Goal: Information Seeking & Learning: Learn about a topic

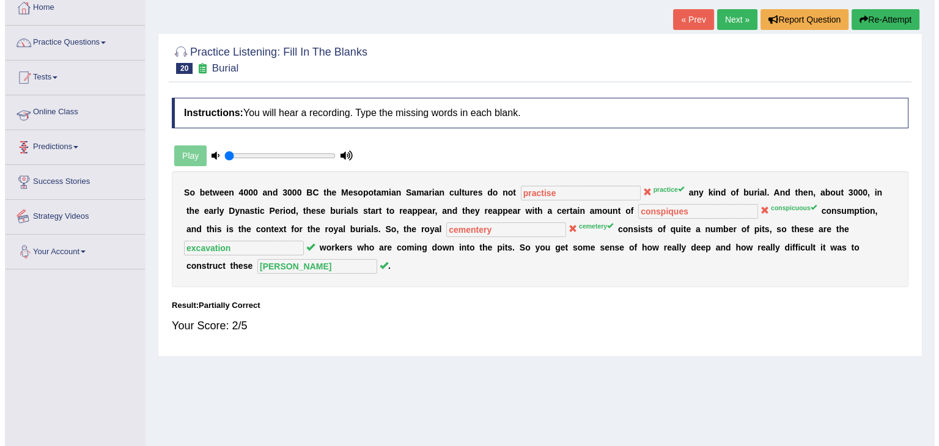
scroll to position [7, 0]
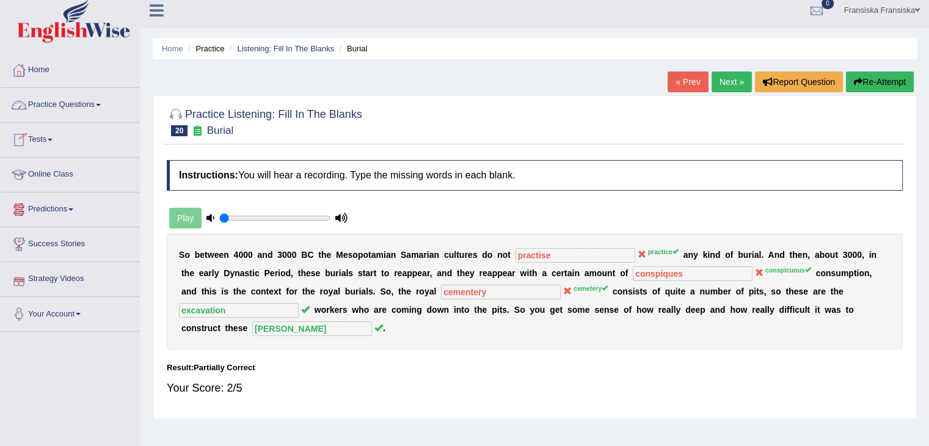
click at [68, 116] on link "Practice Questions" at bounding box center [70, 103] width 139 height 31
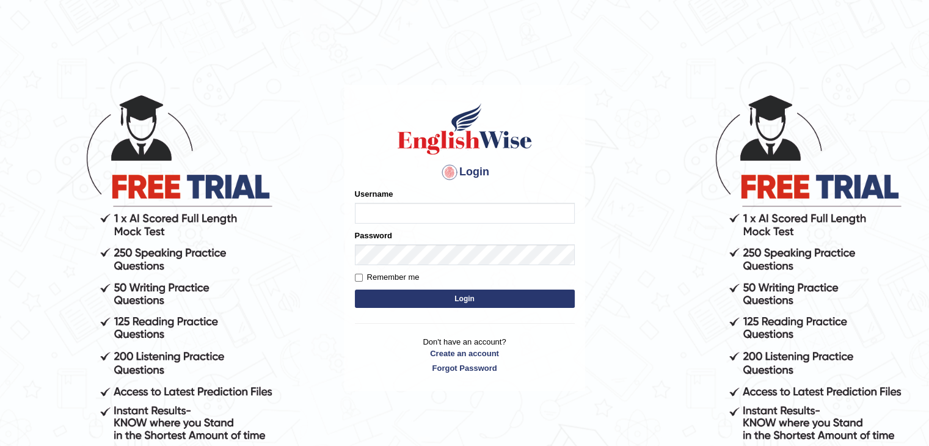
type input "fransikaf"
click at [439, 296] on button "Login" at bounding box center [465, 299] width 220 height 18
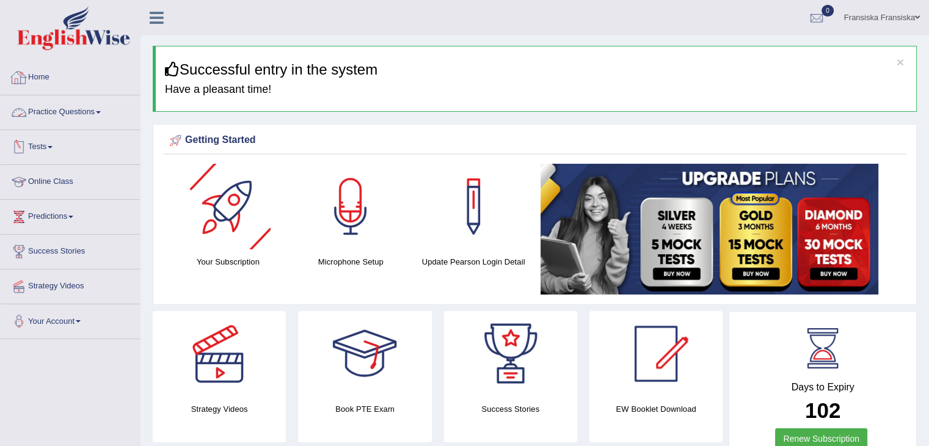
click at [100, 108] on link "Practice Questions" at bounding box center [70, 110] width 139 height 31
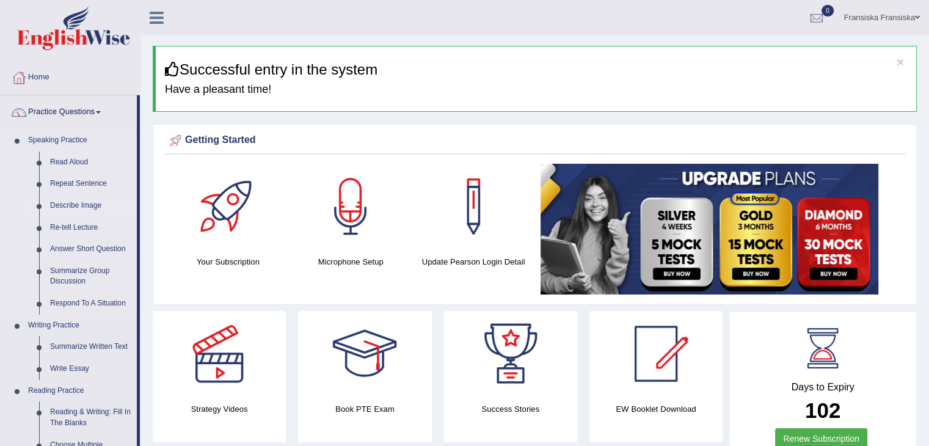
click at [76, 205] on link "Describe Image" at bounding box center [91, 206] width 92 height 22
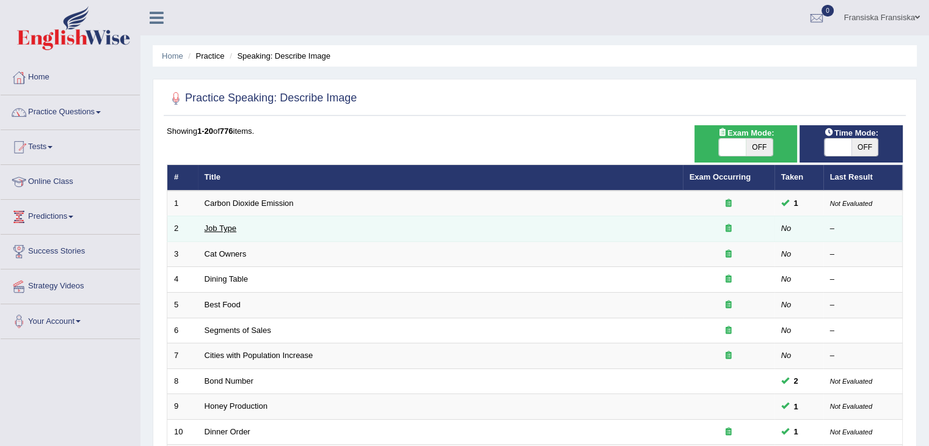
click at [228, 232] on link "Job Type" at bounding box center [221, 228] width 32 height 9
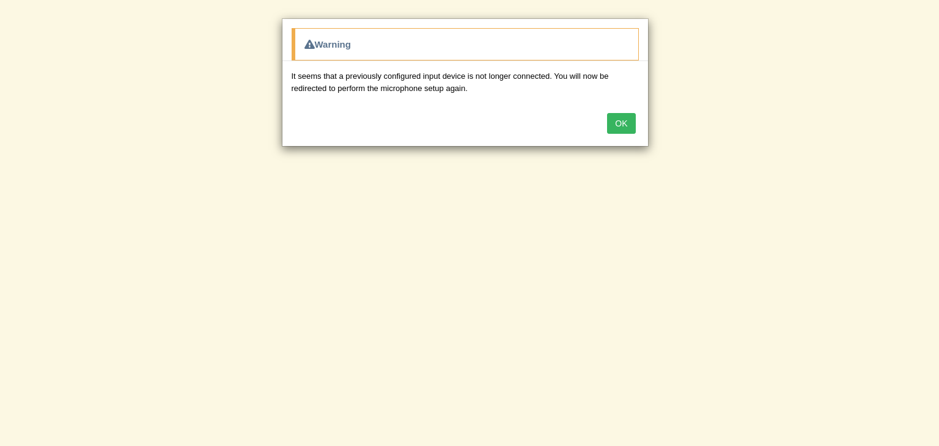
click at [628, 123] on button "OK" at bounding box center [621, 123] width 28 height 21
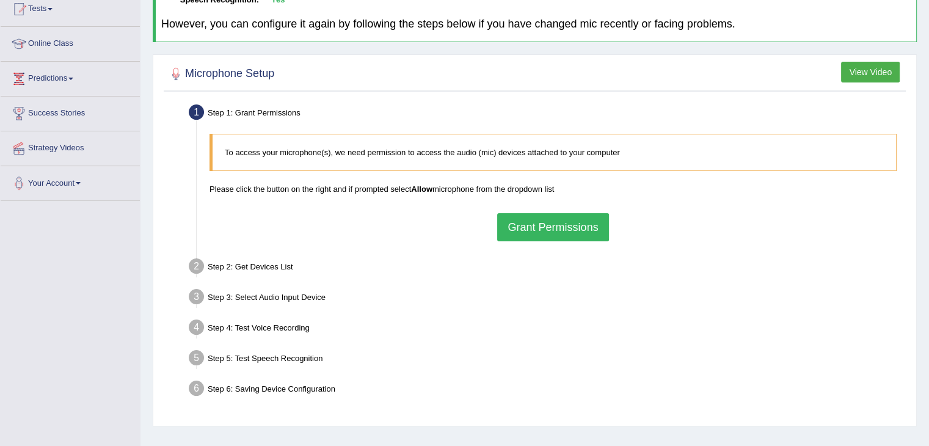
scroll to position [183, 0]
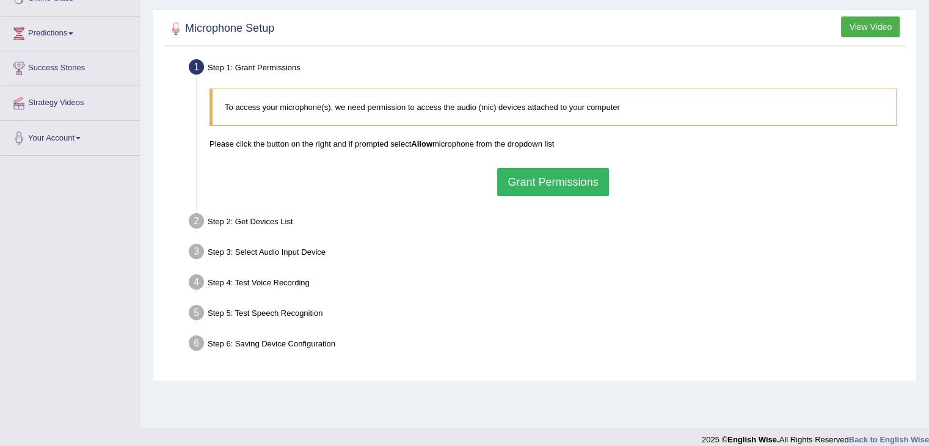
click at [550, 178] on button "Grant Permissions" at bounding box center [552, 182] width 111 height 28
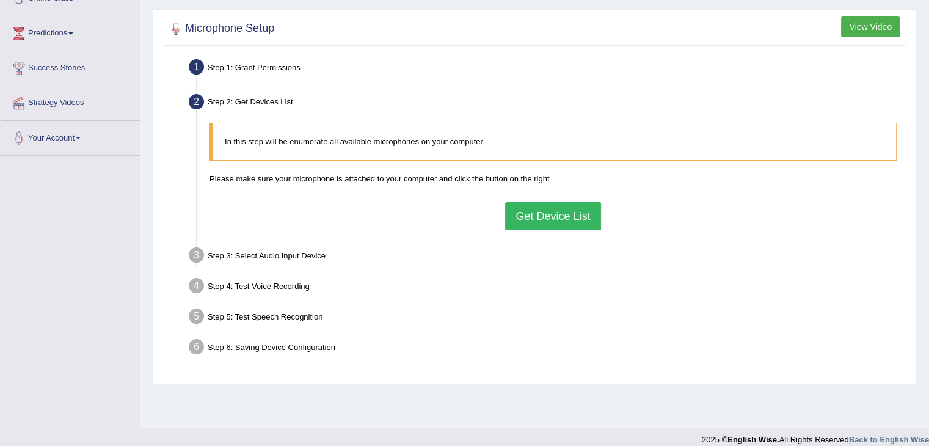
click at [527, 224] on button "Get Device List" at bounding box center [552, 216] width 95 height 28
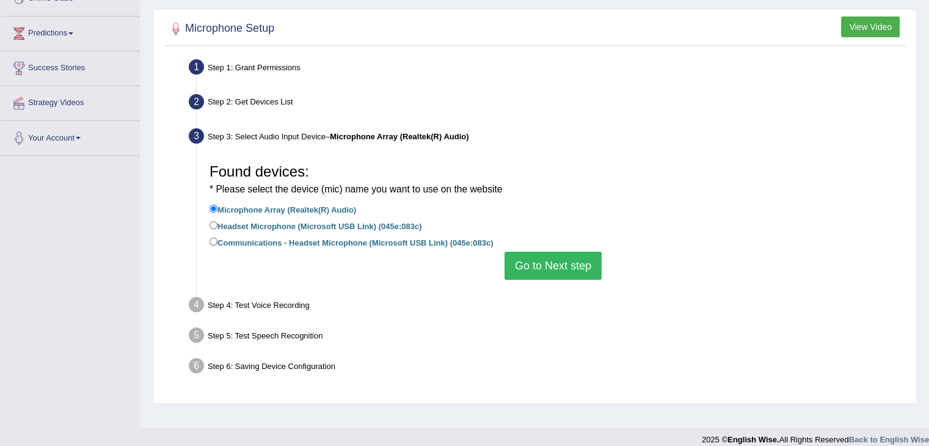
click at [537, 276] on button "Go to Next step" at bounding box center [553, 266] width 97 height 28
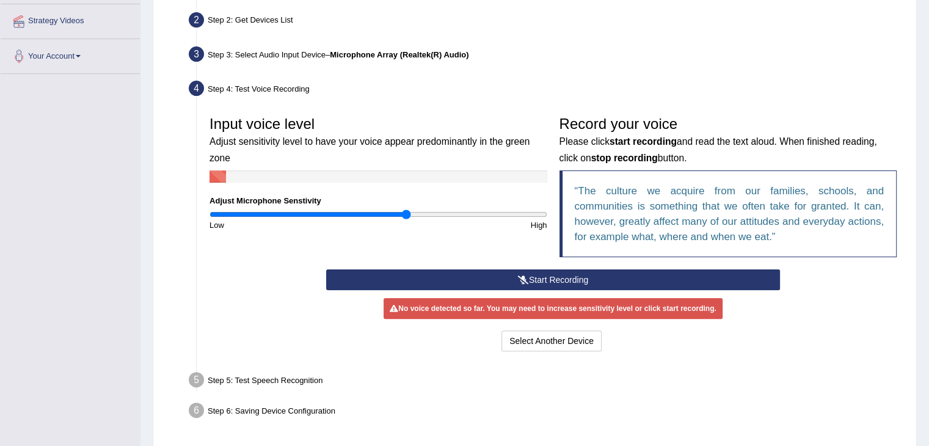
scroll to position [306, 0]
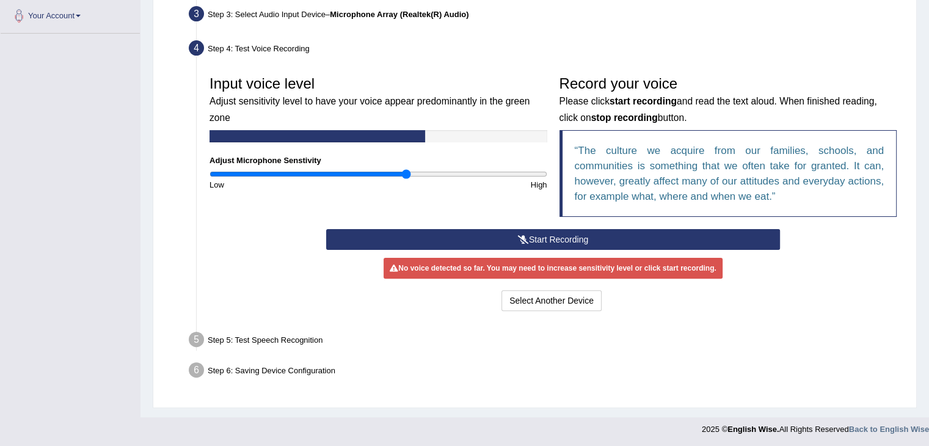
click at [535, 243] on button "Start Recording" at bounding box center [553, 239] width 454 height 21
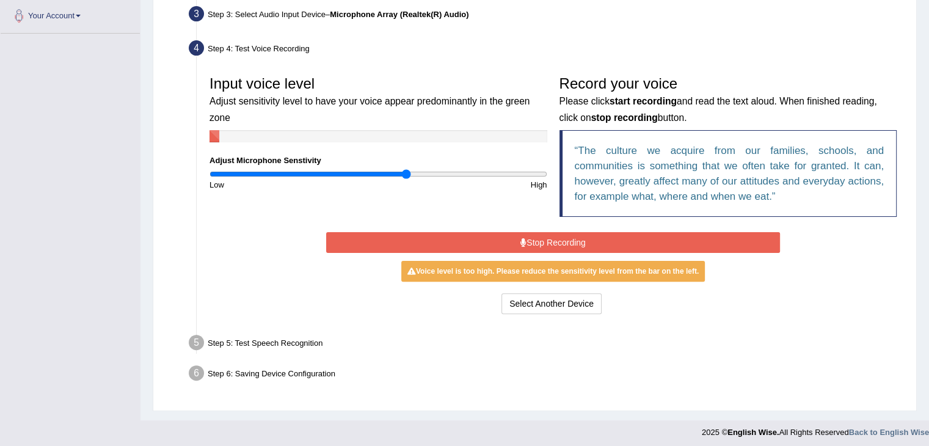
click at [535, 241] on button "Stop Recording" at bounding box center [553, 242] width 454 height 21
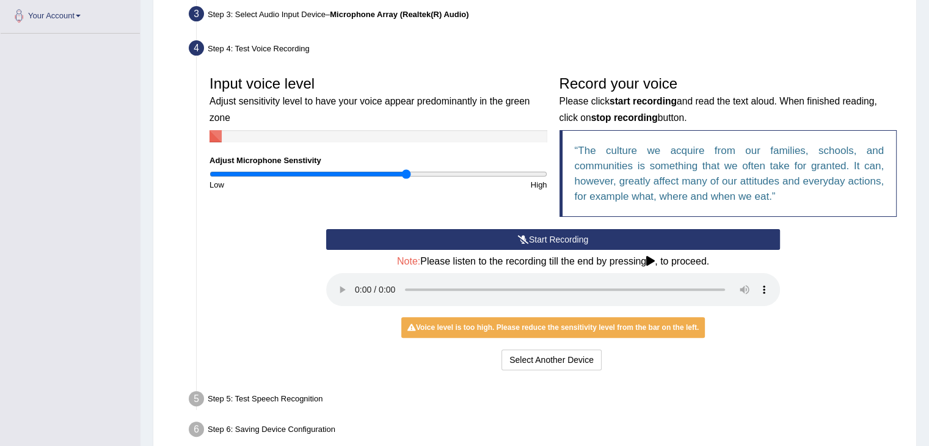
click at [535, 241] on button "Start Recording" at bounding box center [553, 239] width 454 height 21
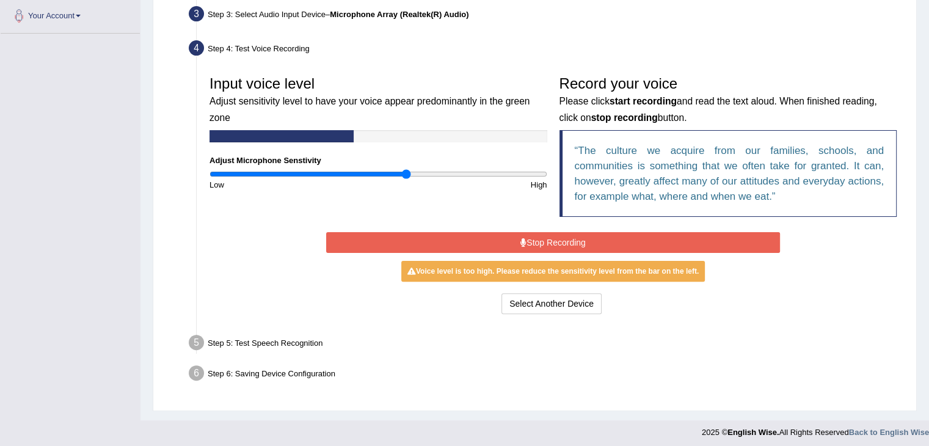
click at [536, 238] on button "Stop Recording" at bounding box center [553, 242] width 454 height 21
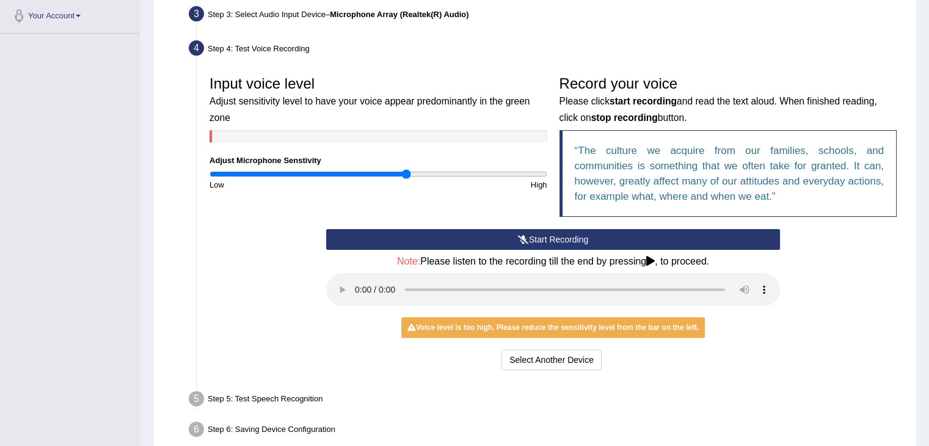
click at [536, 238] on button "Start Recording" at bounding box center [553, 239] width 454 height 21
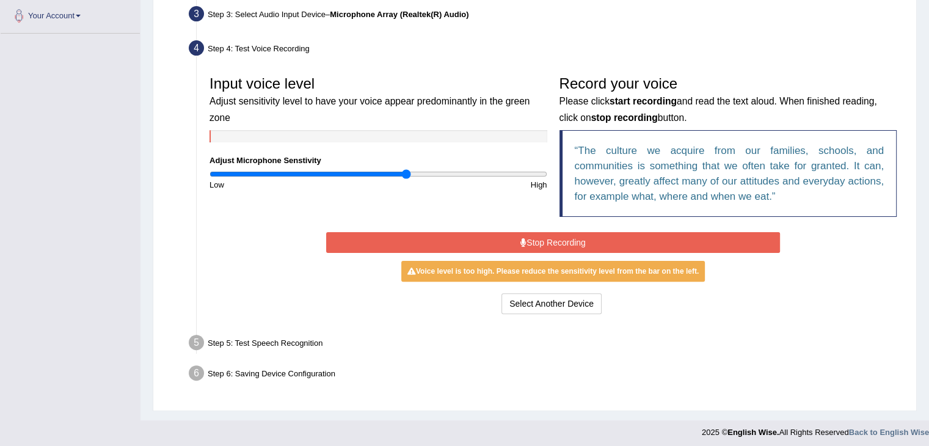
click at [571, 235] on button "Stop Recording" at bounding box center [553, 242] width 454 height 21
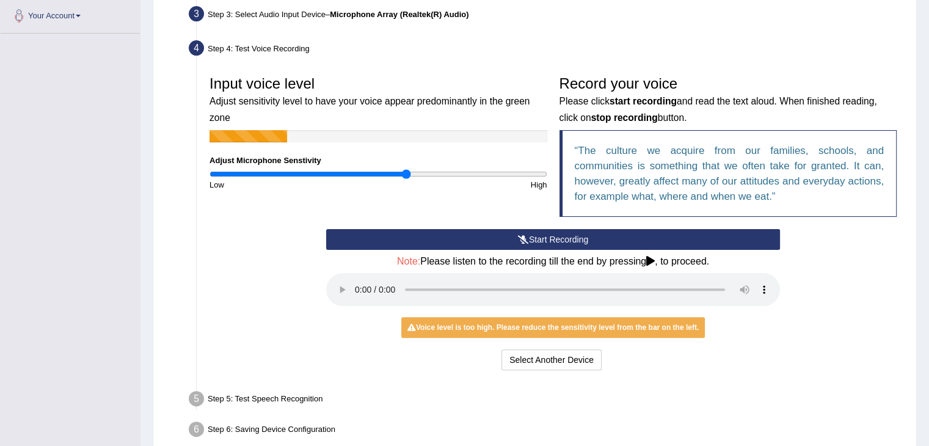
click at [571, 235] on button "Start Recording" at bounding box center [553, 239] width 454 height 21
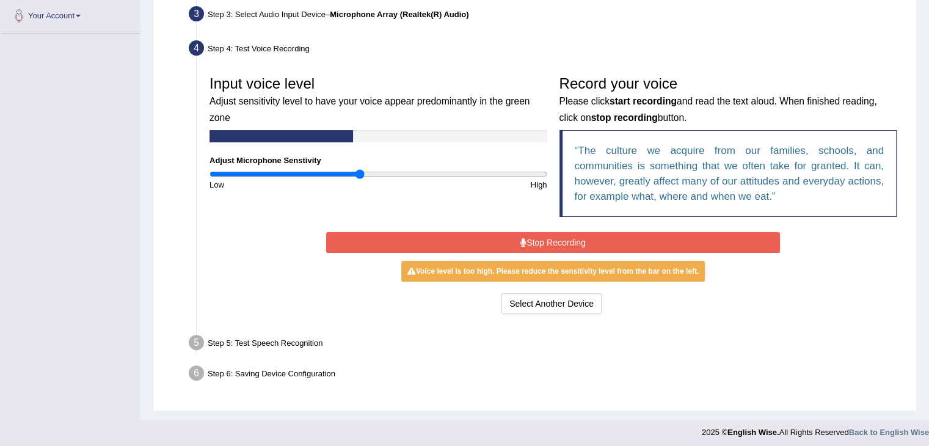
click at [359, 172] on input "range" at bounding box center [379, 174] width 338 height 10
click at [326, 167] on div "Input voice level Adjust sensitivity level to have your voice appear predominan…" at bounding box center [378, 130] width 350 height 121
click at [373, 175] on input "range" at bounding box center [379, 174] width 338 height 10
click at [395, 179] on div "High" at bounding box center [465, 185] width 175 height 12
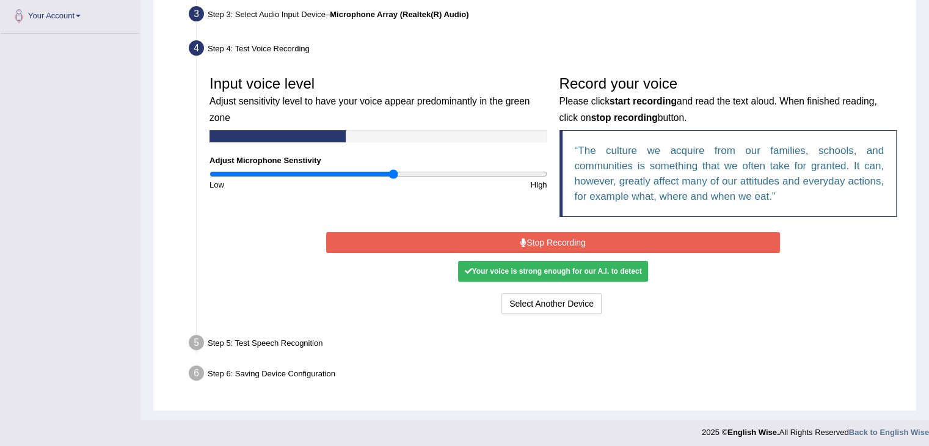
click at [392, 174] on input "range" at bounding box center [379, 174] width 338 height 10
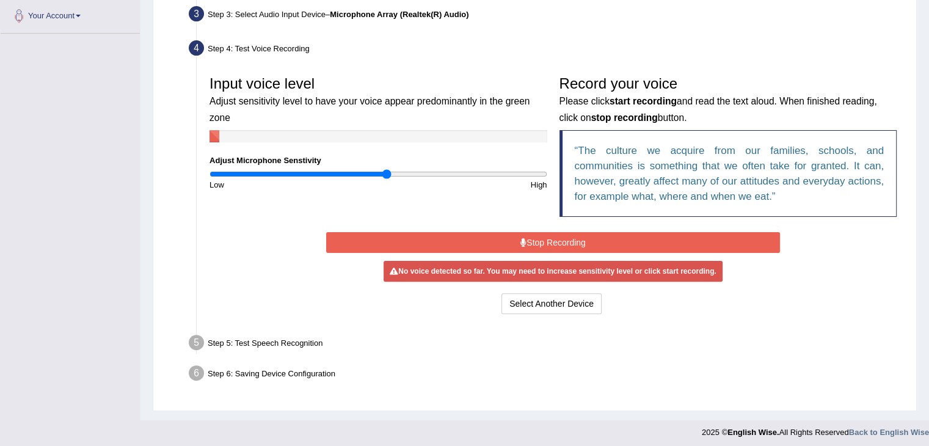
click at [386, 172] on input "range" at bounding box center [379, 174] width 338 height 10
click at [310, 174] on input "range" at bounding box center [379, 174] width 338 height 10
click at [284, 172] on input "range" at bounding box center [379, 174] width 338 height 10
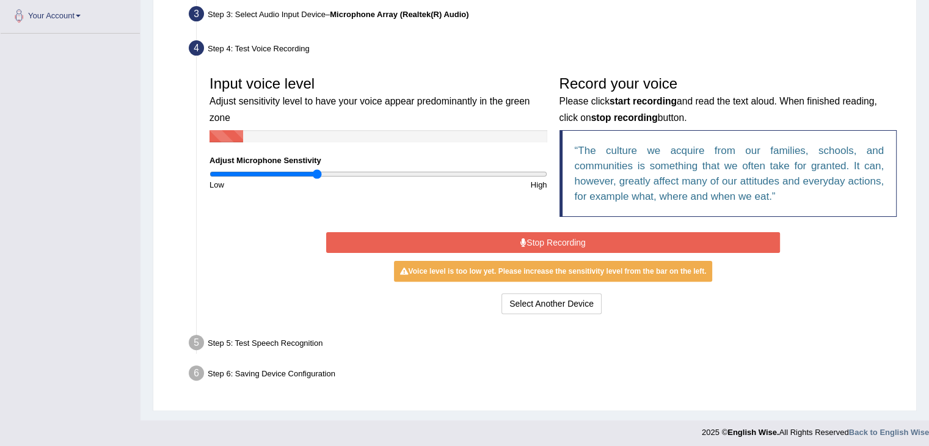
click at [315, 175] on input "range" at bounding box center [379, 174] width 338 height 10
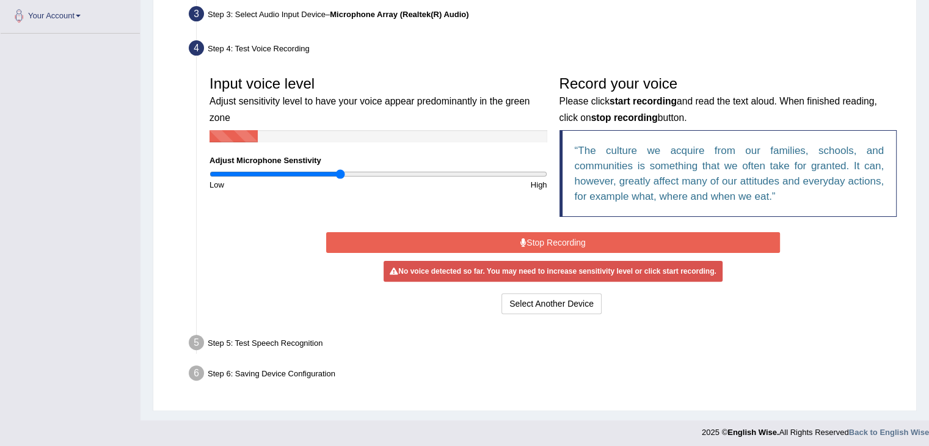
click at [339, 174] on input "range" at bounding box center [379, 174] width 338 height 10
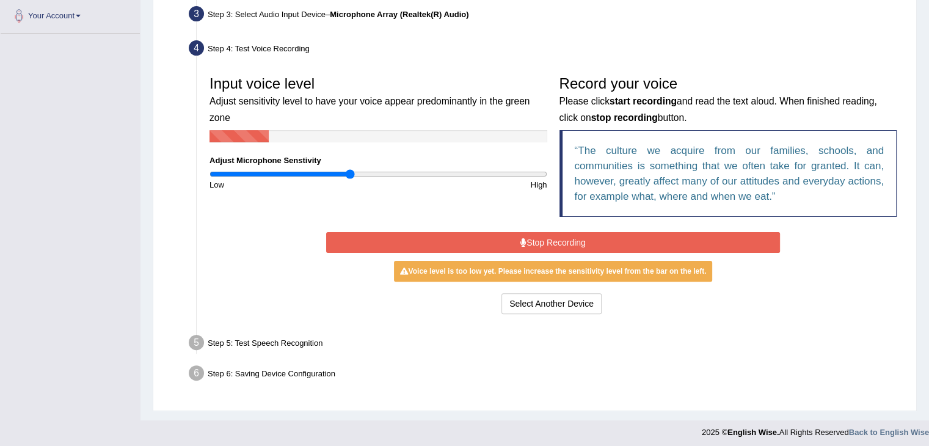
click at [348, 174] on input "range" at bounding box center [379, 174] width 338 height 10
type input "0.88"
click at [356, 172] on input "range" at bounding box center [379, 174] width 338 height 10
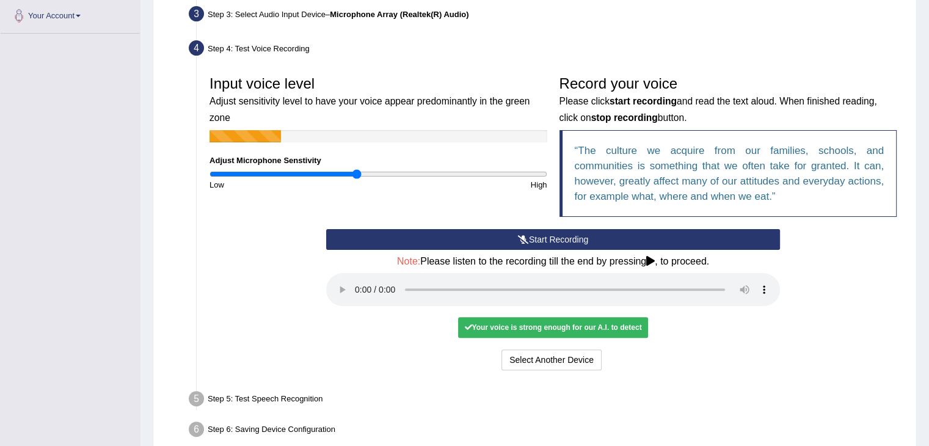
click at [408, 229] on button "Start Recording" at bounding box center [553, 239] width 454 height 21
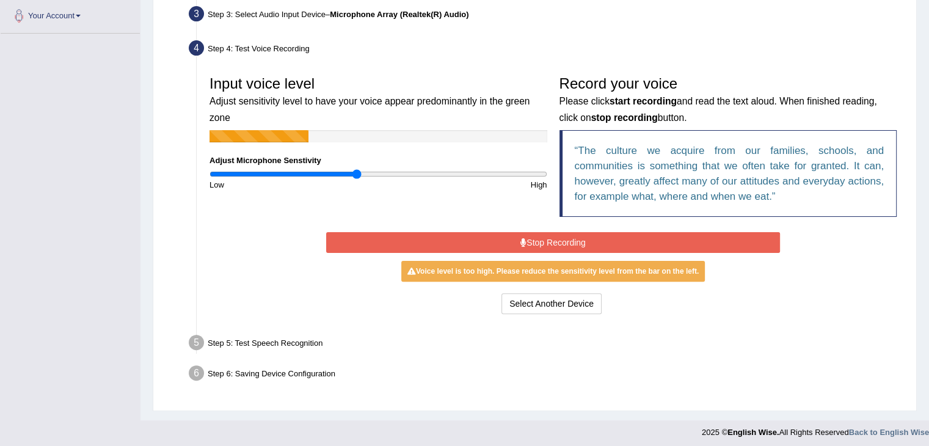
click at [425, 235] on button "Stop Recording" at bounding box center [553, 242] width 454 height 21
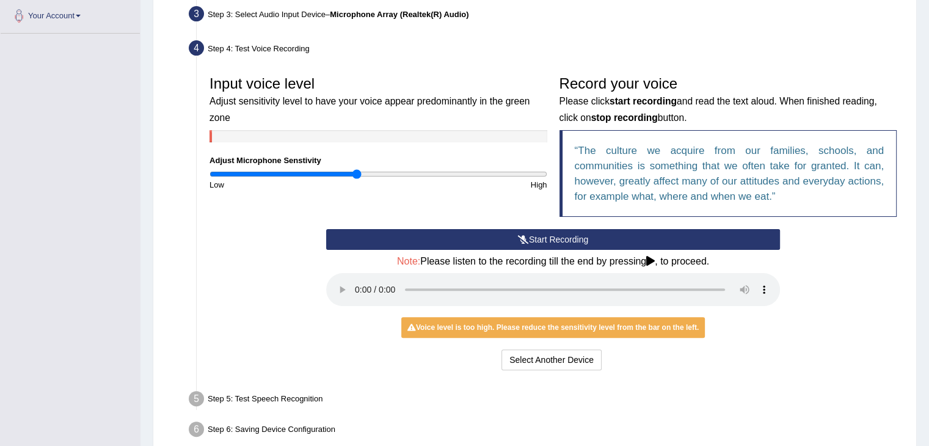
click at [484, 233] on button "Start Recording" at bounding box center [553, 239] width 454 height 21
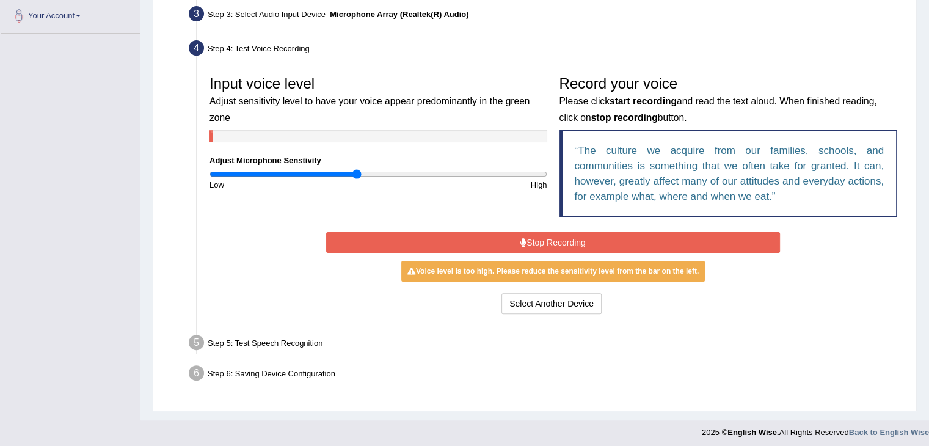
click at [538, 232] on button "Stop Recording" at bounding box center [553, 242] width 454 height 21
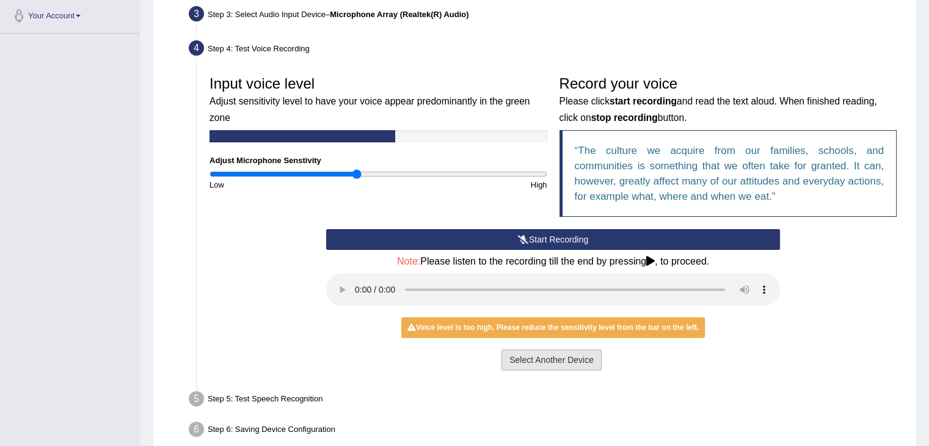
click at [535, 359] on button "Select Another Device" at bounding box center [552, 359] width 100 height 21
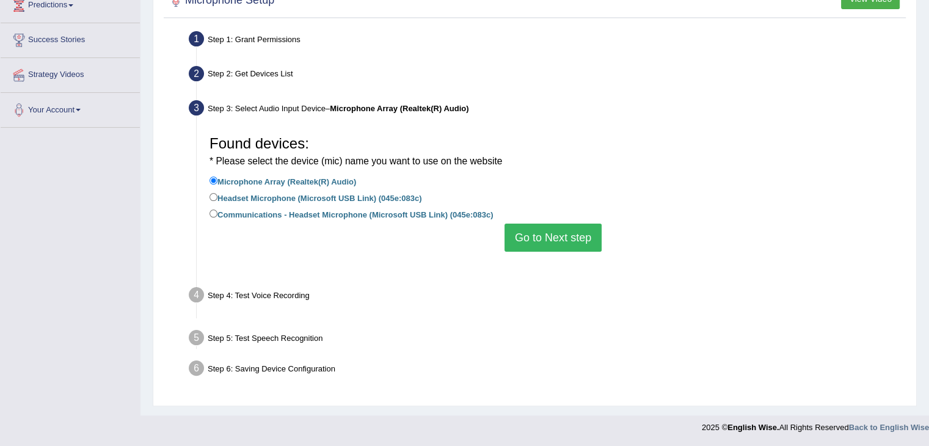
scroll to position [196, 0]
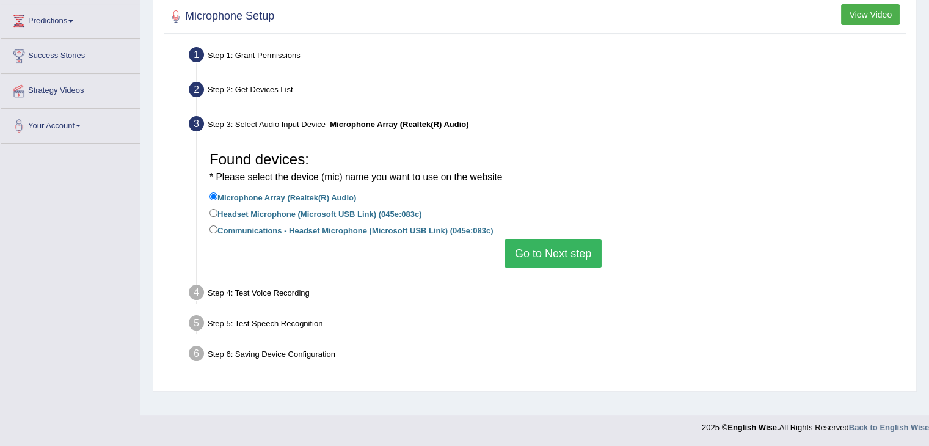
click at [543, 281] on div "Step 4: Test Voice Recording" at bounding box center [547, 294] width 728 height 27
click at [550, 270] on div "Found devices: * Please select the device (mic) name you want to use on the web…" at bounding box center [553, 206] width 700 height 134
click at [540, 260] on button "Go to Next step" at bounding box center [553, 254] width 97 height 28
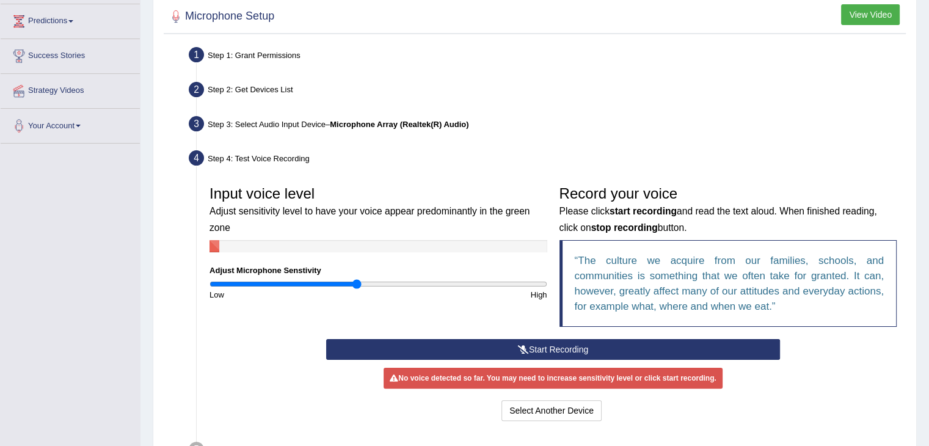
click at [514, 339] on button "Start Recording" at bounding box center [553, 349] width 454 height 21
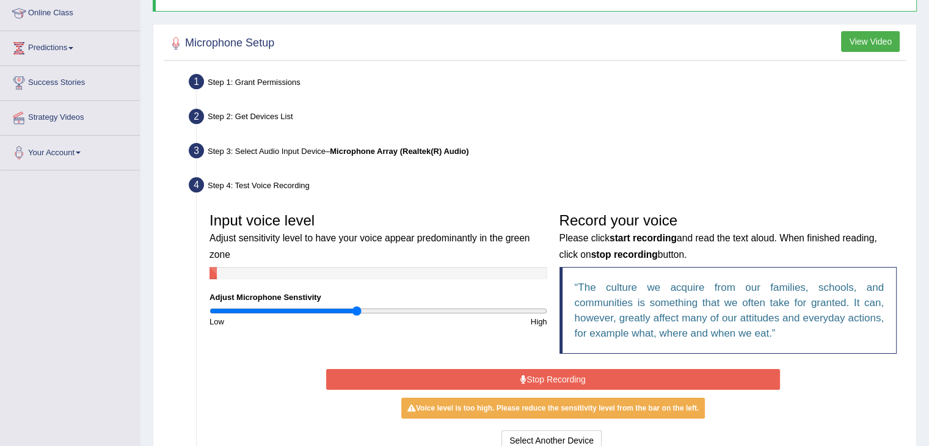
scroll to position [3, 0]
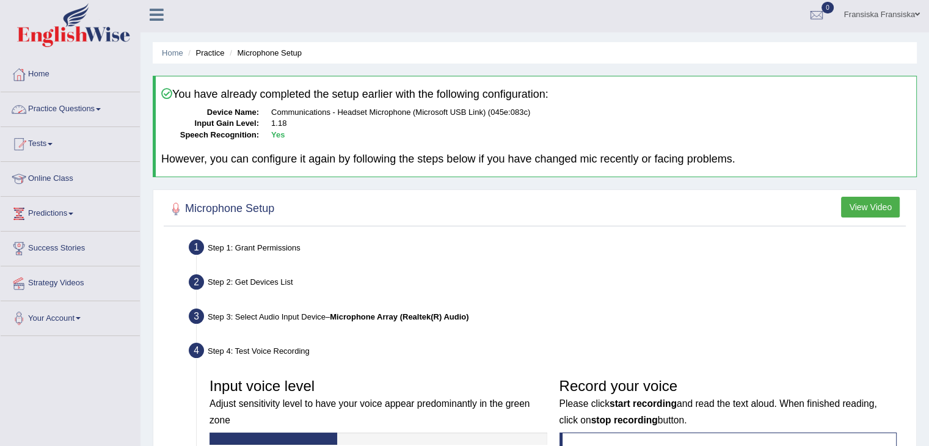
click at [98, 114] on link "Practice Questions" at bounding box center [70, 107] width 139 height 31
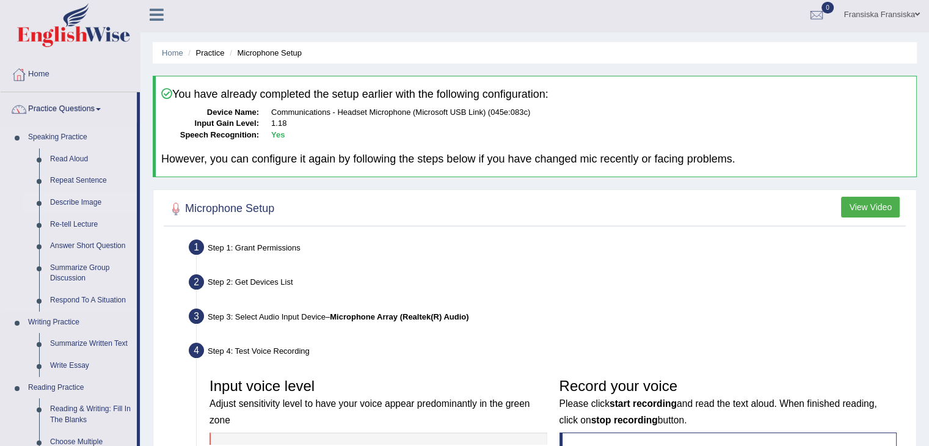
click at [60, 197] on link "Describe Image" at bounding box center [91, 203] width 92 height 22
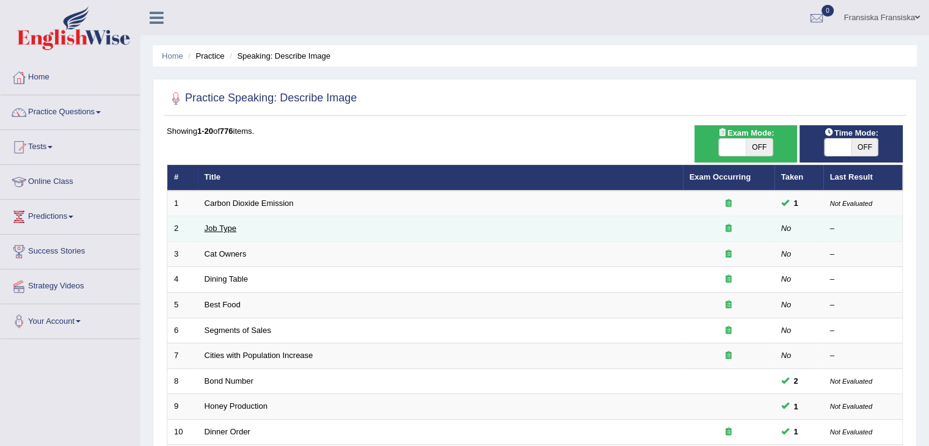
click at [225, 228] on link "Job Type" at bounding box center [221, 228] width 32 height 9
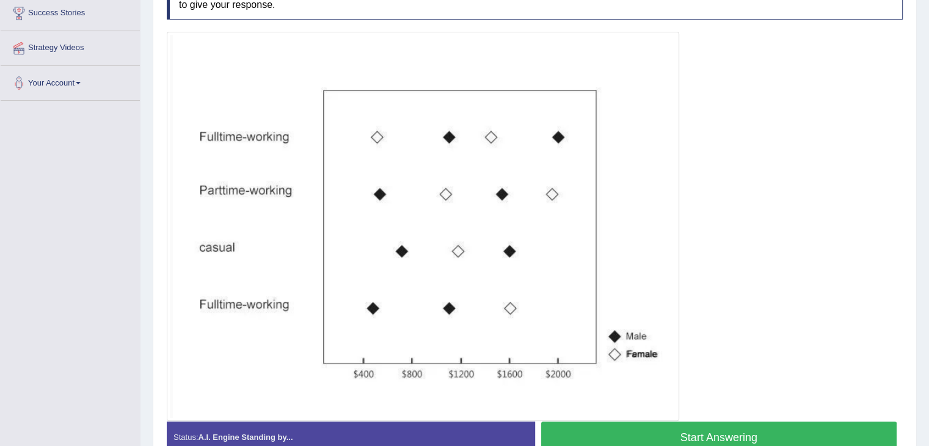
scroll to position [306, 0]
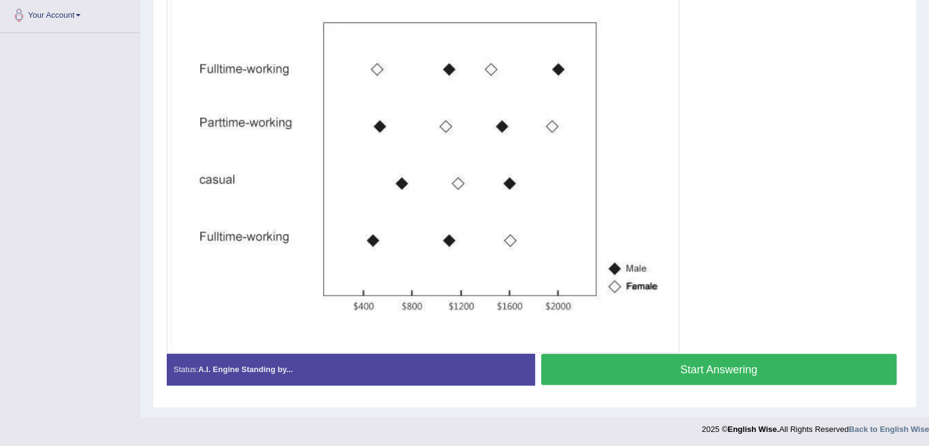
click at [570, 375] on button "Start Answering" at bounding box center [719, 369] width 356 height 31
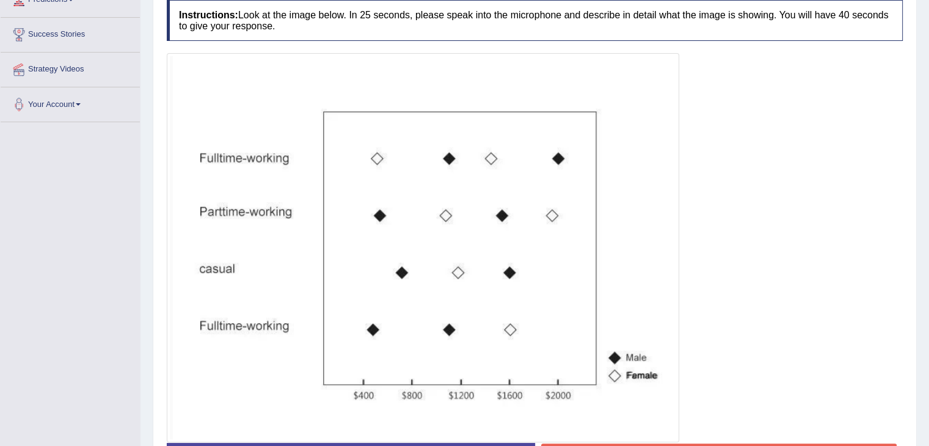
scroll to position [245, 0]
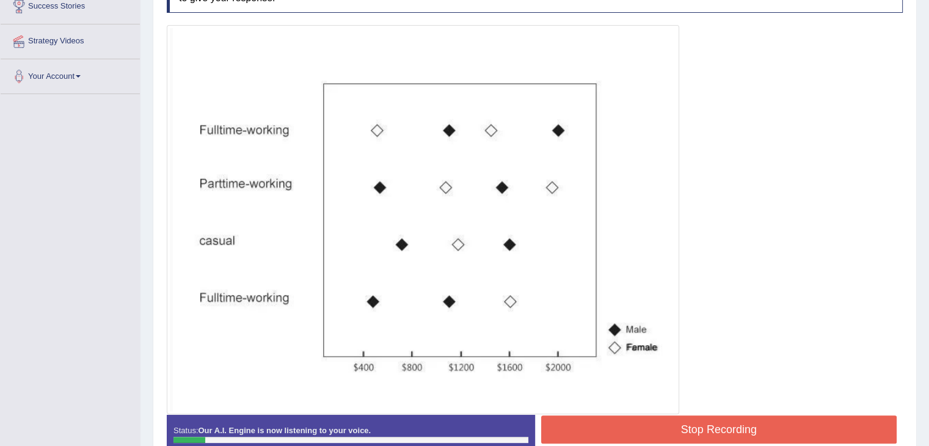
click at [613, 425] on button "Stop Recording" at bounding box center [719, 429] width 356 height 28
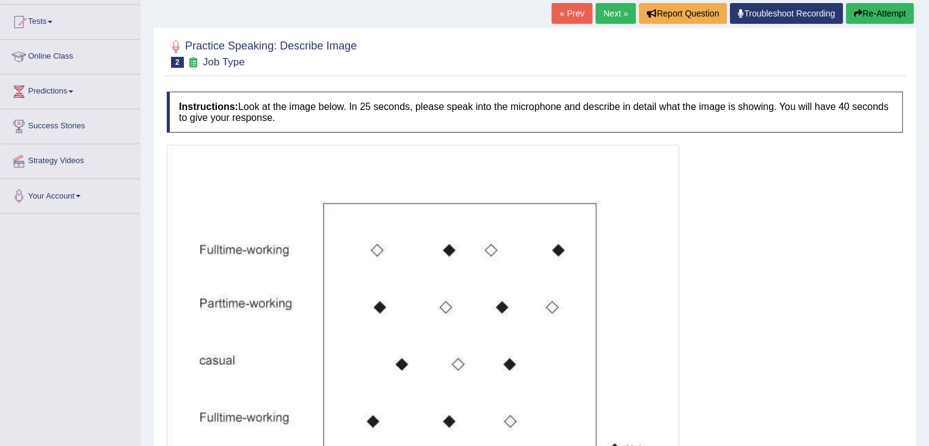
scroll to position [84, 0]
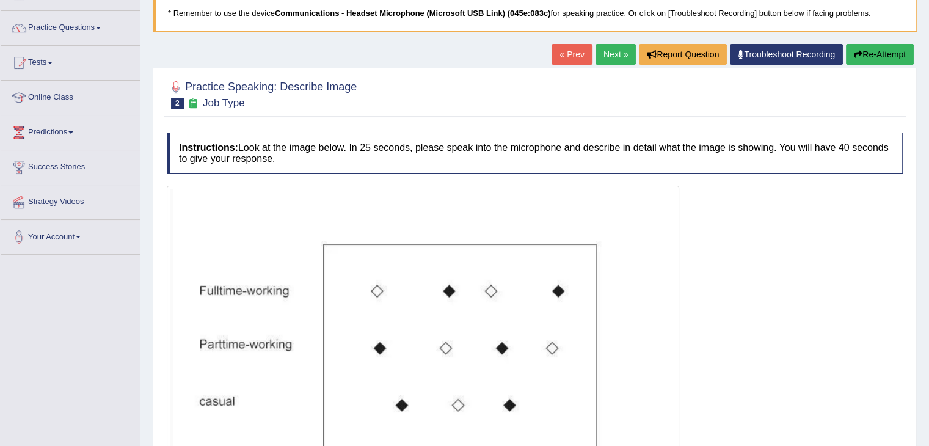
click at [867, 49] on button "Re-Attempt" at bounding box center [880, 54] width 68 height 21
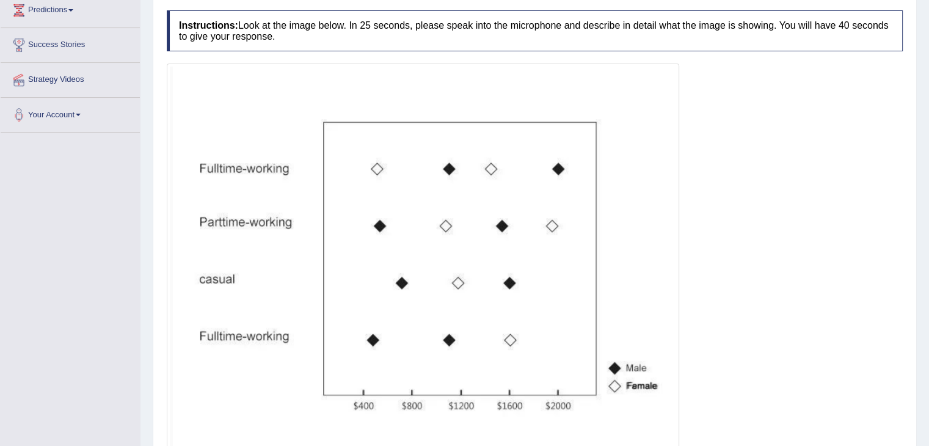
scroll to position [268, 0]
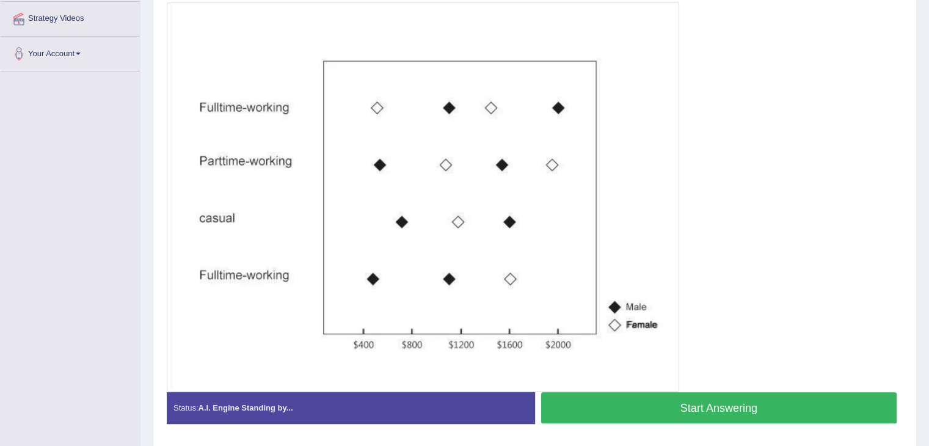
click at [627, 408] on button "Start Answering" at bounding box center [719, 407] width 356 height 31
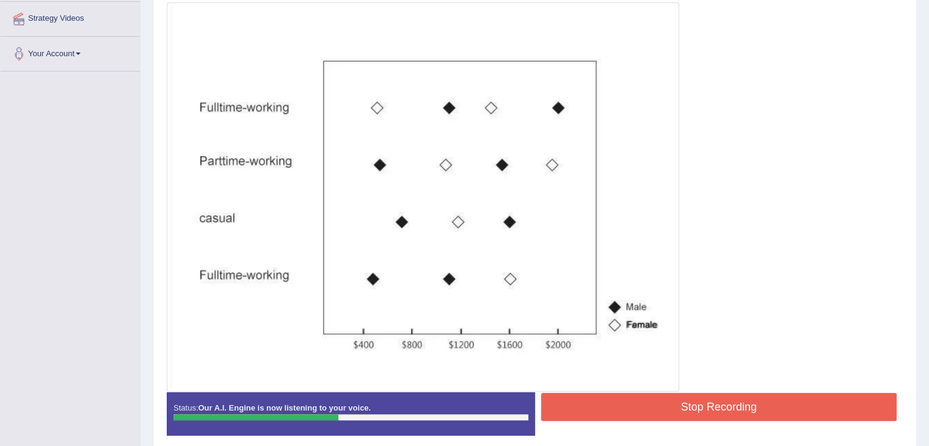
click at [654, 407] on button "Stop Recording" at bounding box center [719, 407] width 356 height 28
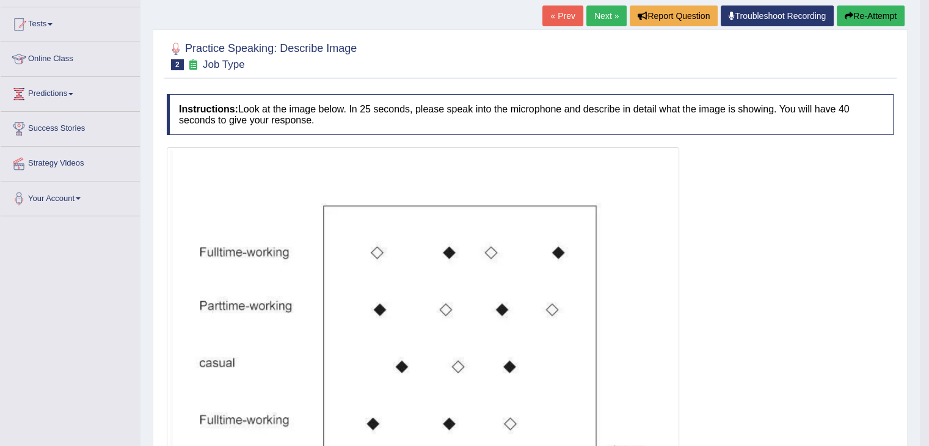
scroll to position [84, 0]
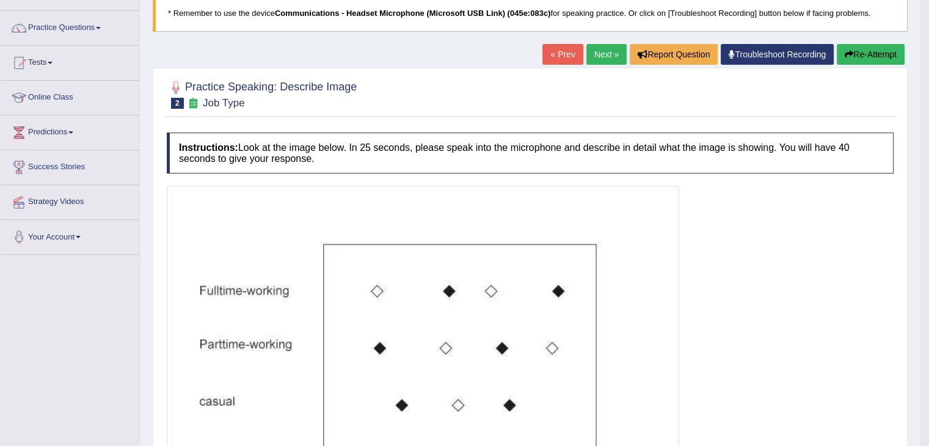
click at [872, 64] on button "Re-Attempt" at bounding box center [871, 54] width 68 height 21
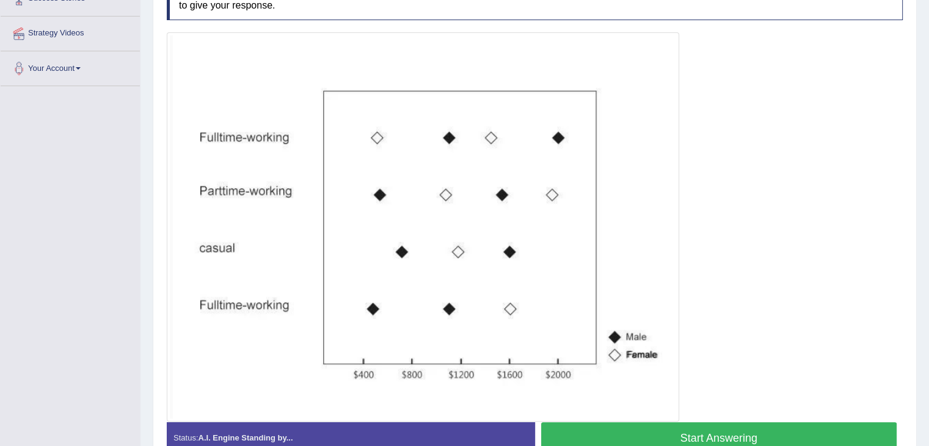
scroll to position [268, 0]
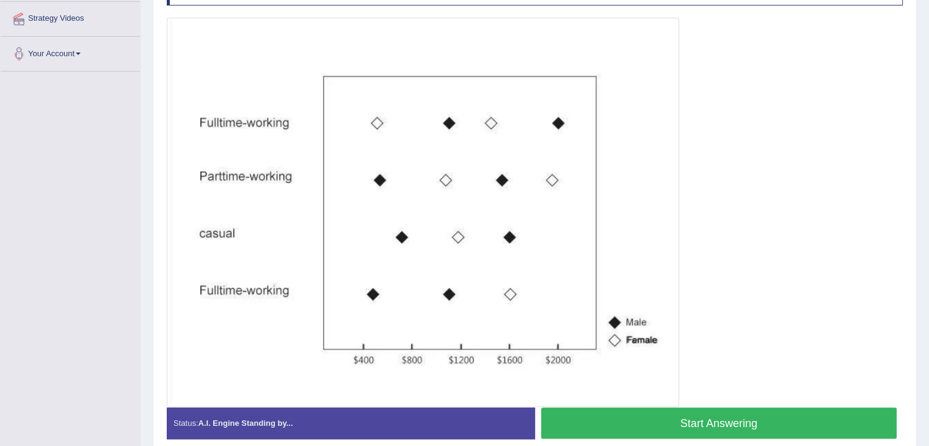
click at [700, 414] on button "Start Answering" at bounding box center [719, 423] width 356 height 31
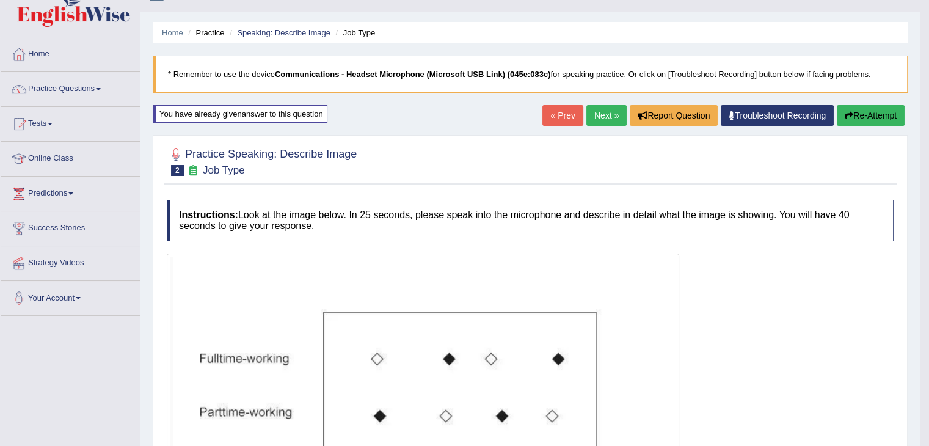
scroll to position [0, 0]
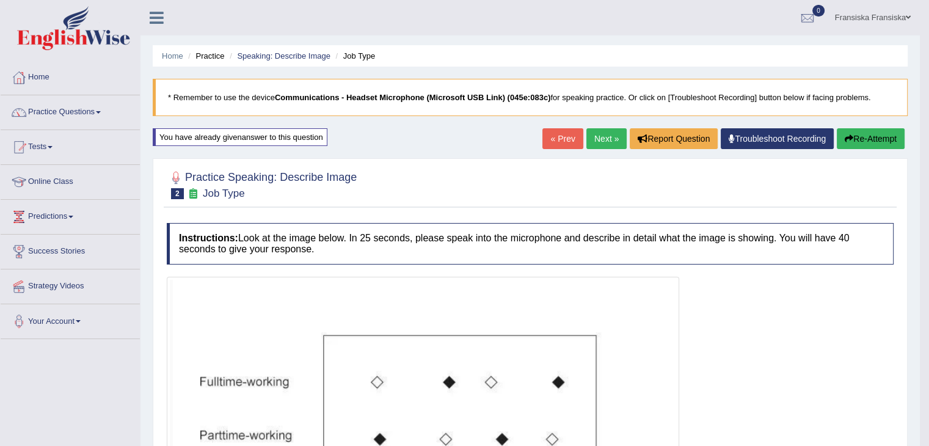
click at [599, 145] on link "Next »" at bounding box center [607, 138] width 40 height 21
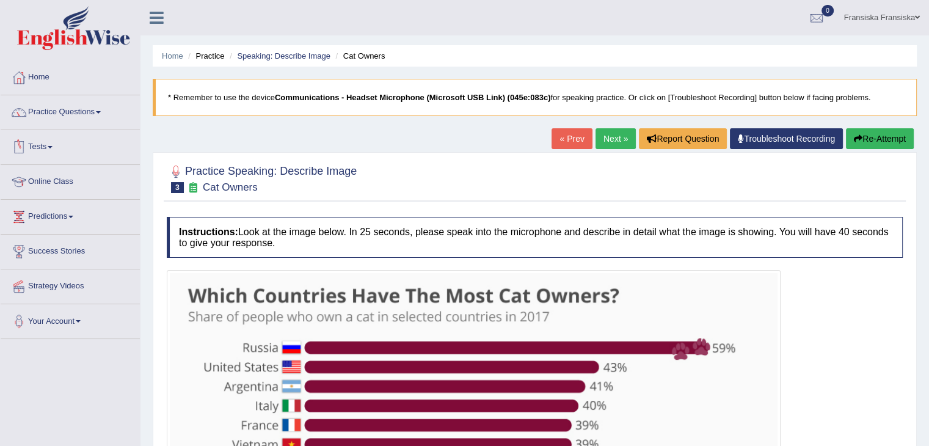
click at [71, 176] on link "Online Class" at bounding box center [70, 180] width 139 height 31
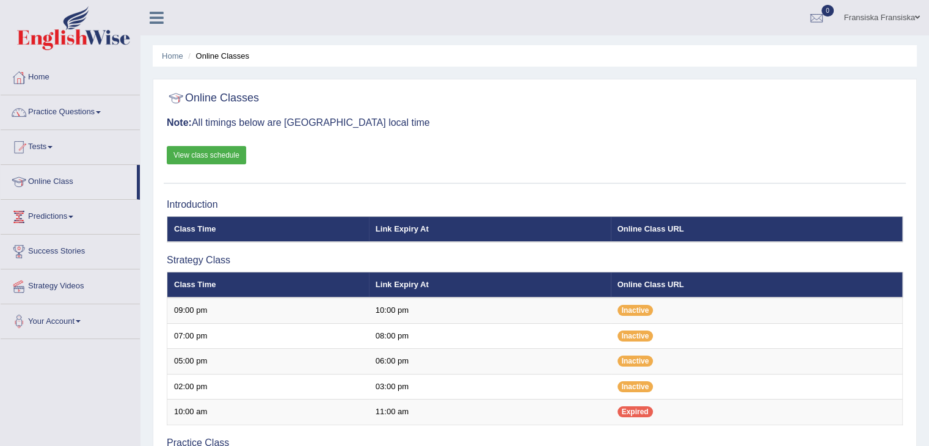
click at [222, 153] on link "View class schedule" at bounding box center [206, 155] width 79 height 18
click at [67, 104] on link "Practice Questions" at bounding box center [70, 110] width 139 height 31
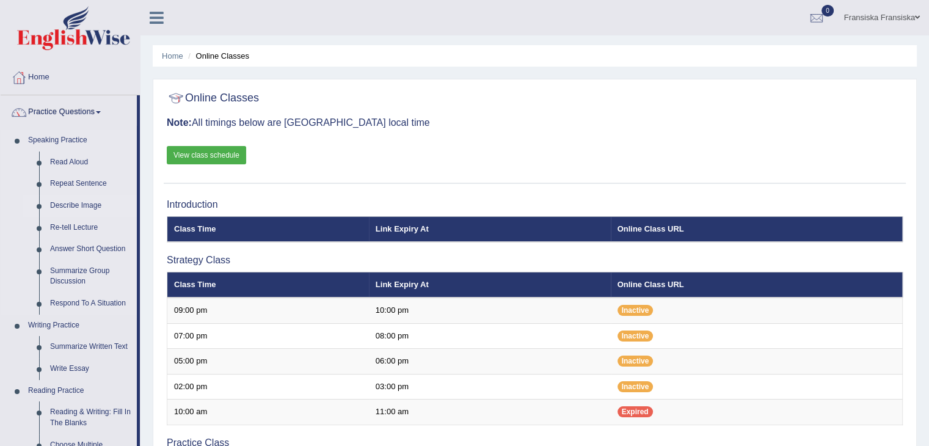
click at [80, 207] on link "Describe Image" at bounding box center [91, 206] width 92 height 22
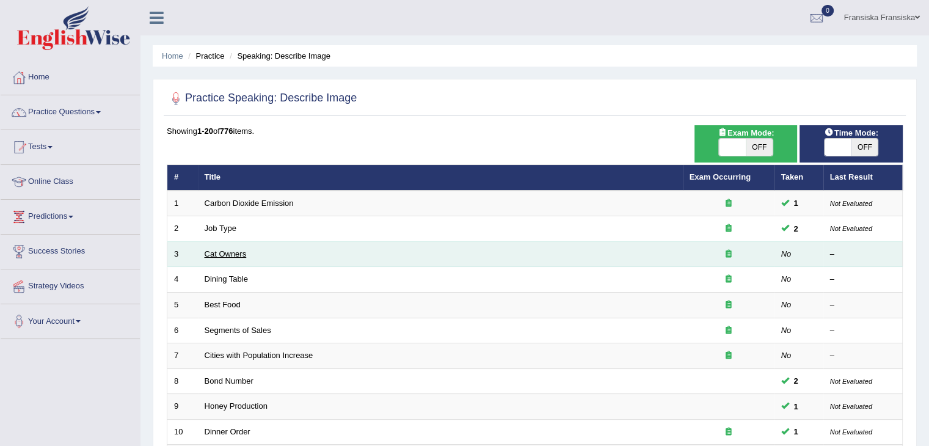
click at [237, 252] on link "Cat Owners" at bounding box center [226, 253] width 42 height 9
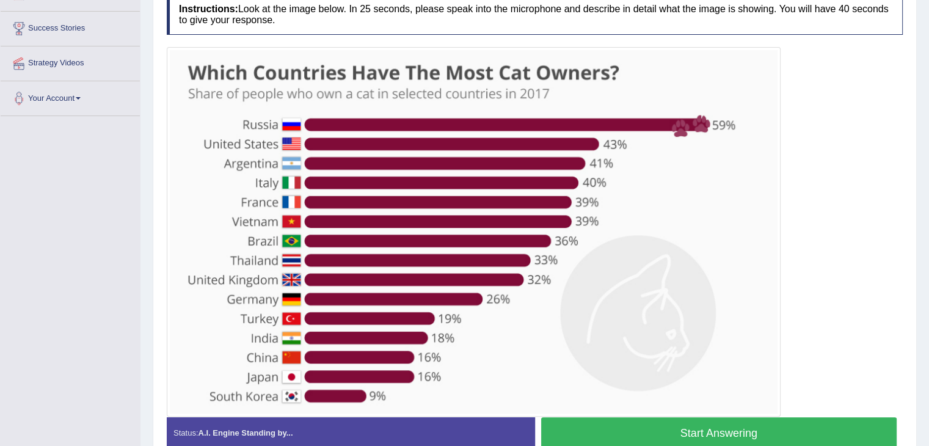
scroll to position [244, 0]
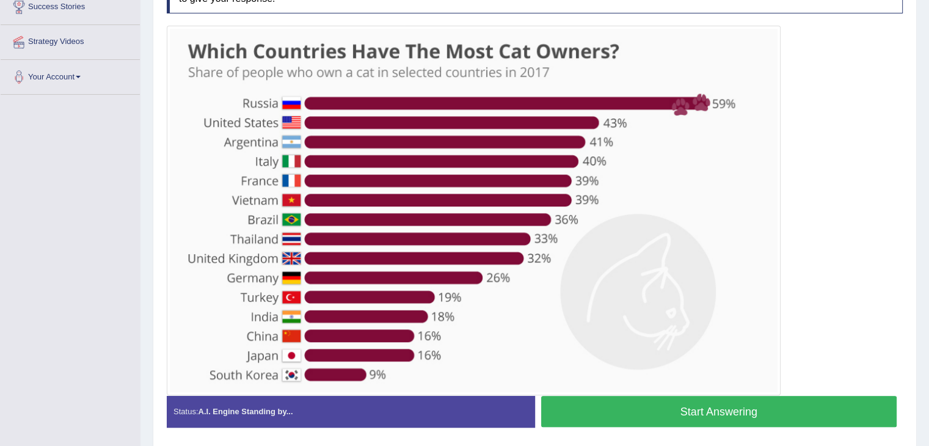
click at [701, 402] on button "Start Answering" at bounding box center [719, 411] width 356 height 31
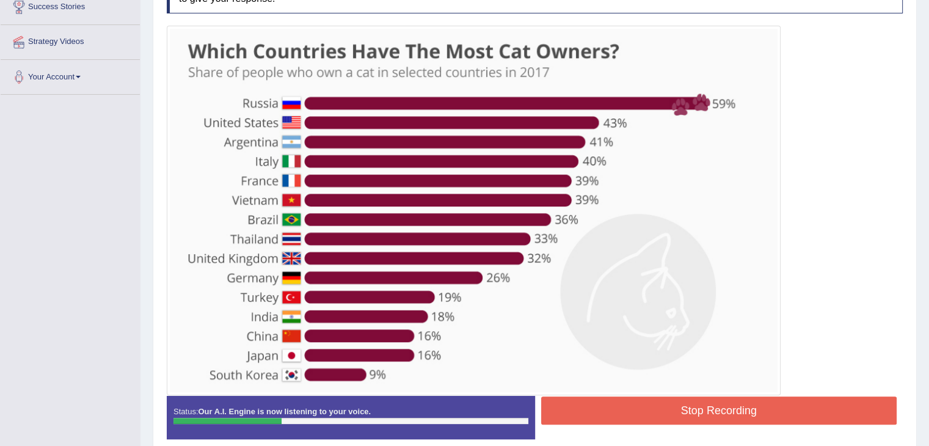
click at [729, 402] on button "Stop Recording" at bounding box center [719, 411] width 356 height 28
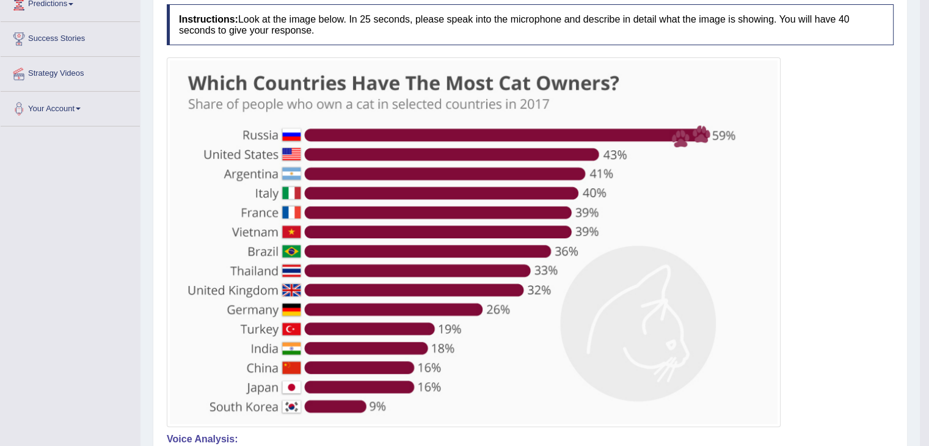
scroll to position [0, 0]
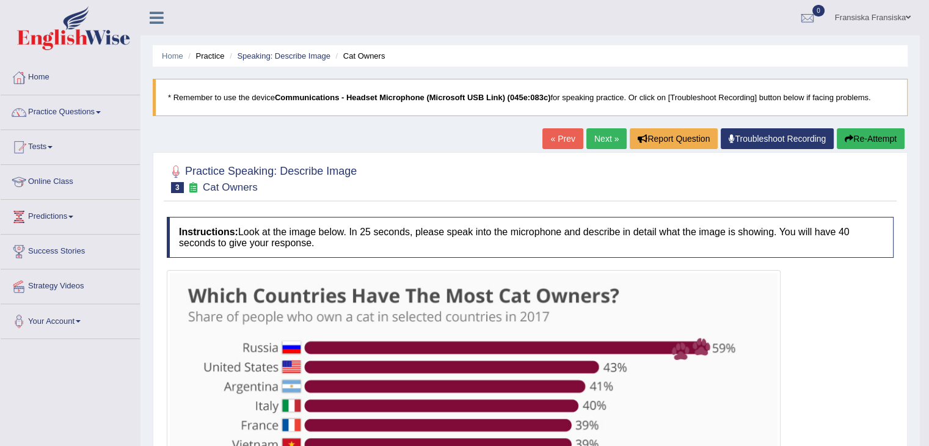
click at [868, 142] on button "Re-Attempt" at bounding box center [871, 138] width 68 height 21
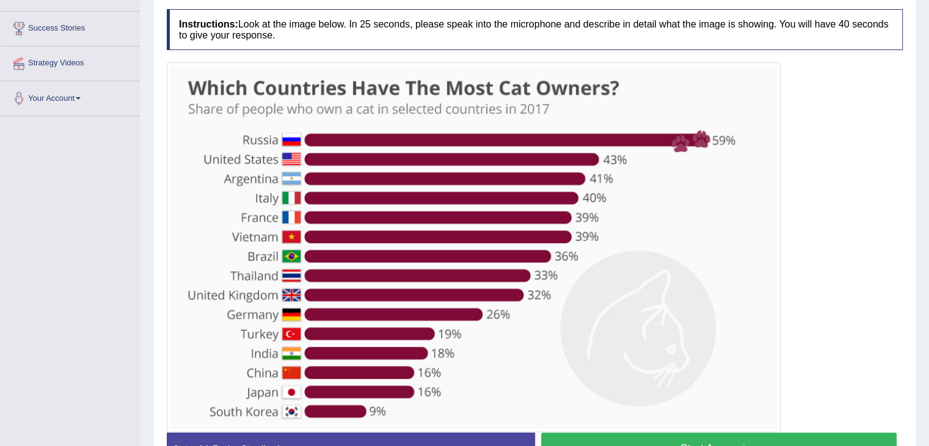
scroll to position [244, 0]
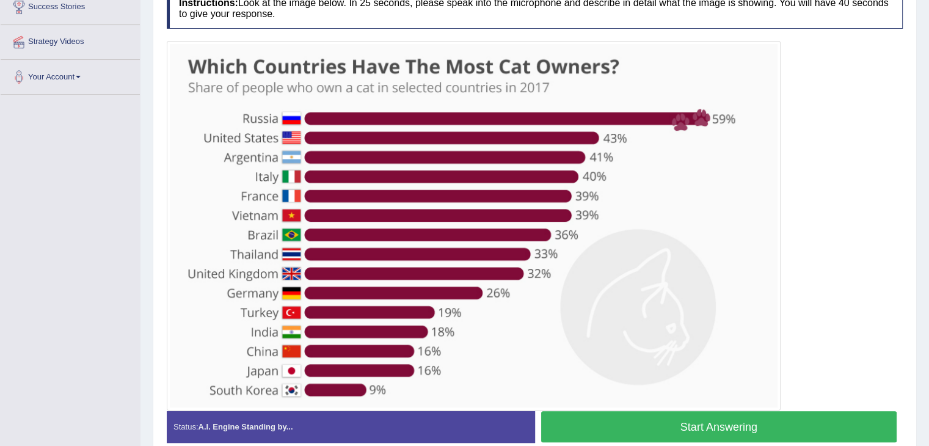
click at [658, 417] on button "Start Answering" at bounding box center [719, 426] width 356 height 31
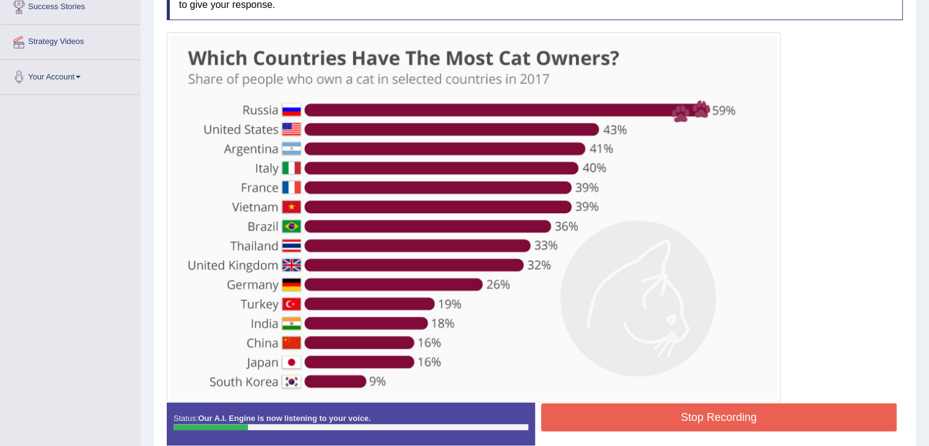
click at [672, 411] on button "Stop Recording" at bounding box center [719, 417] width 356 height 28
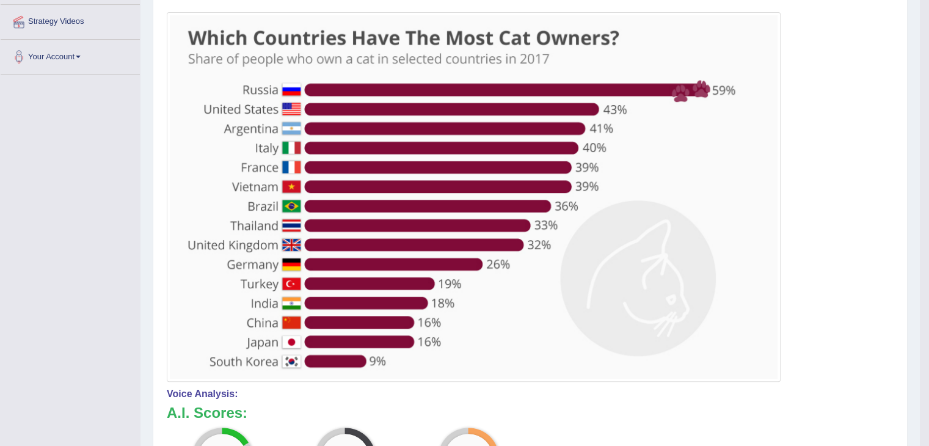
scroll to position [122, 0]
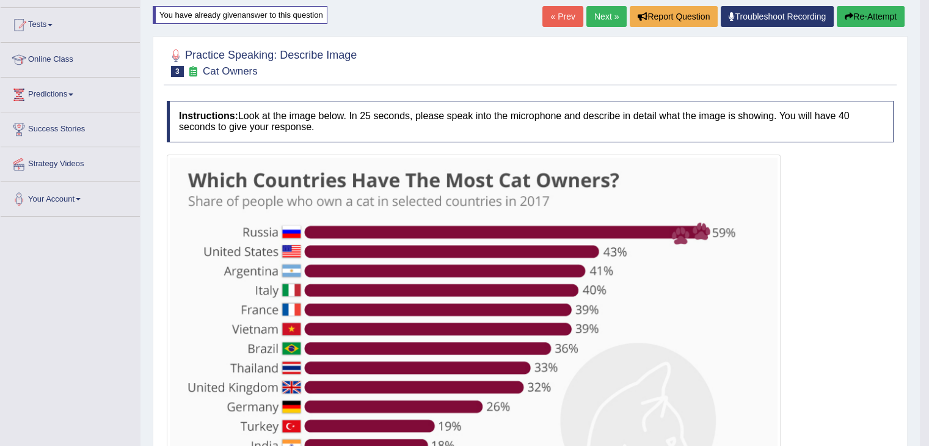
click at [866, 23] on button "Re-Attempt" at bounding box center [871, 16] width 68 height 21
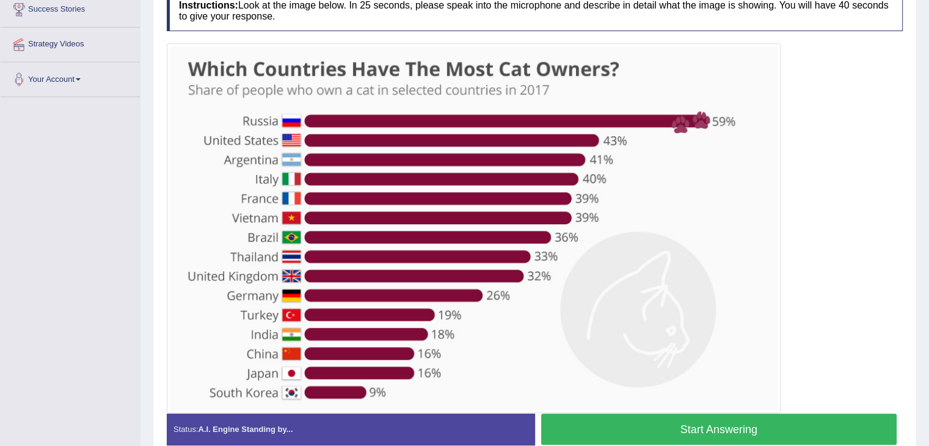
scroll to position [244, 0]
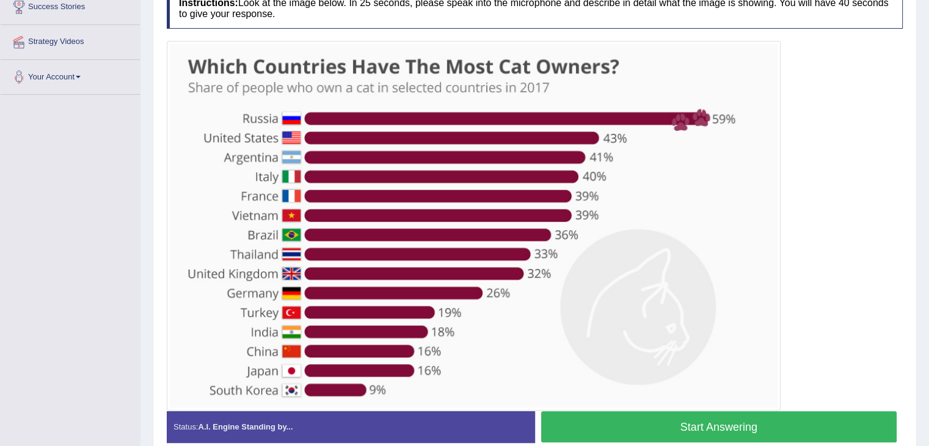
click at [714, 421] on button "Start Answering" at bounding box center [719, 426] width 356 height 31
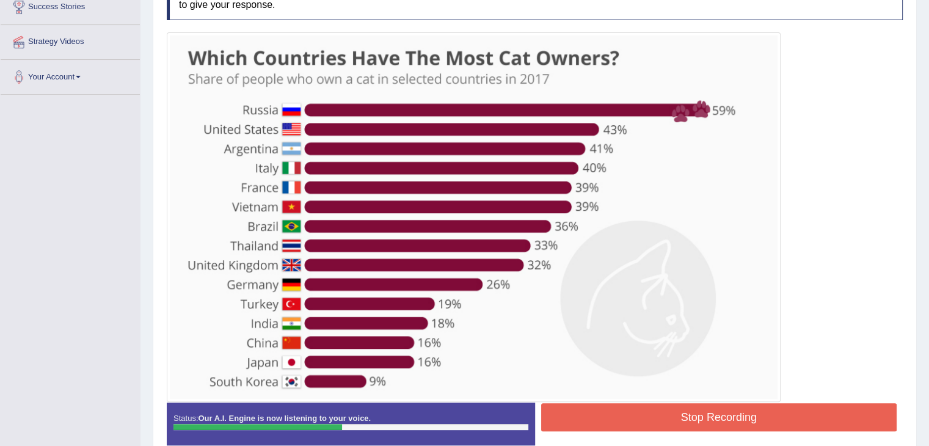
click at [714, 421] on button "Stop Recording" at bounding box center [719, 417] width 356 height 28
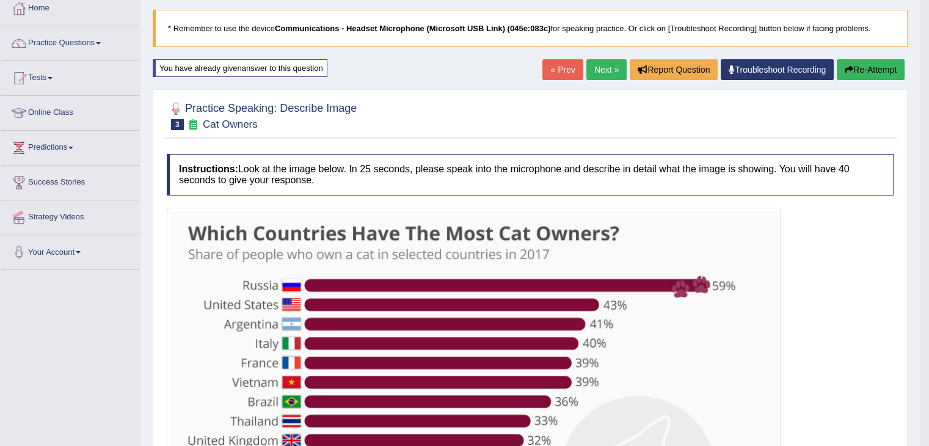
scroll to position [0, 0]
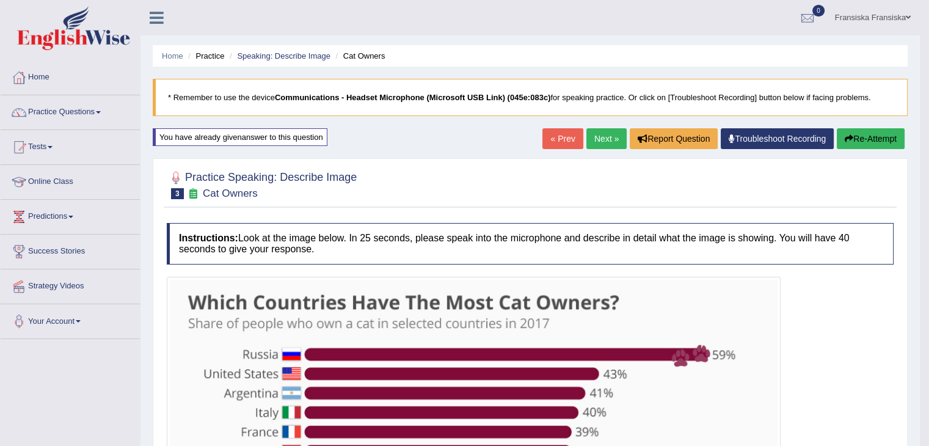
click at [848, 145] on button "Re-Attempt" at bounding box center [871, 138] width 68 height 21
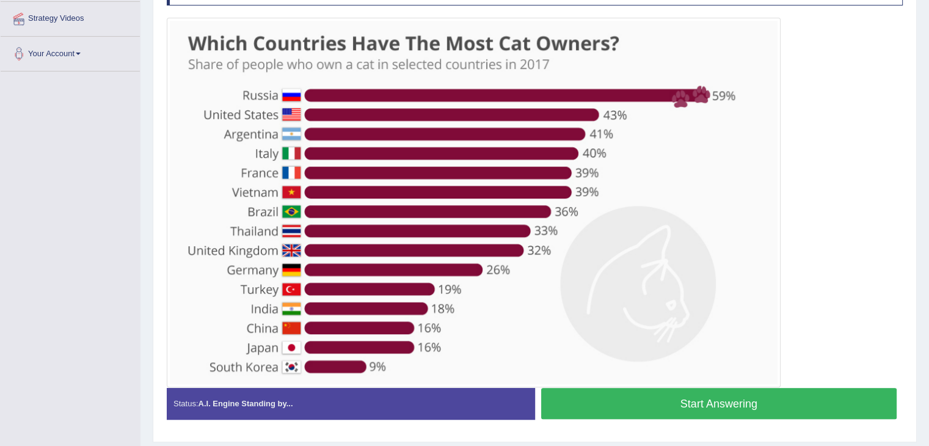
scroll to position [241, 0]
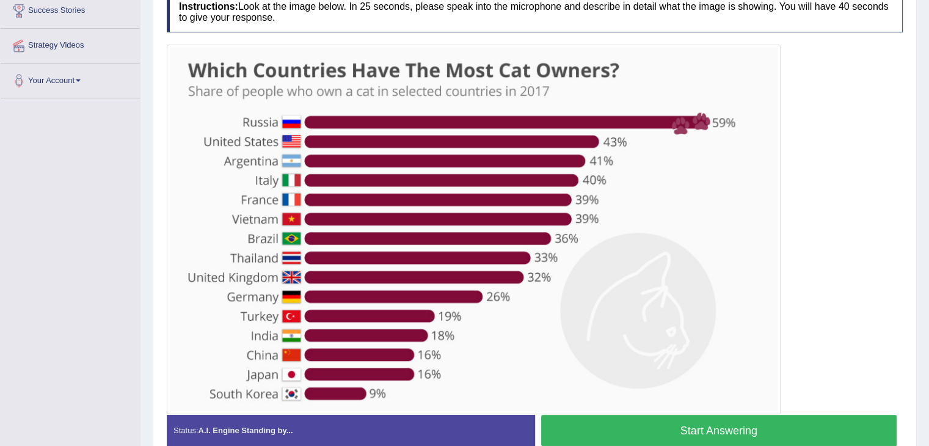
click at [687, 420] on button "Start Answering" at bounding box center [719, 430] width 356 height 31
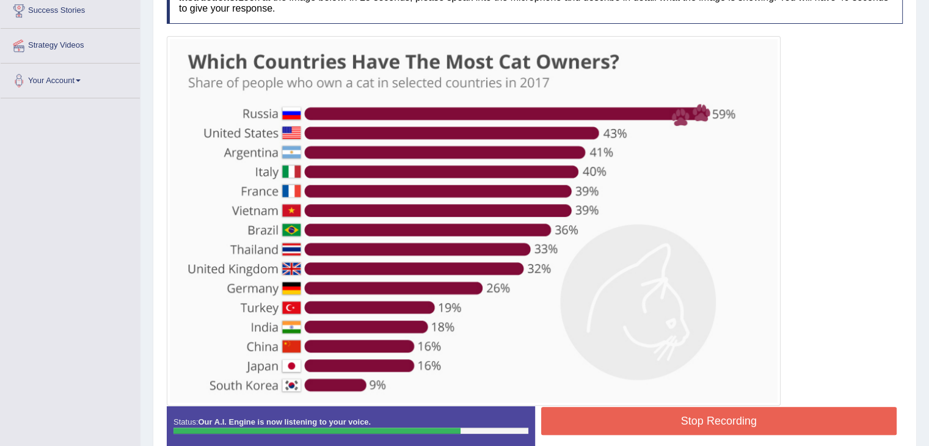
click at [706, 409] on button "Stop Recording" at bounding box center [719, 421] width 356 height 28
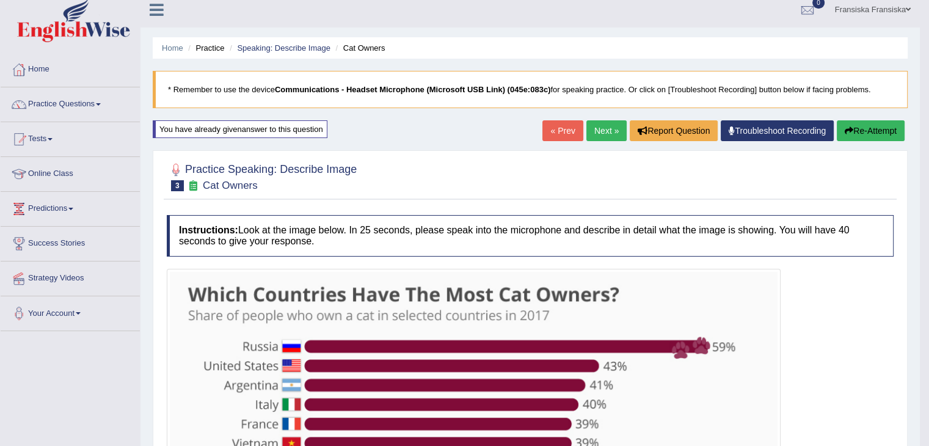
scroll to position [0, 0]
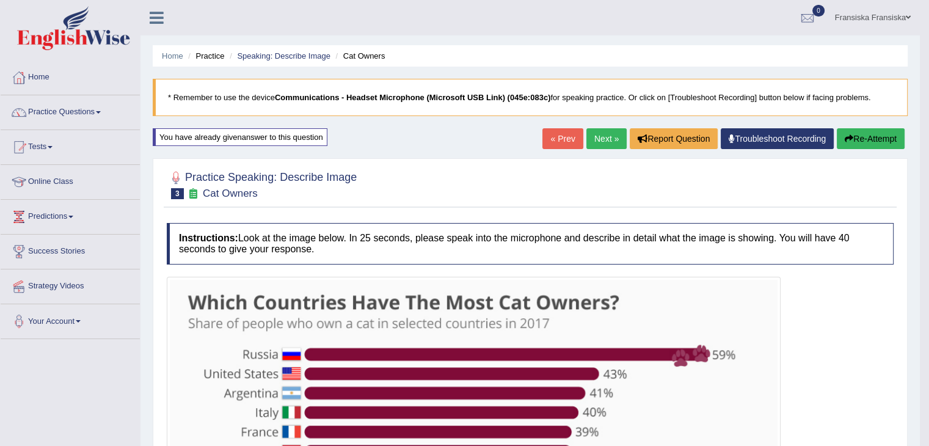
click at [879, 132] on button "Re-Attempt" at bounding box center [871, 138] width 68 height 21
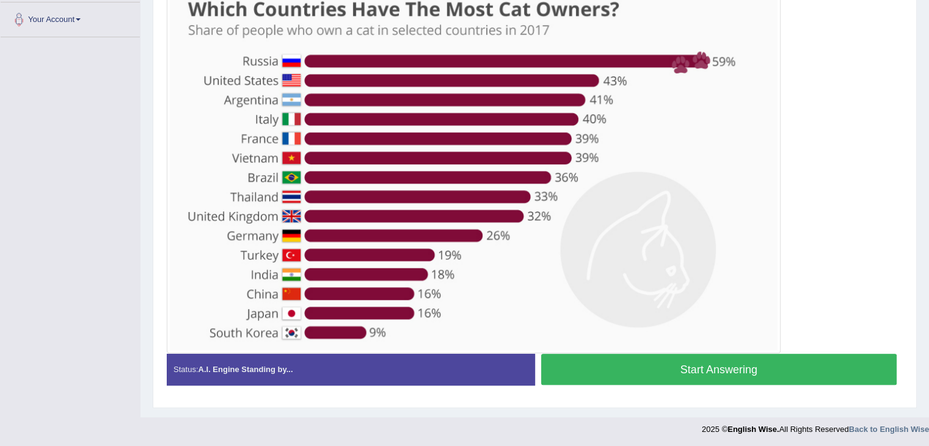
click at [656, 367] on button "Start Answering" at bounding box center [719, 369] width 356 height 31
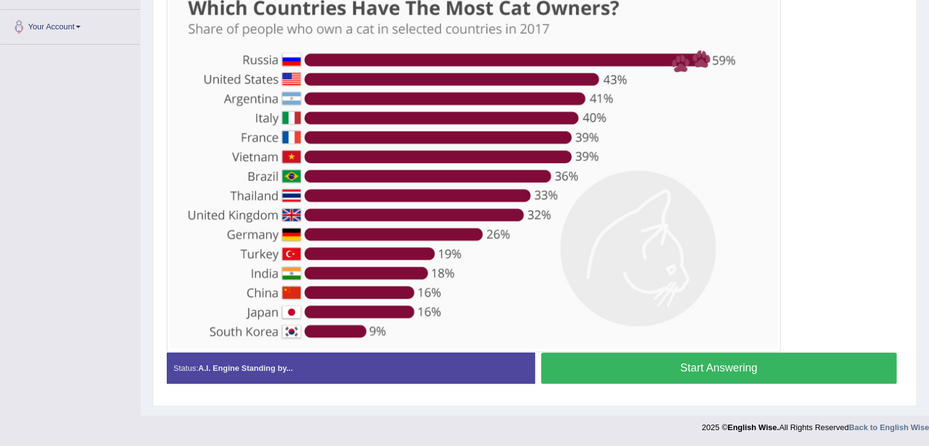
scroll to position [293, 0]
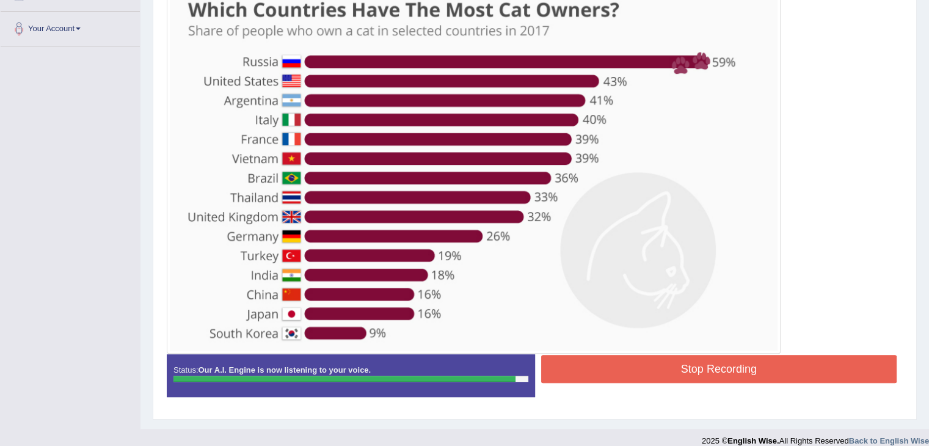
click at [577, 364] on button "Stop Recording" at bounding box center [719, 369] width 356 height 28
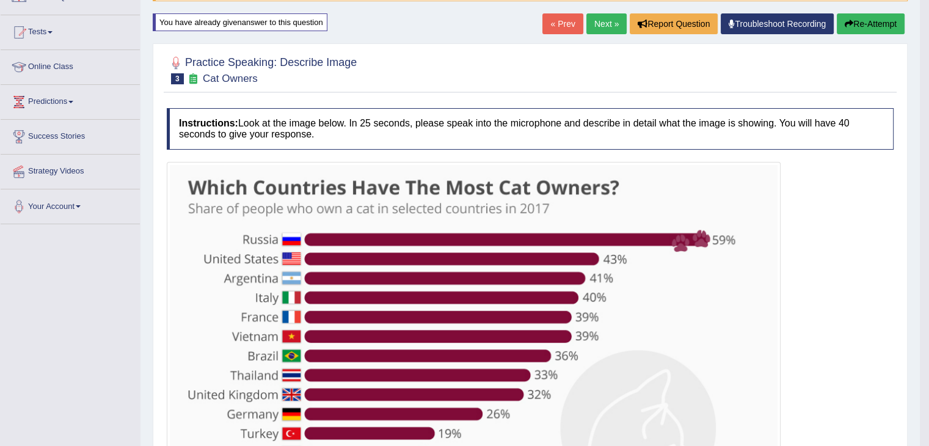
scroll to position [0, 0]
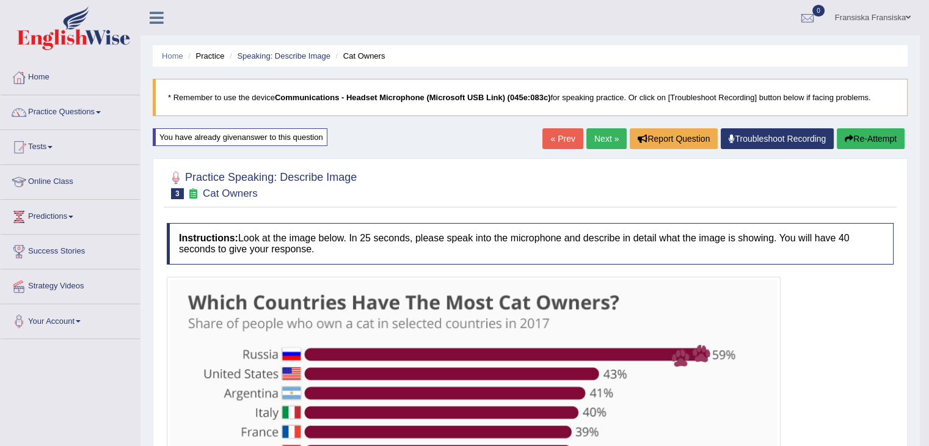
click at [592, 135] on link "Next »" at bounding box center [607, 138] width 40 height 21
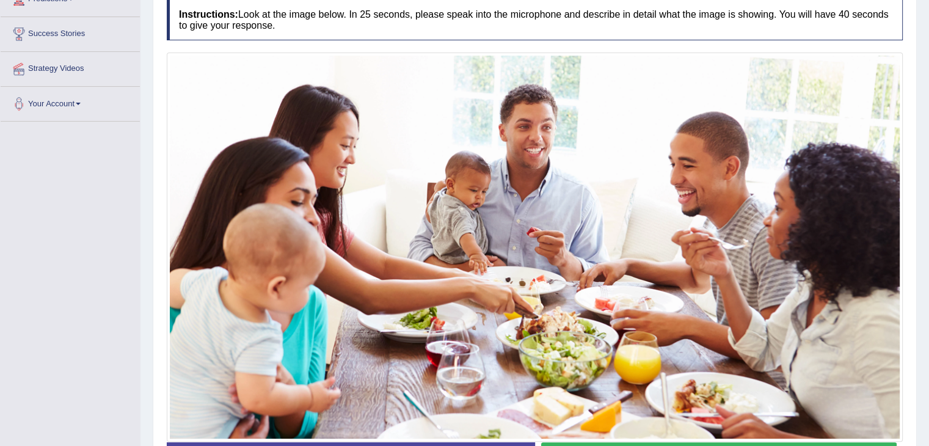
scroll to position [245, 0]
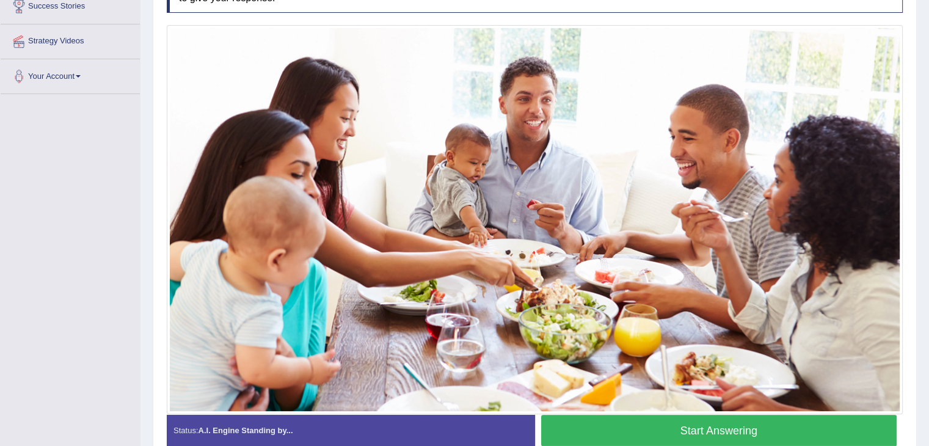
click at [623, 426] on button "Start Answering" at bounding box center [719, 430] width 356 height 31
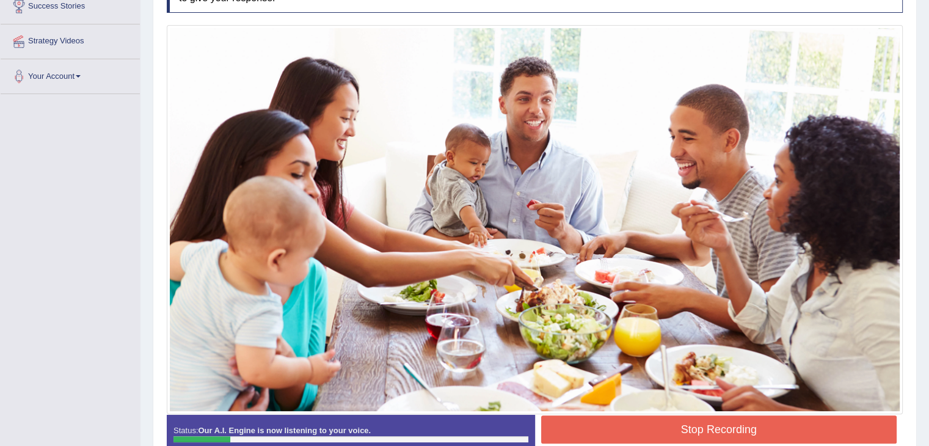
click at [618, 429] on button "Stop Recording" at bounding box center [719, 429] width 356 height 28
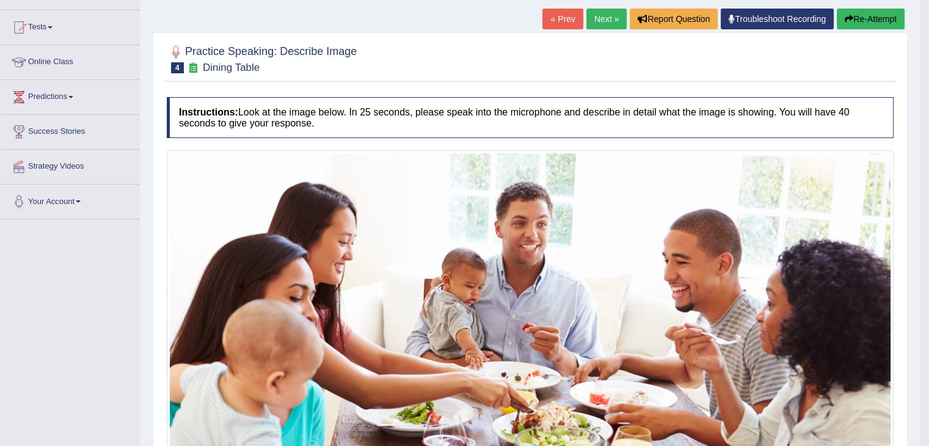
scroll to position [62, 0]
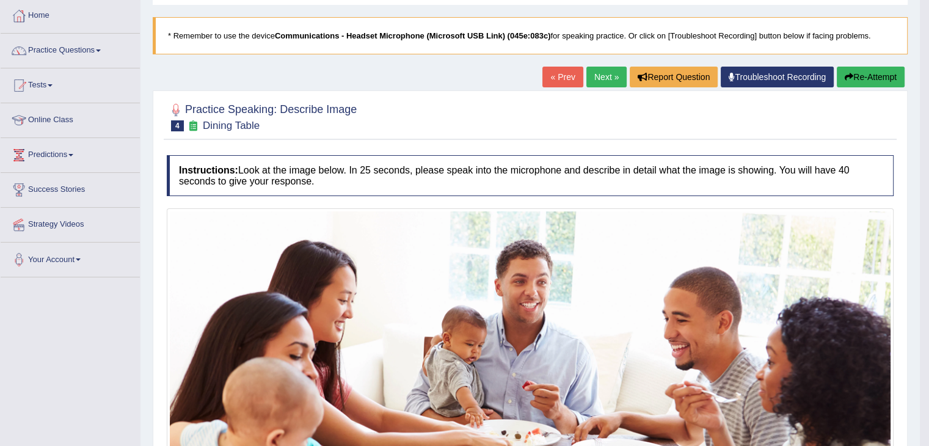
click at [849, 84] on button "Re-Attempt" at bounding box center [871, 77] width 68 height 21
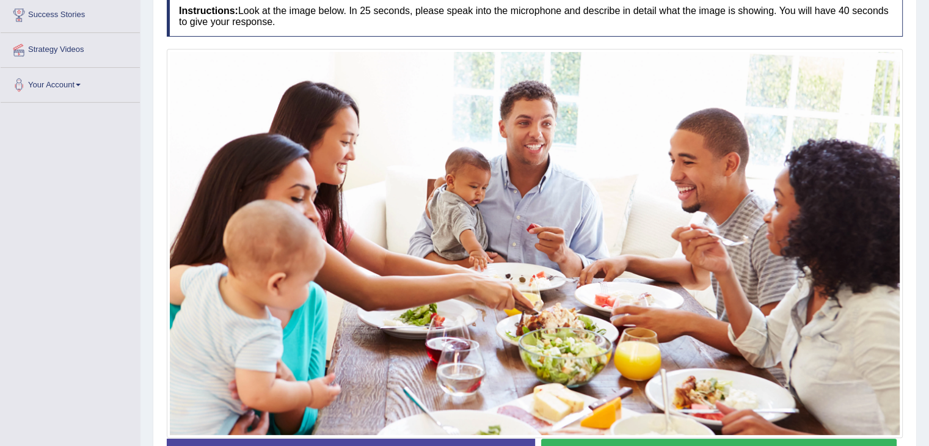
scroll to position [306, 0]
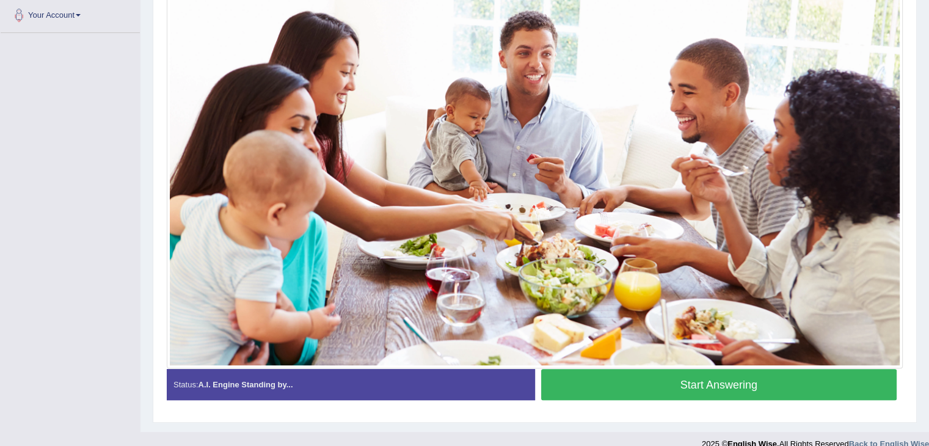
click at [628, 375] on button "Start Answering" at bounding box center [719, 384] width 356 height 31
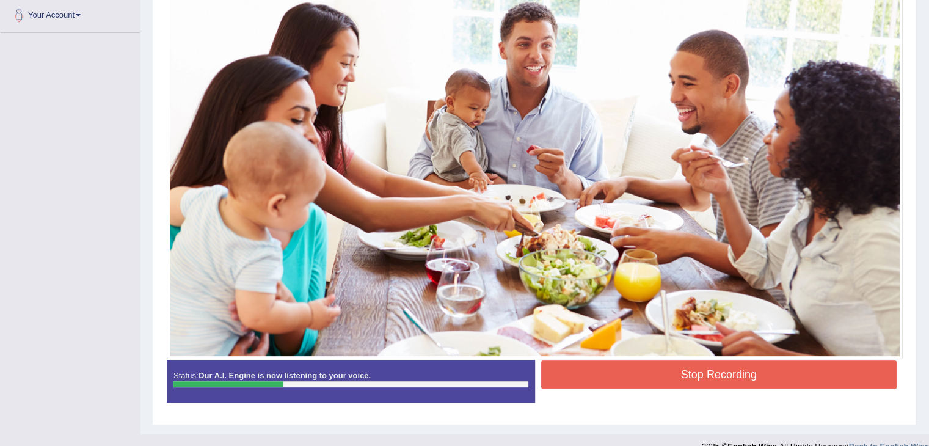
click at [562, 343] on div "Instructions: Look at the image below. In 25 seconds, please speak into the mic…" at bounding box center [535, 165] width 742 height 508
click at [577, 373] on button "Stop Recording" at bounding box center [719, 374] width 356 height 28
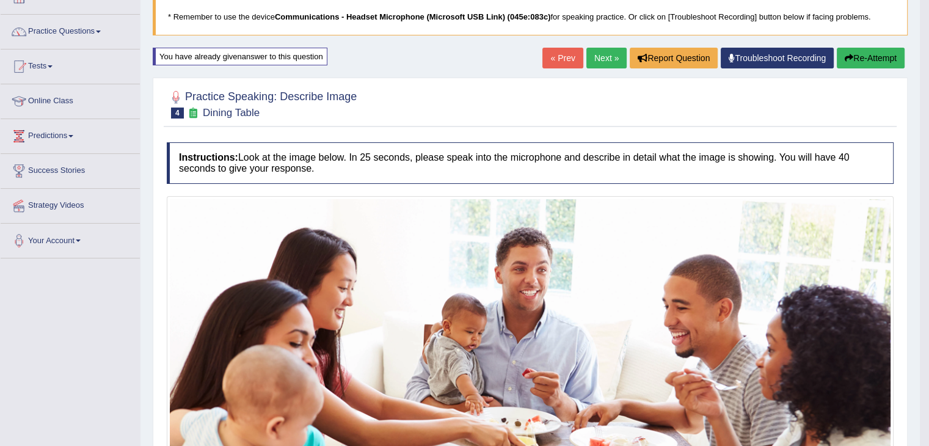
scroll to position [62, 0]
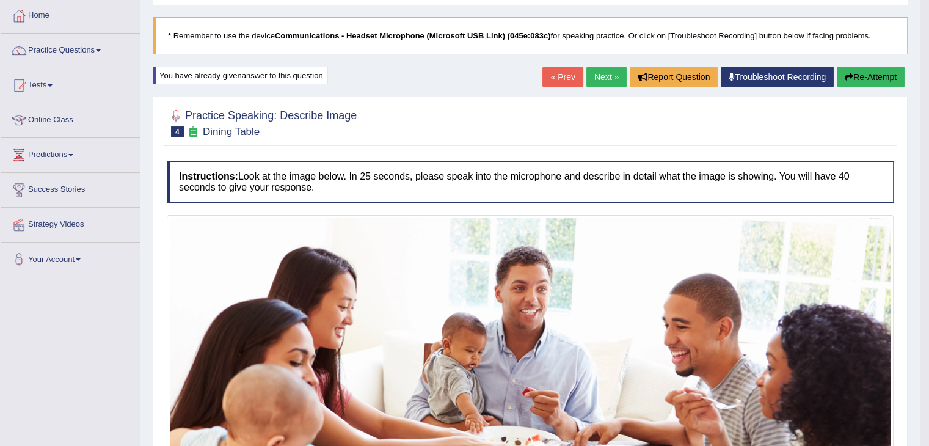
click at [897, 80] on button "Re-Attempt" at bounding box center [871, 77] width 68 height 21
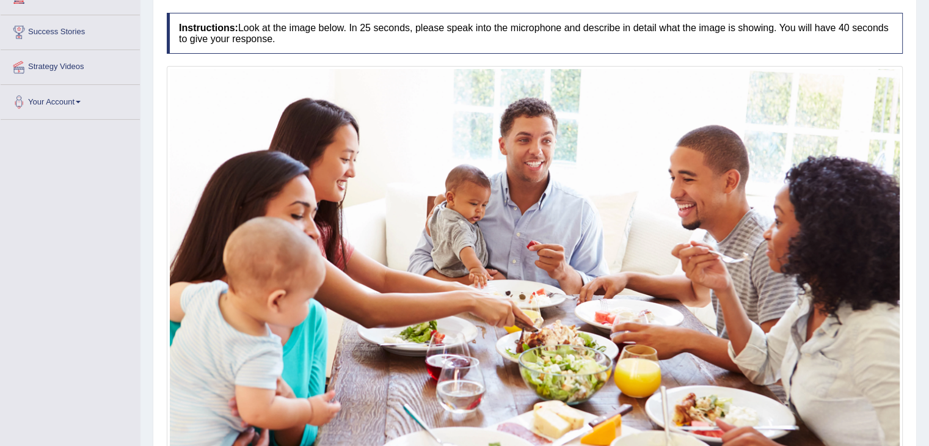
scroll to position [321, 0]
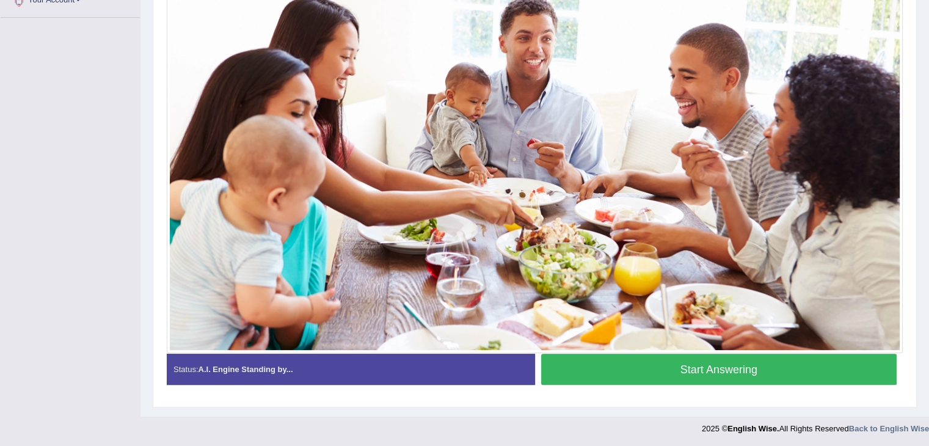
click at [727, 359] on button "Start Answering" at bounding box center [719, 369] width 356 height 31
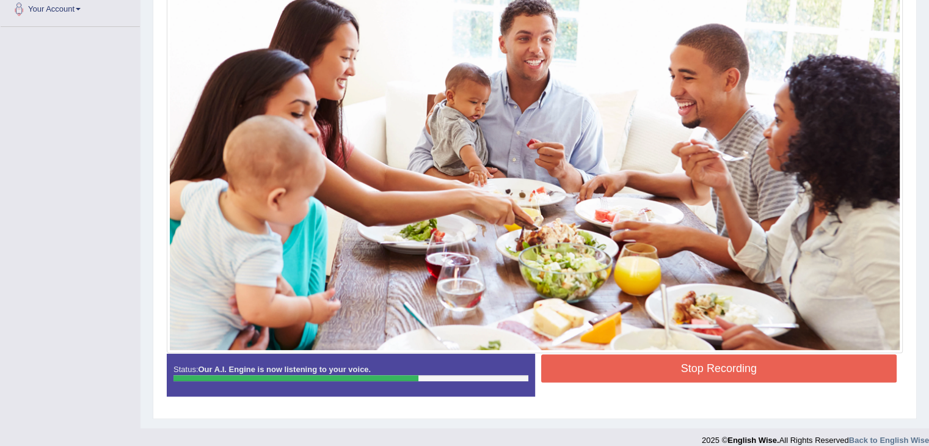
click at [722, 365] on button "Stop Recording" at bounding box center [719, 368] width 356 height 28
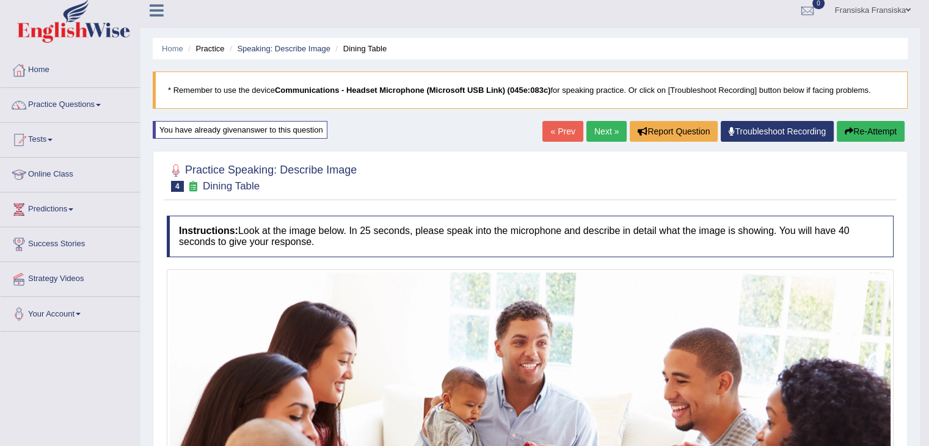
scroll to position [7, 0]
click at [608, 123] on link "Next »" at bounding box center [607, 132] width 40 height 21
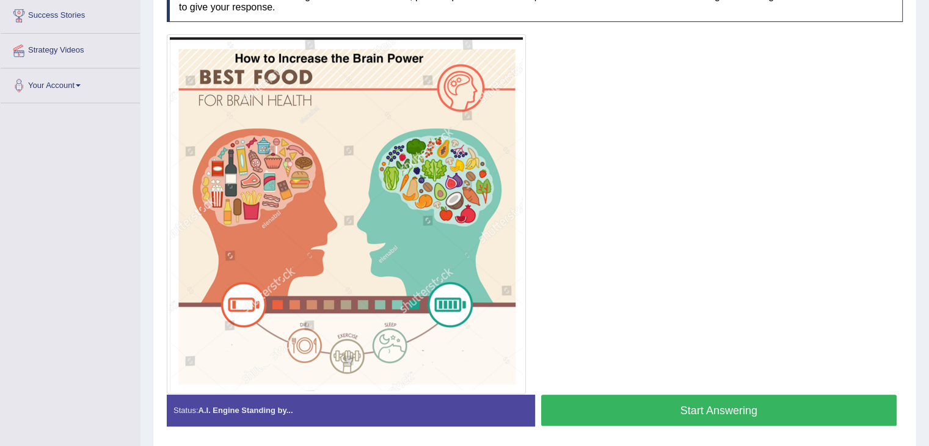
scroll to position [244, 0]
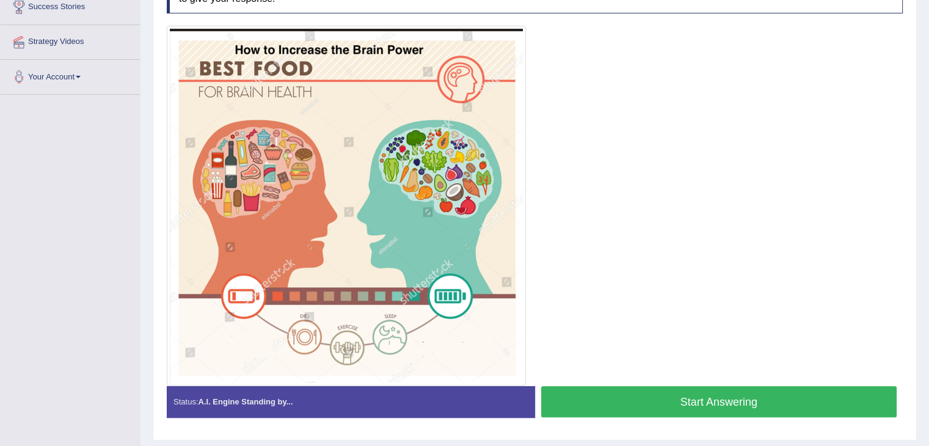
click at [747, 397] on button "Start Answering" at bounding box center [719, 401] width 356 height 31
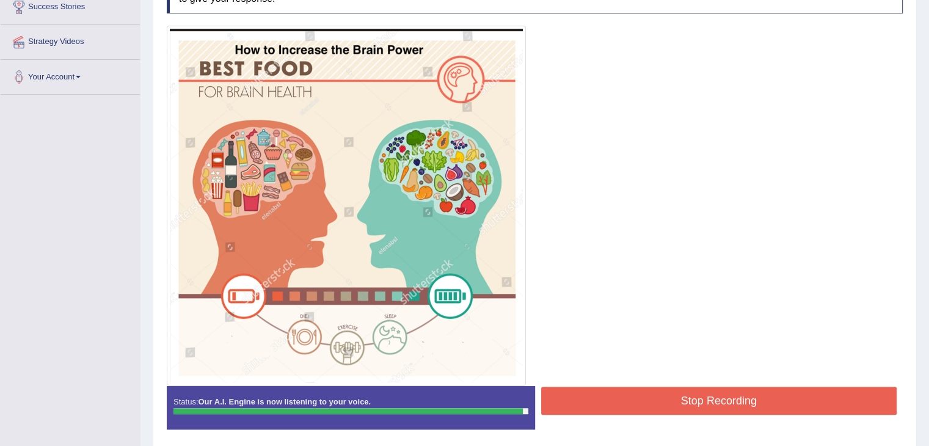
click at [686, 394] on button "Stop Recording" at bounding box center [719, 401] width 356 height 28
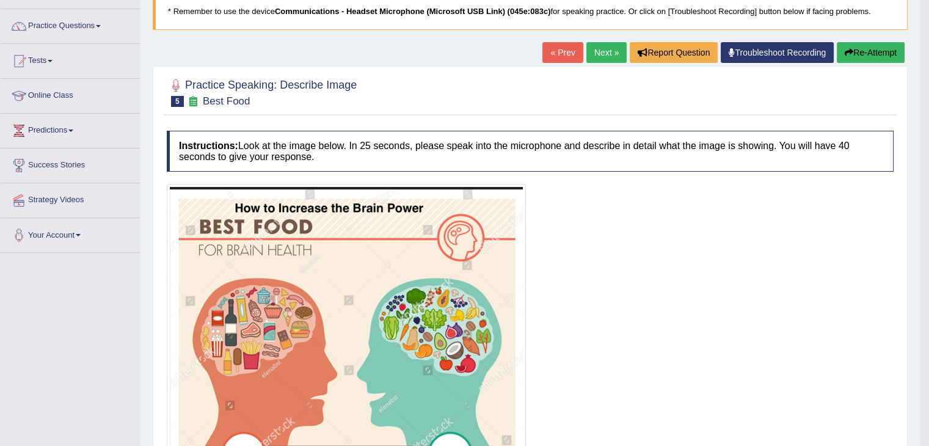
scroll to position [61, 0]
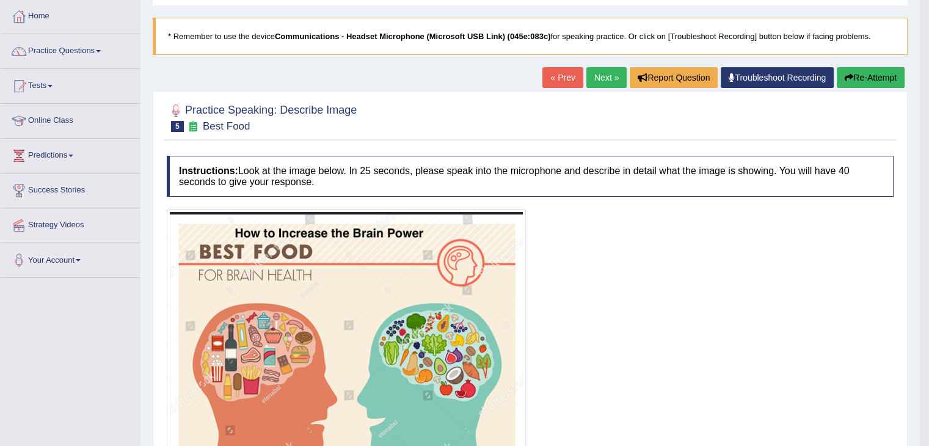
click at [604, 85] on link "Next »" at bounding box center [607, 77] width 40 height 21
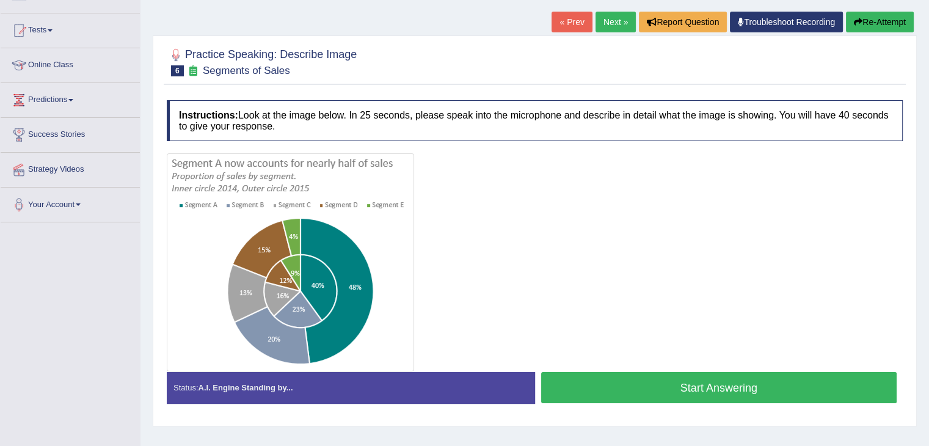
scroll to position [122, 0]
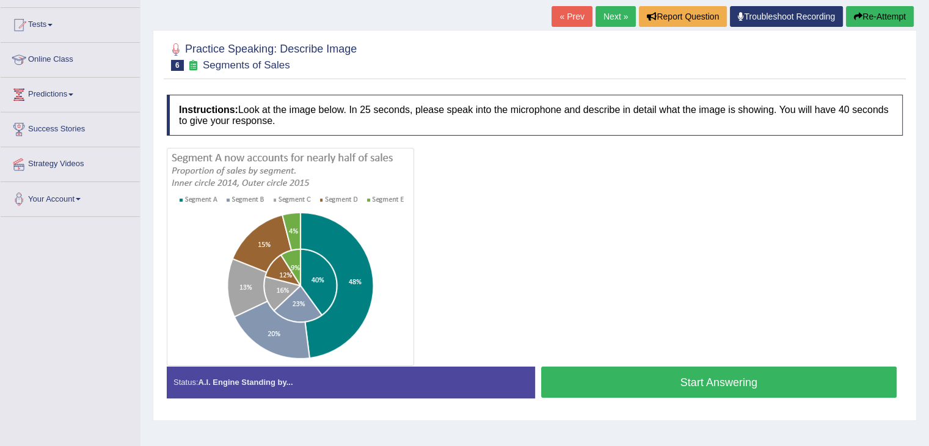
click at [669, 370] on button "Start Answering" at bounding box center [719, 382] width 356 height 31
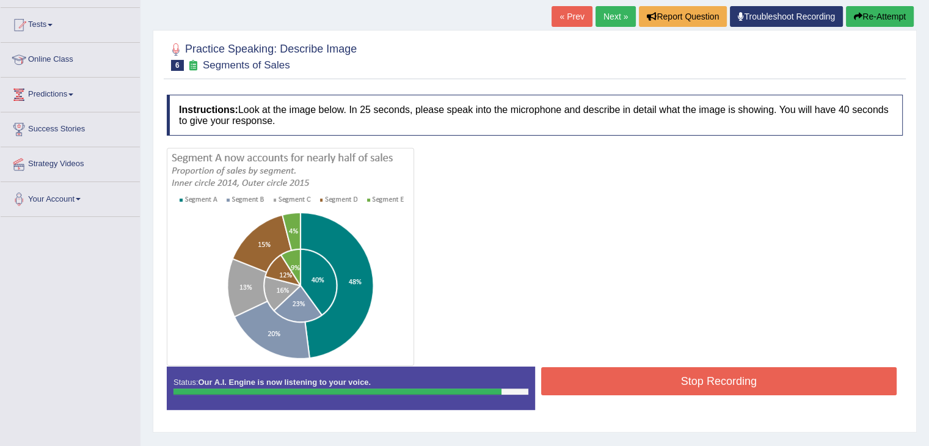
click at [604, 375] on button "Stop Recording" at bounding box center [719, 381] width 356 height 28
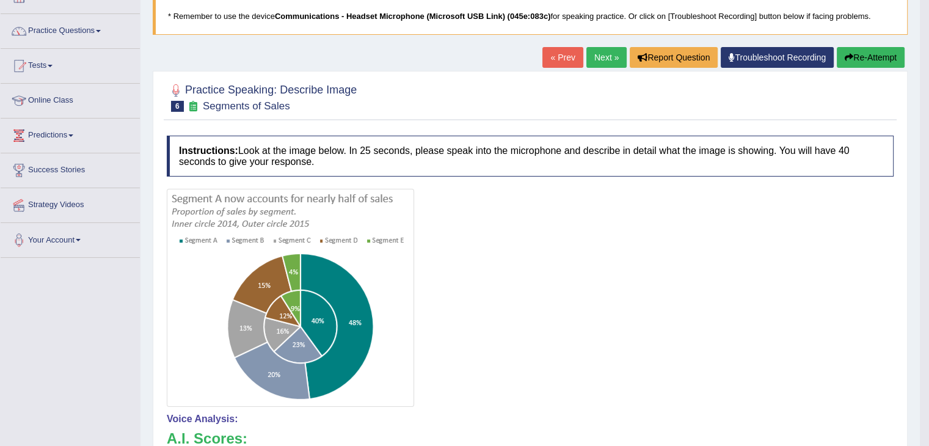
scroll to position [61, 0]
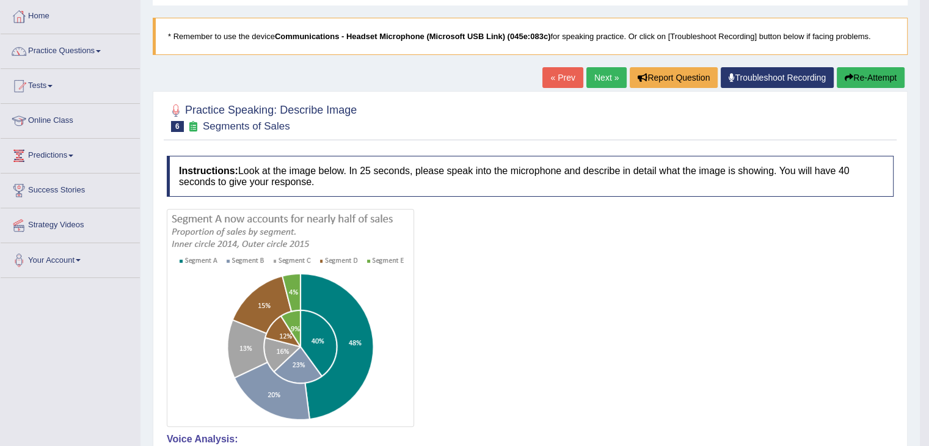
click at [856, 87] on div "« Prev Next » Report Question Troubleshoot Recording Re-Attempt" at bounding box center [725, 79] width 365 height 24
click at [855, 85] on button "Re-Attempt" at bounding box center [871, 77] width 68 height 21
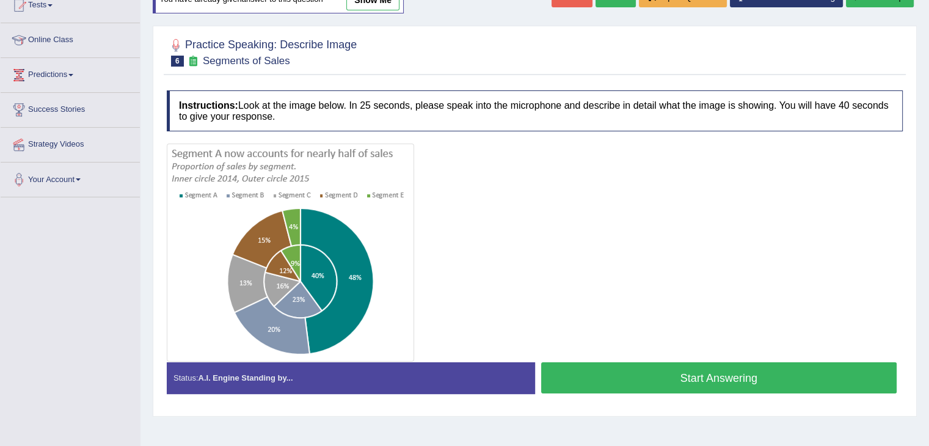
scroll to position [183, 0]
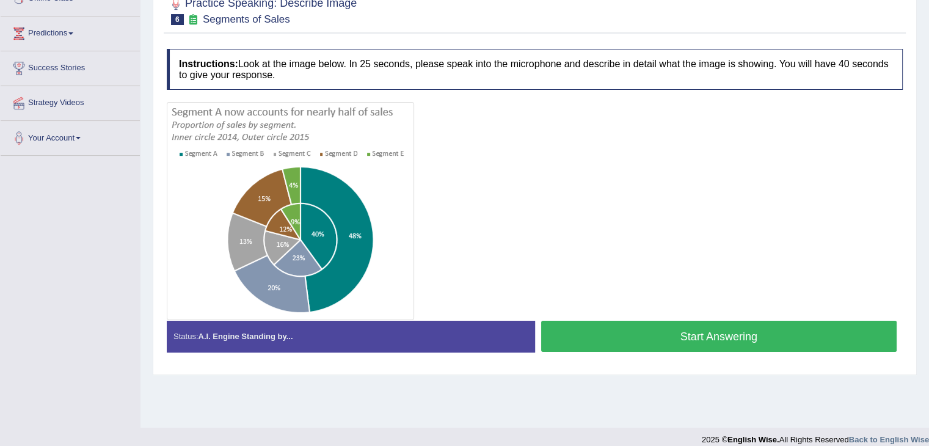
click at [611, 327] on button "Start Answering" at bounding box center [719, 336] width 356 height 31
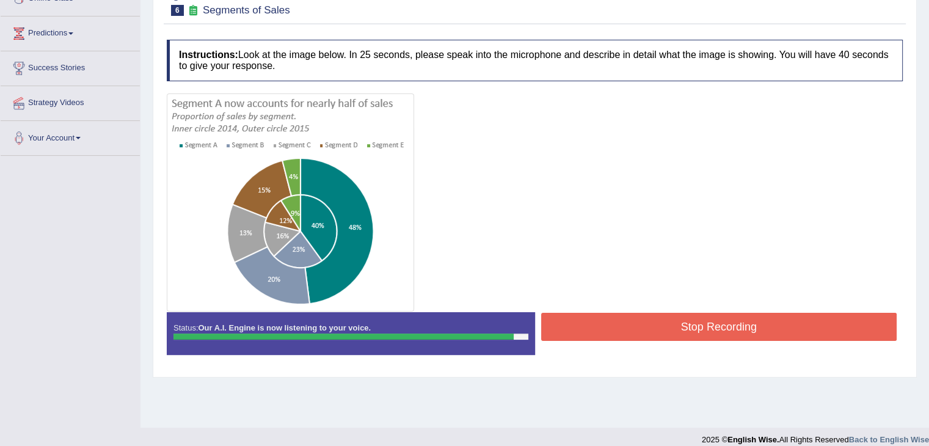
click at [580, 325] on button "Stop Recording" at bounding box center [719, 327] width 356 height 28
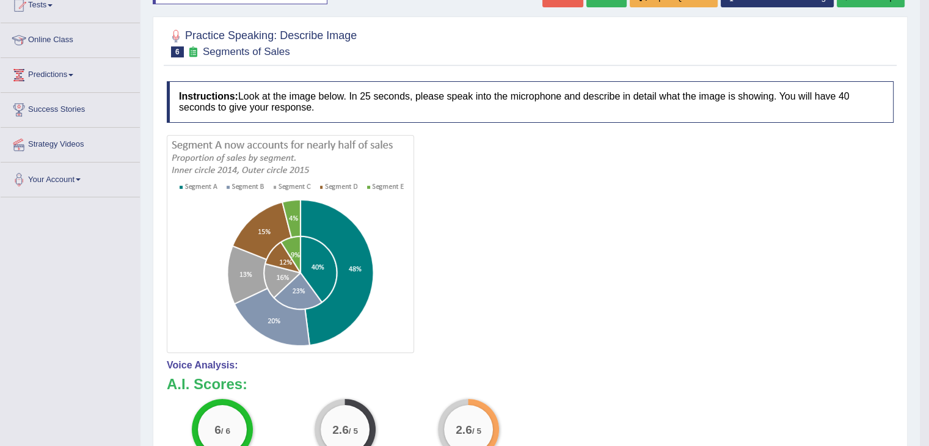
scroll to position [0, 0]
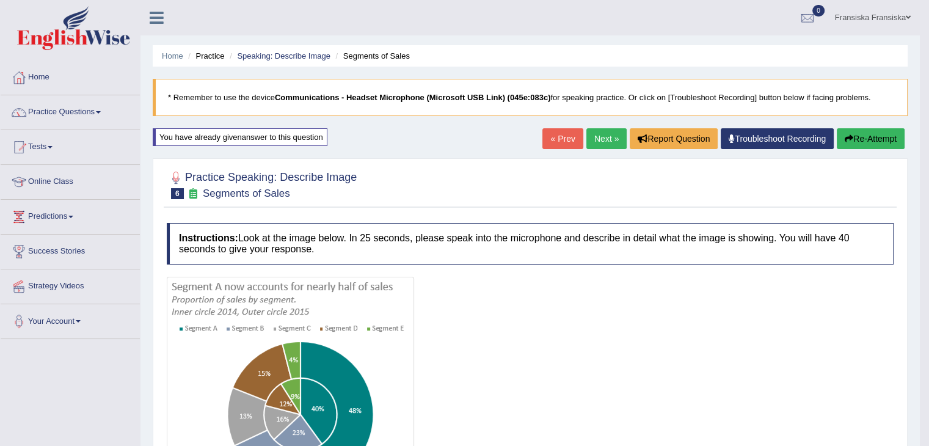
click at [606, 136] on link "Next »" at bounding box center [607, 138] width 40 height 21
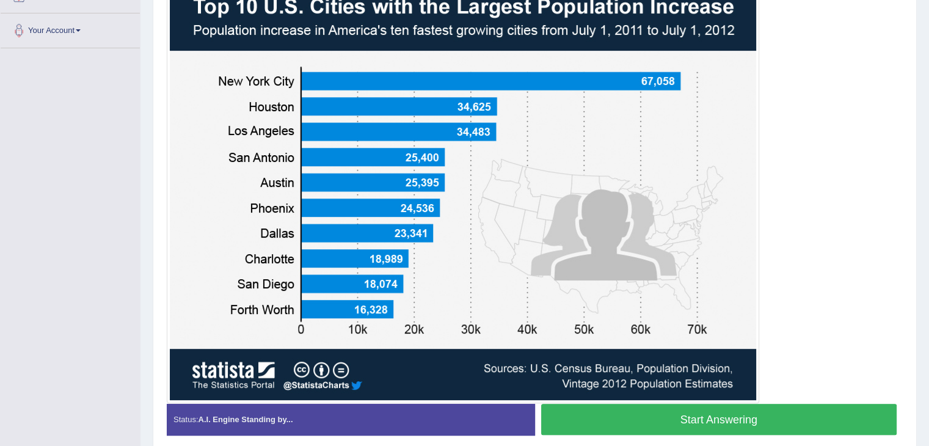
scroll to position [280, 0]
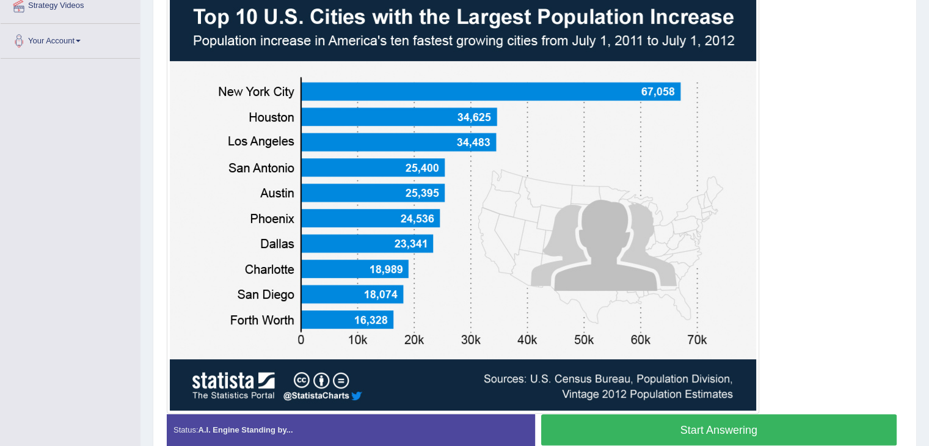
click at [722, 428] on button "Start Answering" at bounding box center [719, 429] width 356 height 31
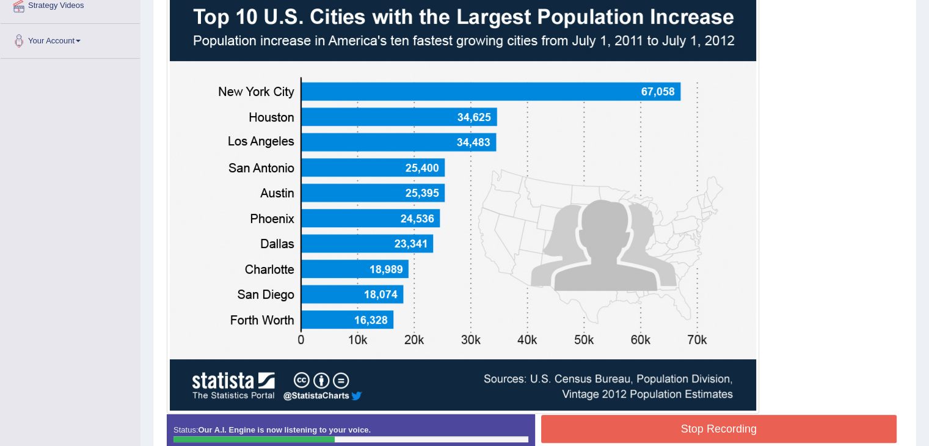
click at [641, 423] on button "Stop Recording" at bounding box center [719, 429] width 356 height 28
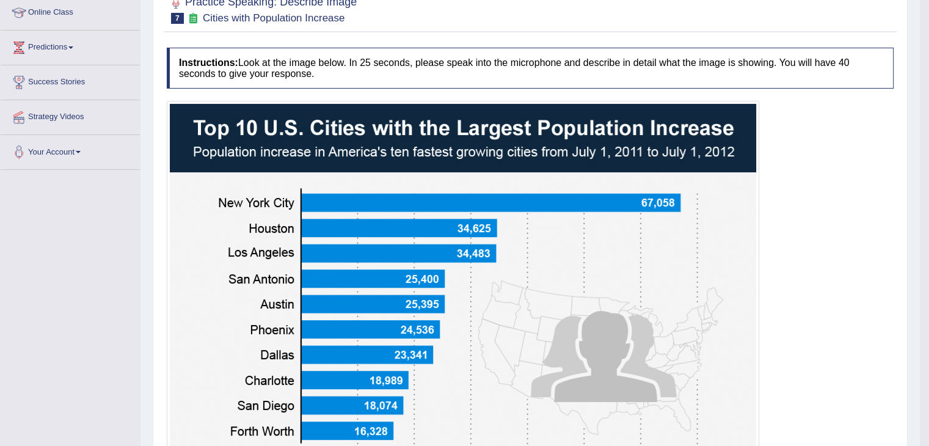
scroll to position [97, 0]
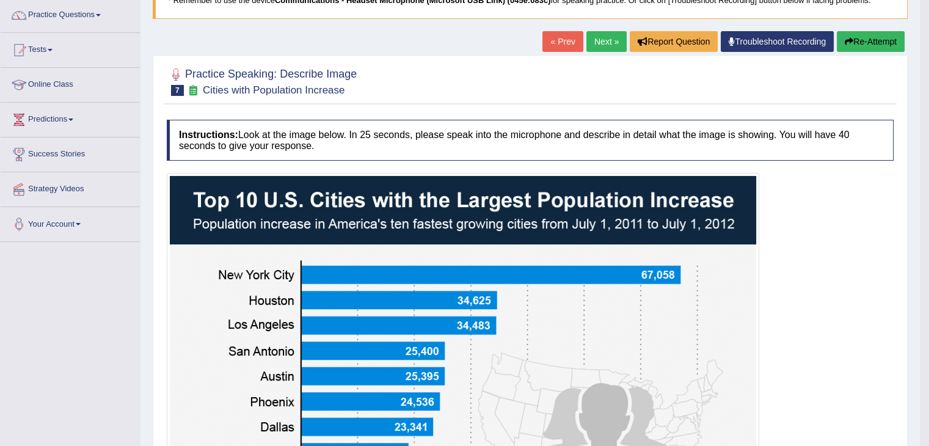
click at [854, 48] on button "Re-Attempt" at bounding box center [871, 41] width 68 height 21
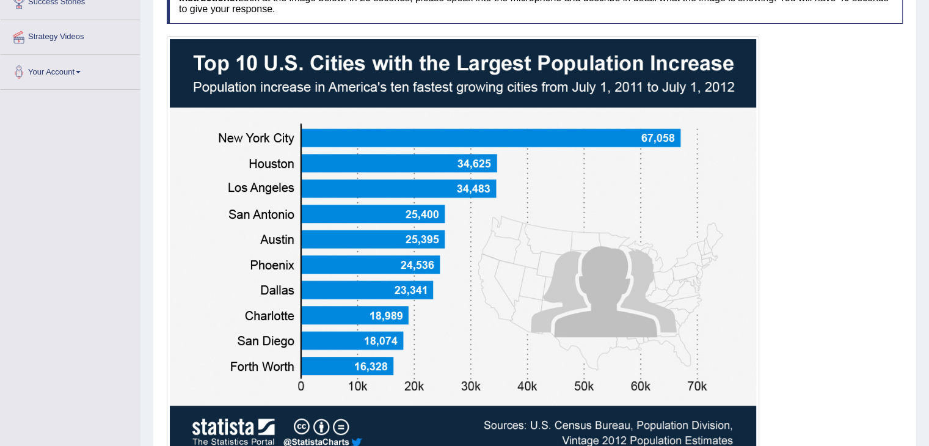
scroll to position [284, 0]
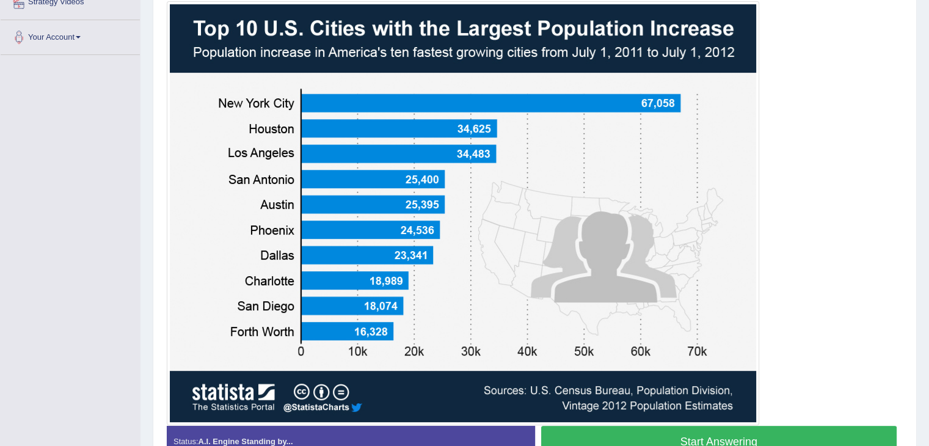
click at [706, 433] on button "Start Answering" at bounding box center [719, 441] width 356 height 31
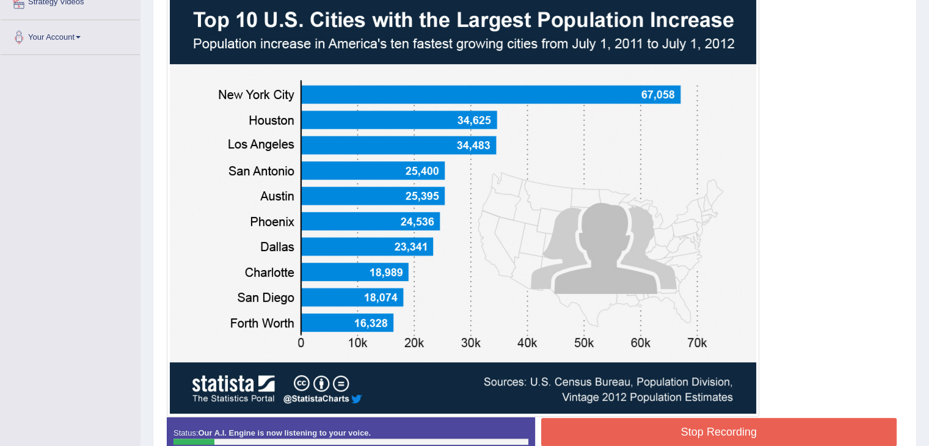
click at [675, 432] on button "Stop Recording" at bounding box center [719, 432] width 356 height 28
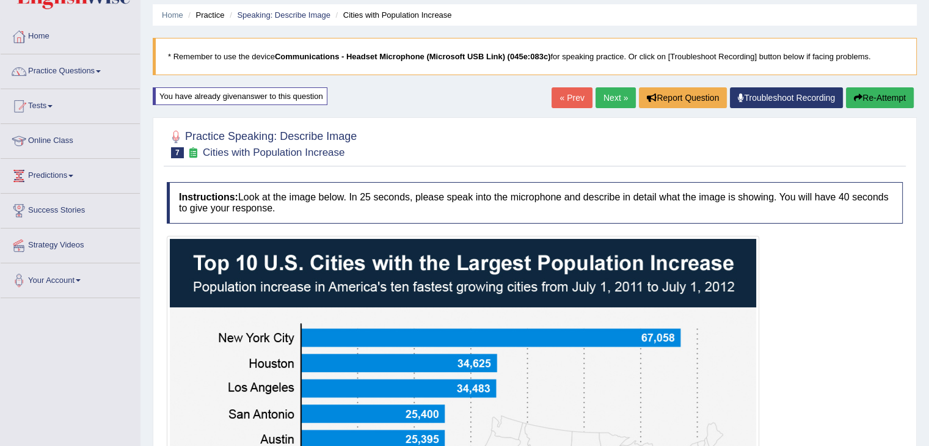
scroll to position [40, 0]
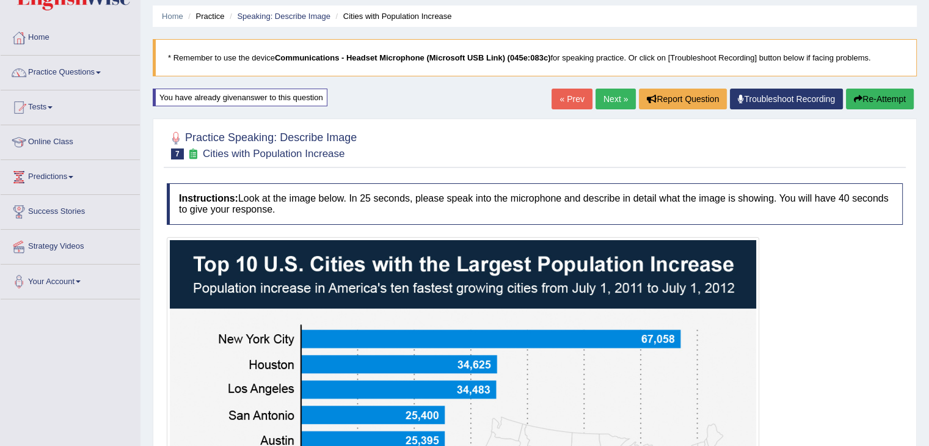
click at [858, 89] on button "Re-Attempt" at bounding box center [880, 99] width 68 height 21
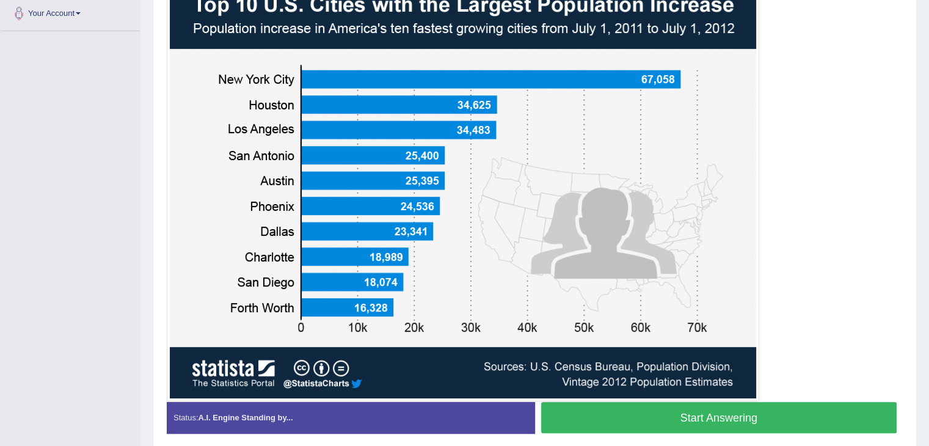
scroll to position [307, 0]
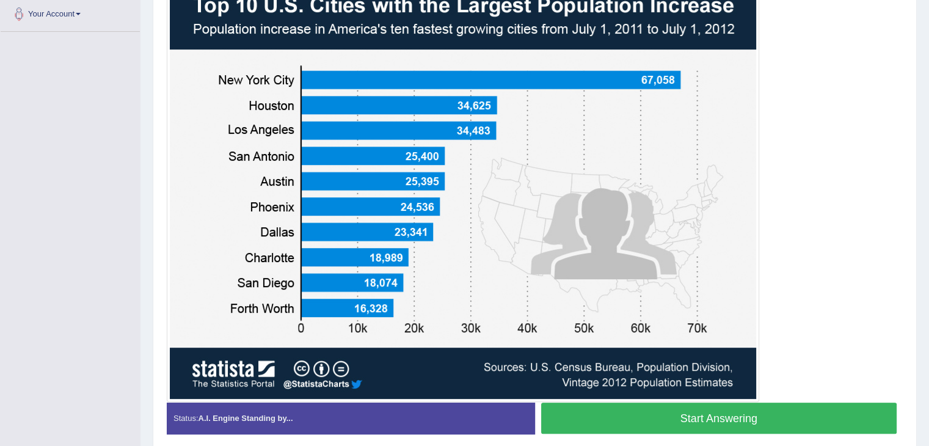
click at [854, 415] on button "Start Answering" at bounding box center [719, 418] width 356 height 31
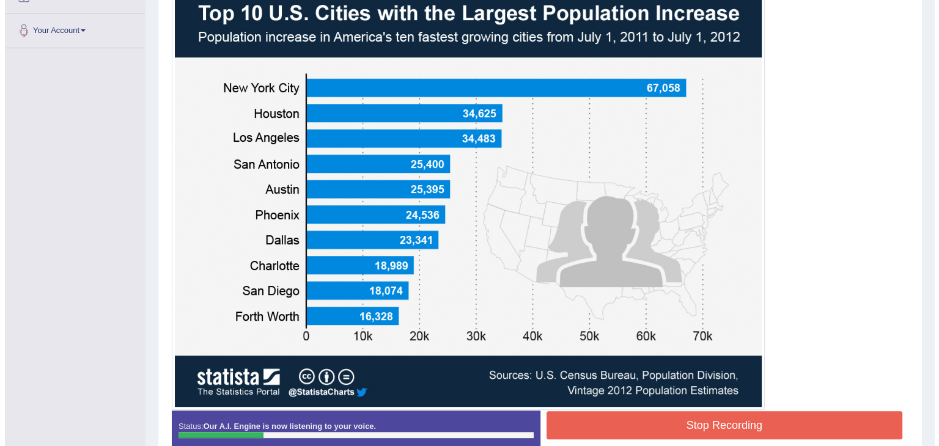
scroll to position [359, 0]
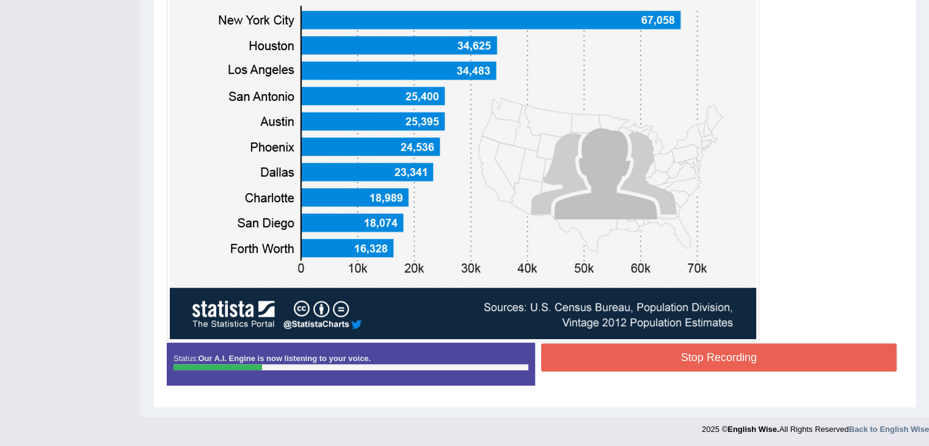
click at [792, 353] on button "Stop Recording" at bounding box center [719, 357] width 356 height 28
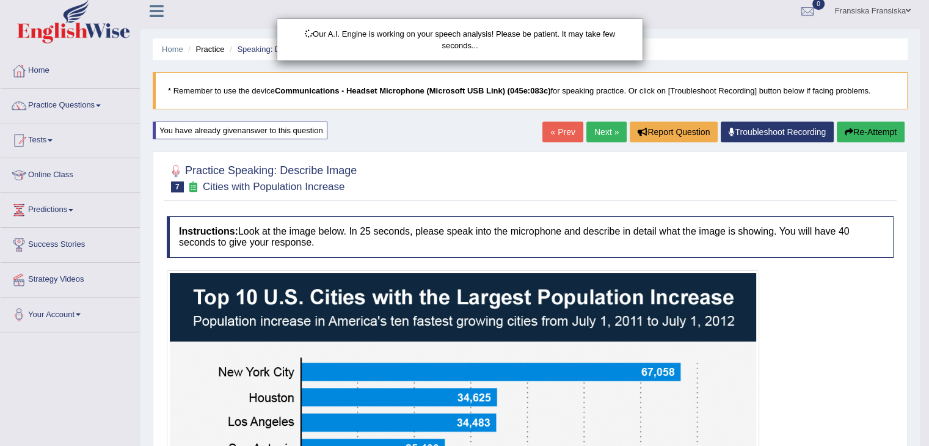
scroll to position [0, 0]
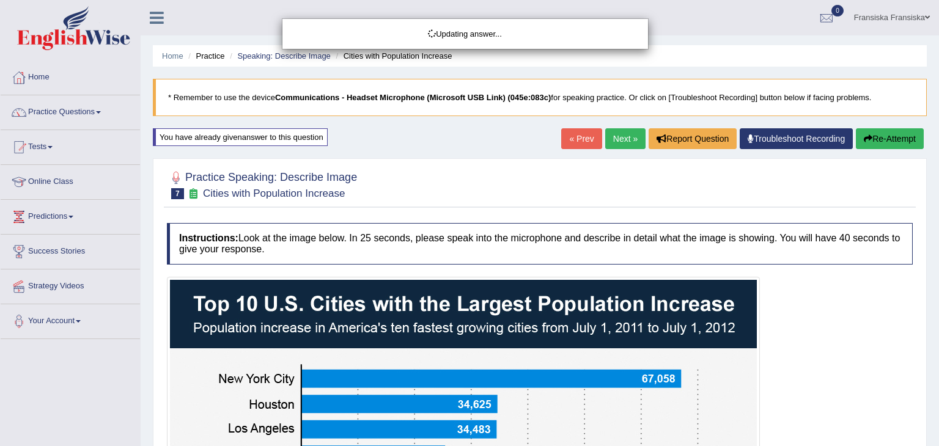
click at [873, 141] on div "Updating answer..." at bounding box center [469, 223] width 939 height 446
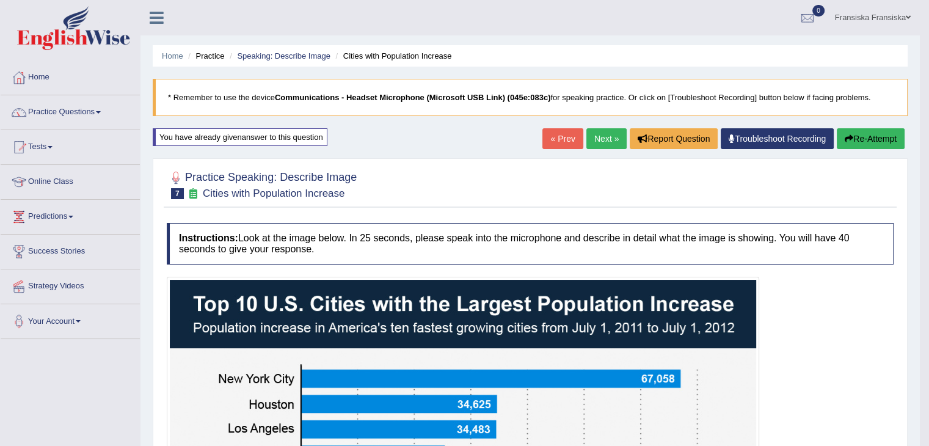
click at [873, 140] on button "Re-Attempt" at bounding box center [871, 138] width 68 height 21
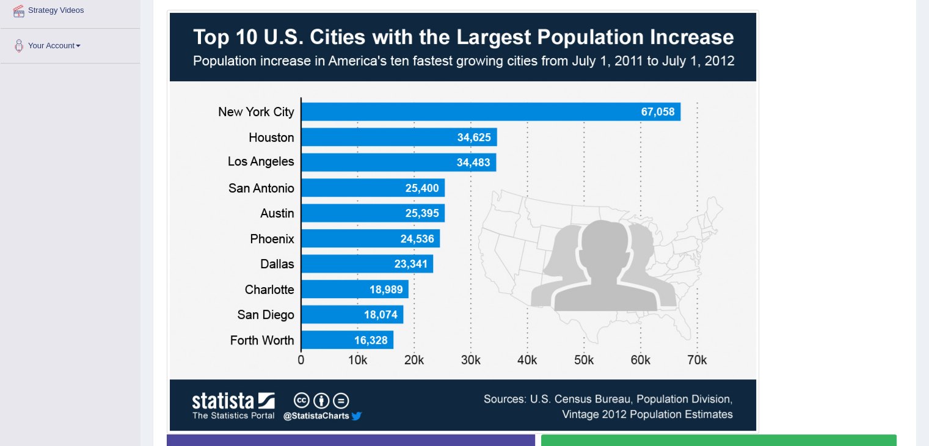
scroll to position [281, 0]
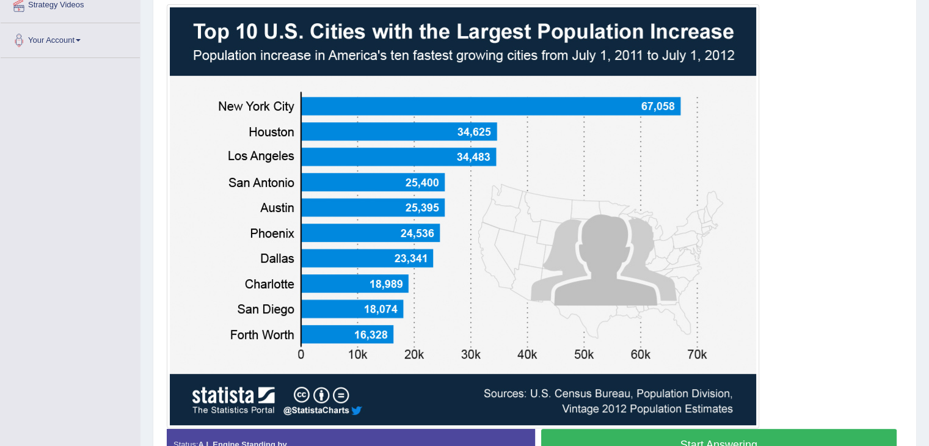
click at [792, 431] on button "Start Answering" at bounding box center [719, 444] width 356 height 31
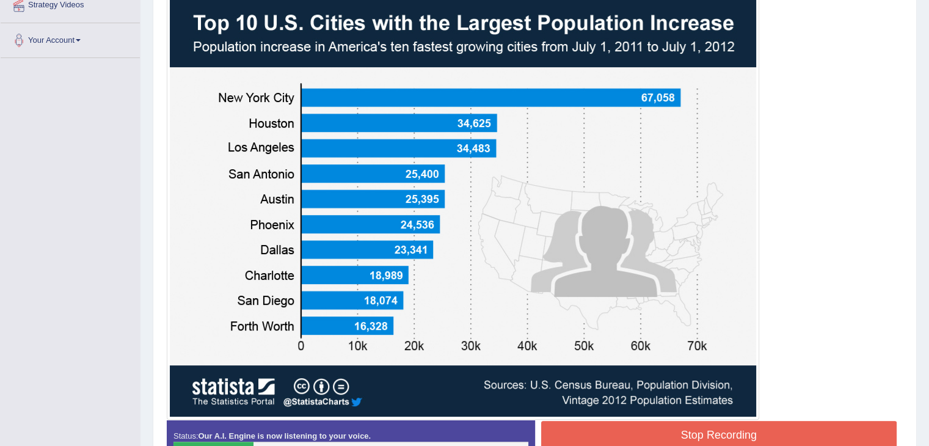
click at [757, 429] on button "Stop Recording" at bounding box center [719, 435] width 356 height 28
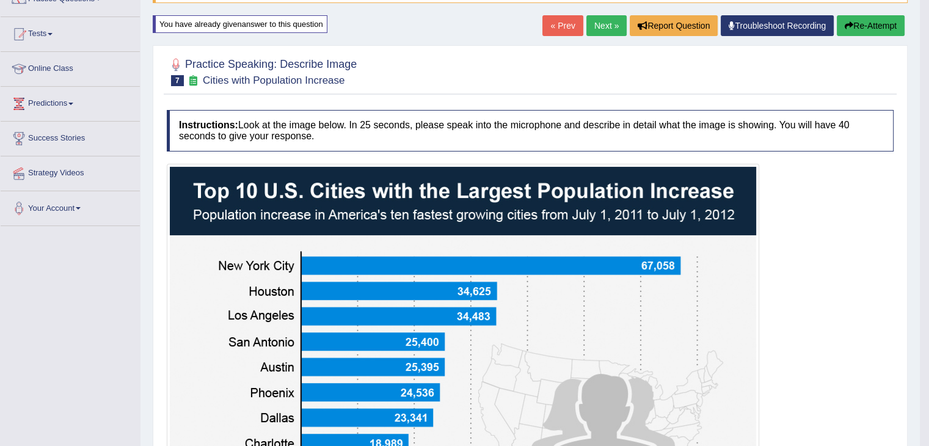
scroll to position [108, 0]
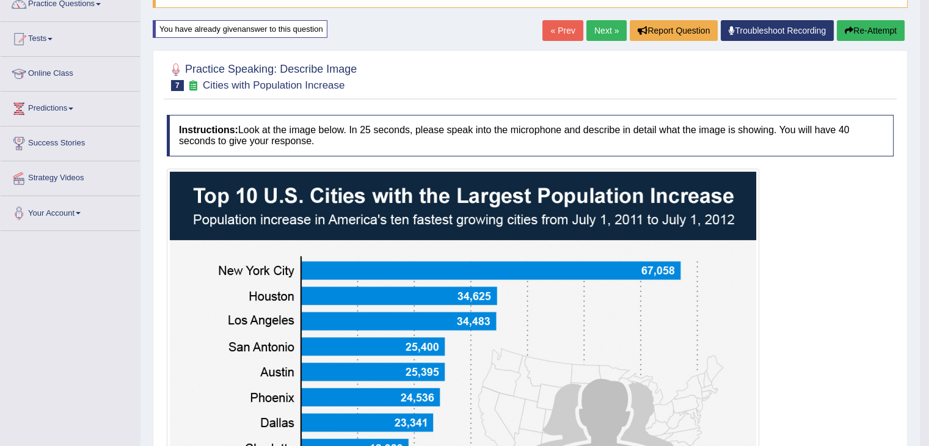
click at [874, 36] on button "Re-Attempt" at bounding box center [871, 30] width 68 height 21
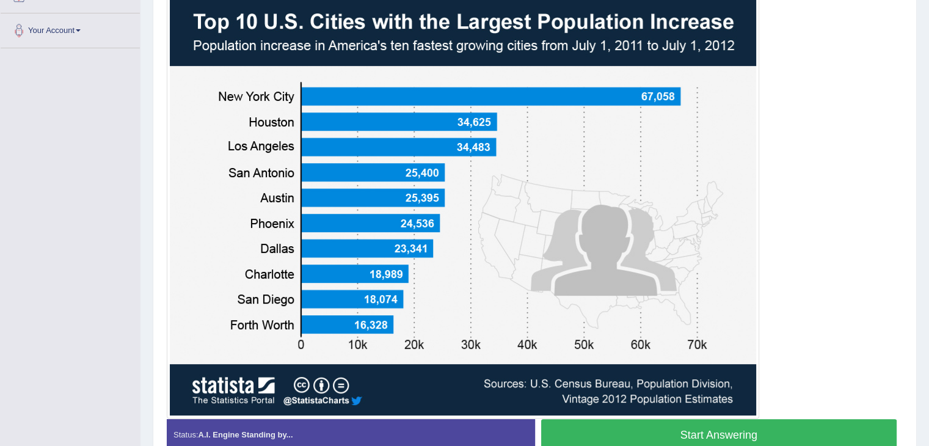
scroll to position [291, 0]
click at [711, 428] on button "Start Answering" at bounding box center [719, 434] width 356 height 31
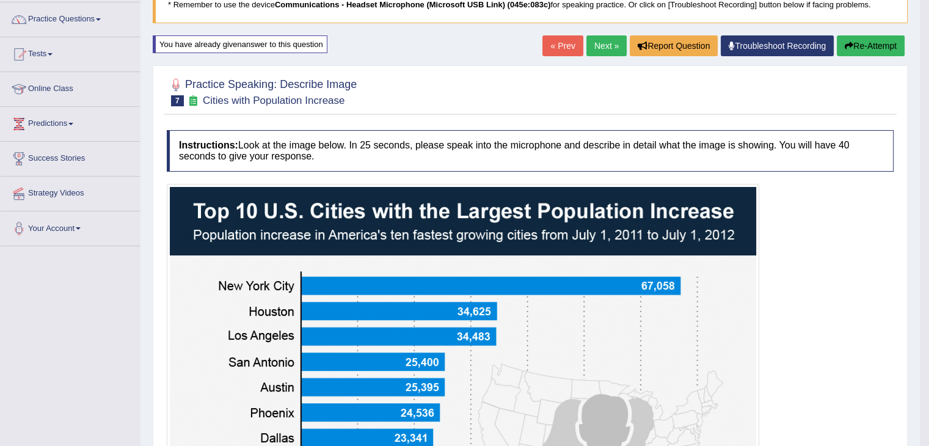
scroll to position [91, 0]
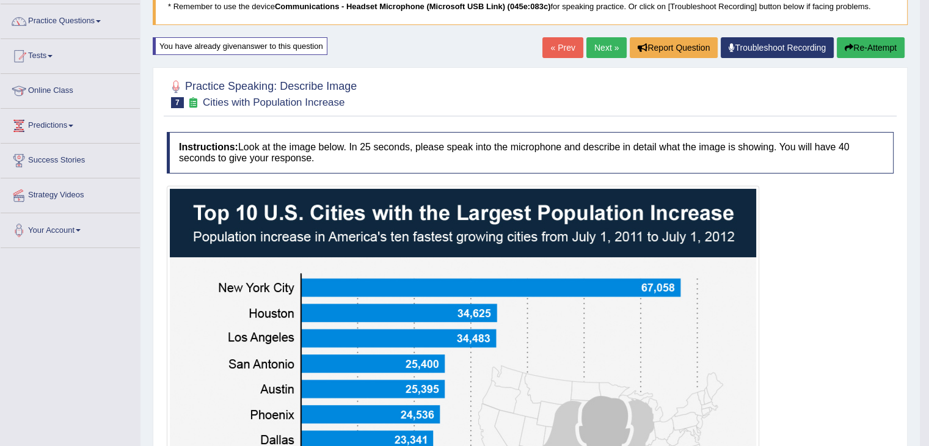
click at [613, 51] on link "Next »" at bounding box center [607, 47] width 40 height 21
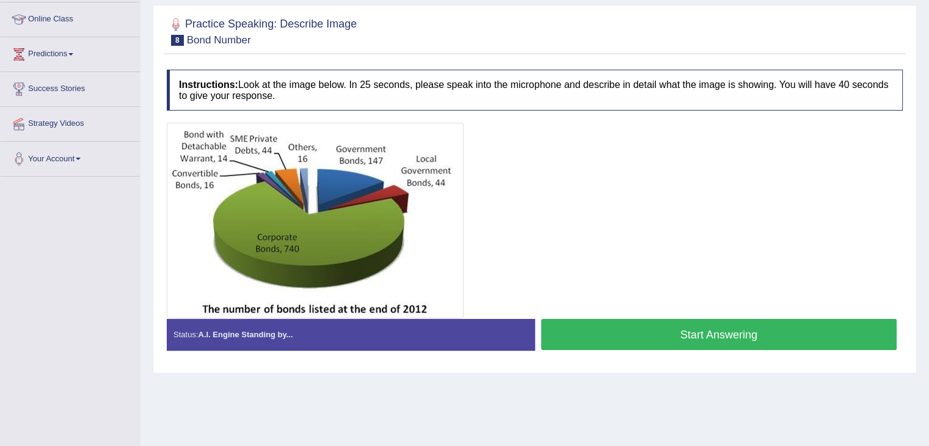
scroll to position [183, 0]
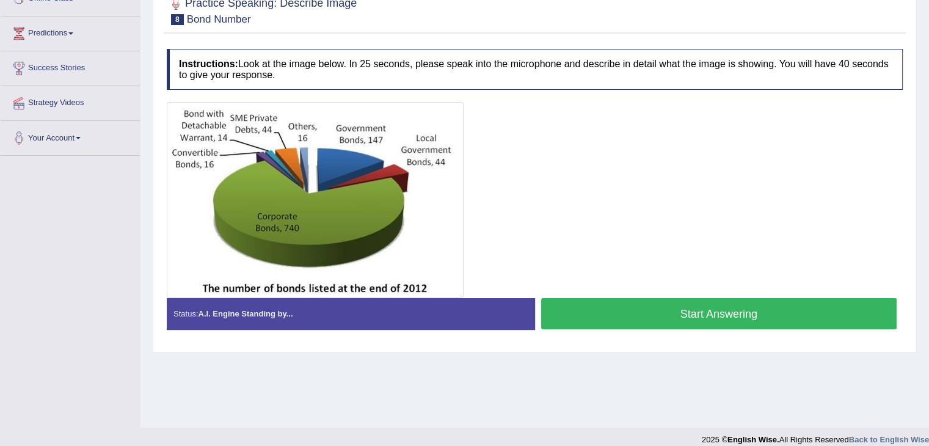
click at [731, 307] on button "Start Answering" at bounding box center [719, 313] width 356 height 31
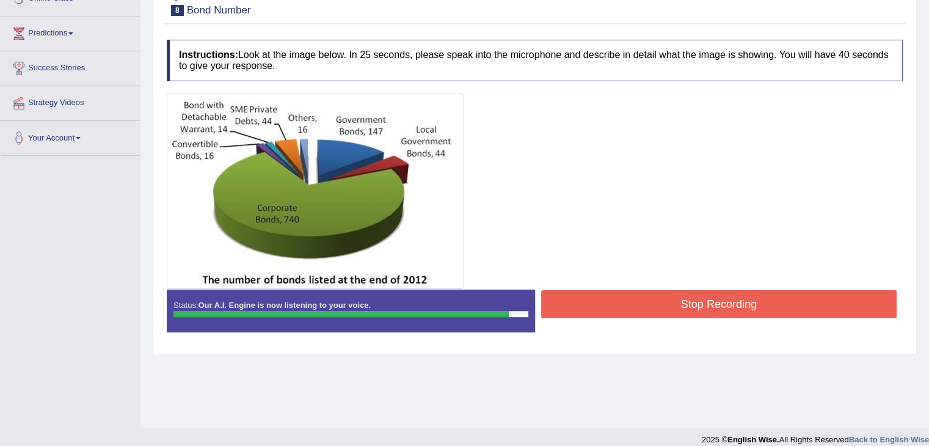
click at [591, 312] on button "Stop Recording" at bounding box center [719, 304] width 356 height 28
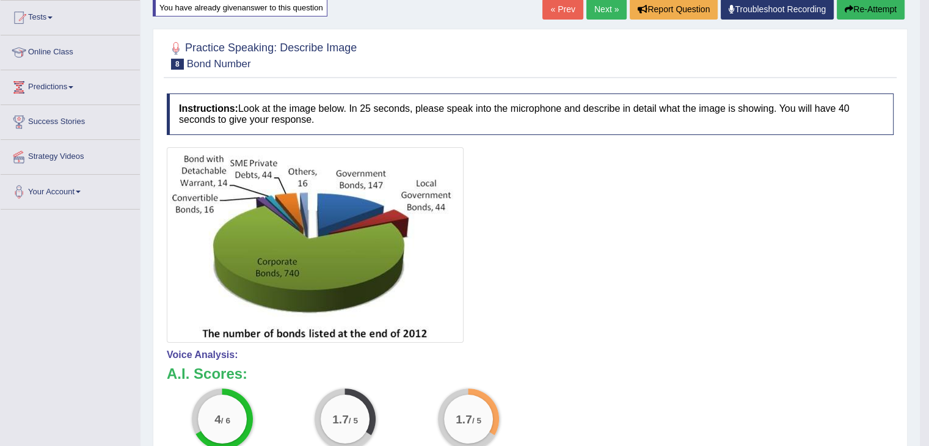
scroll to position [122, 0]
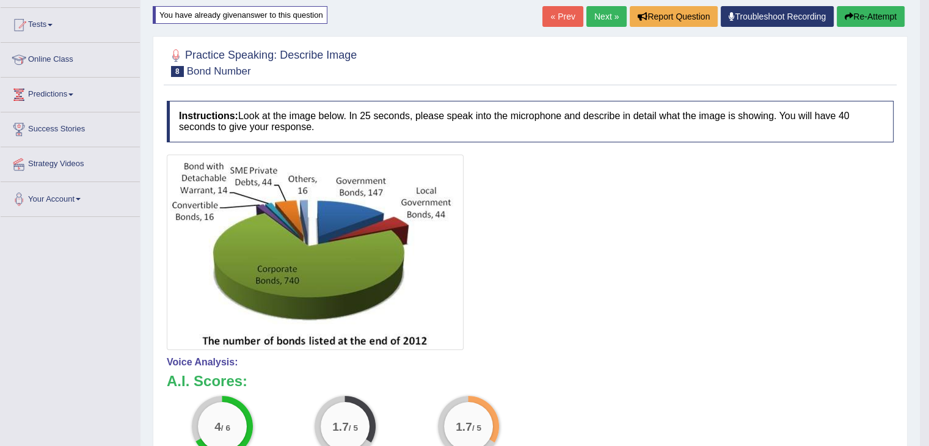
click at [895, 16] on button "Re-Attempt" at bounding box center [871, 16] width 68 height 21
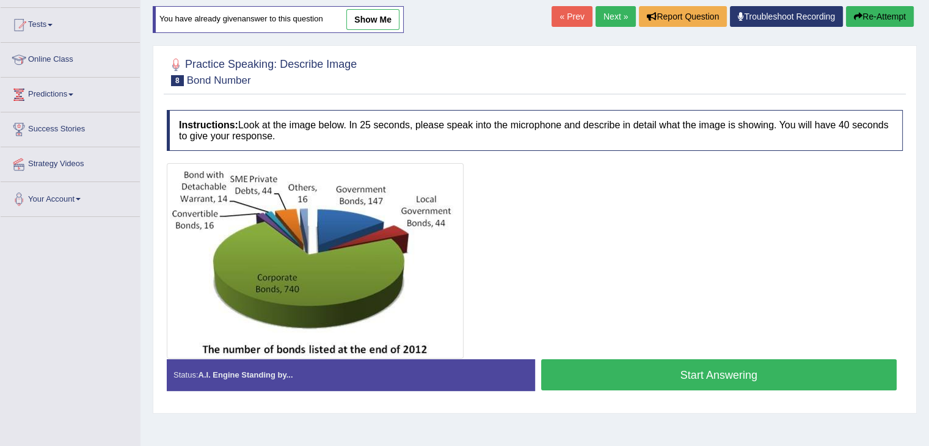
click at [649, 366] on button "Start Answering" at bounding box center [719, 374] width 356 height 31
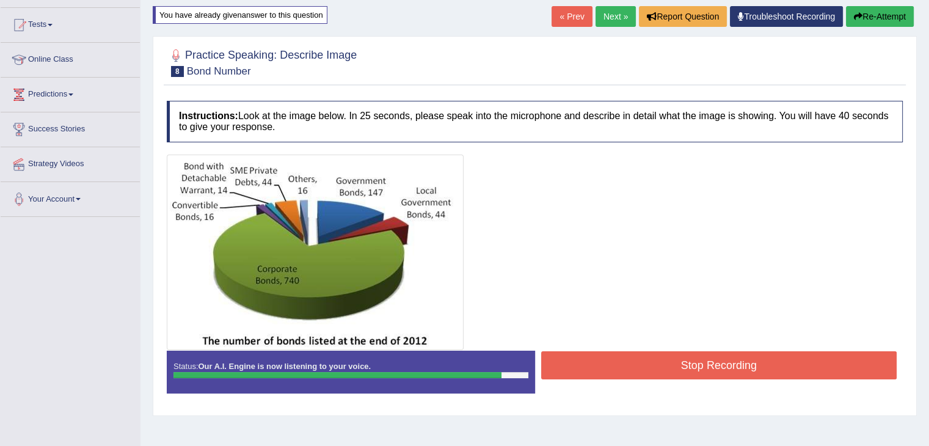
click at [612, 362] on button "Stop Recording" at bounding box center [719, 365] width 356 height 28
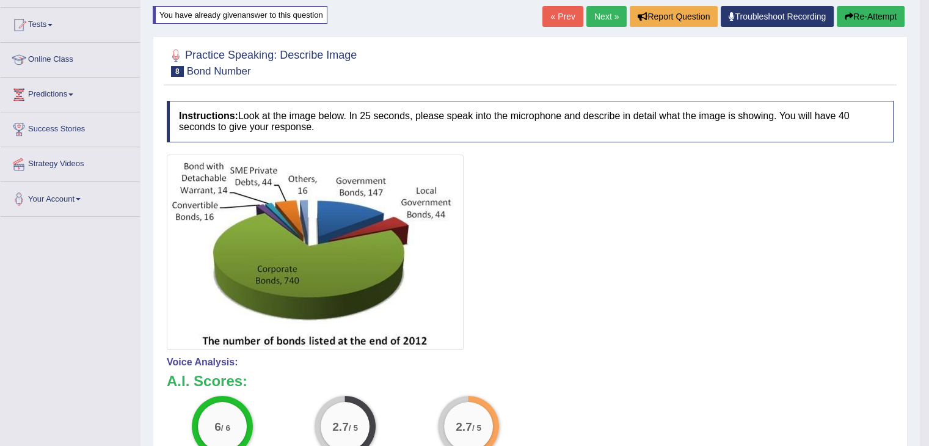
click at [610, 23] on link "Next »" at bounding box center [607, 16] width 40 height 21
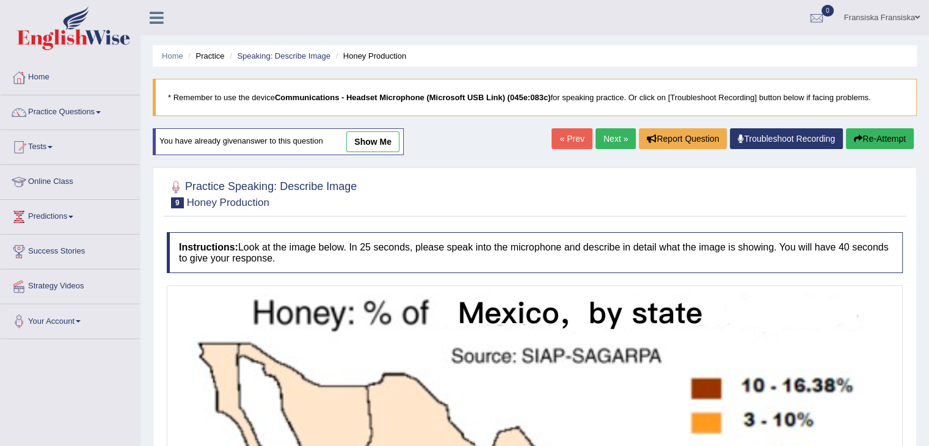
click at [379, 142] on link "show me" at bounding box center [372, 141] width 53 height 21
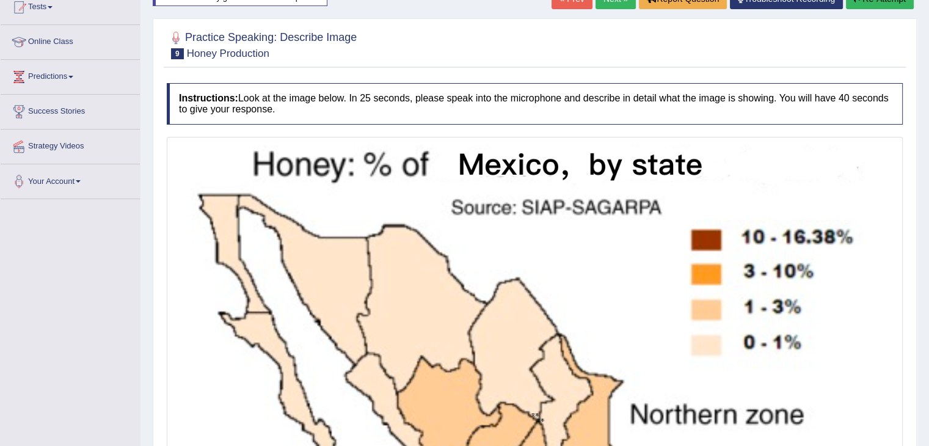
scroll to position [122, 0]
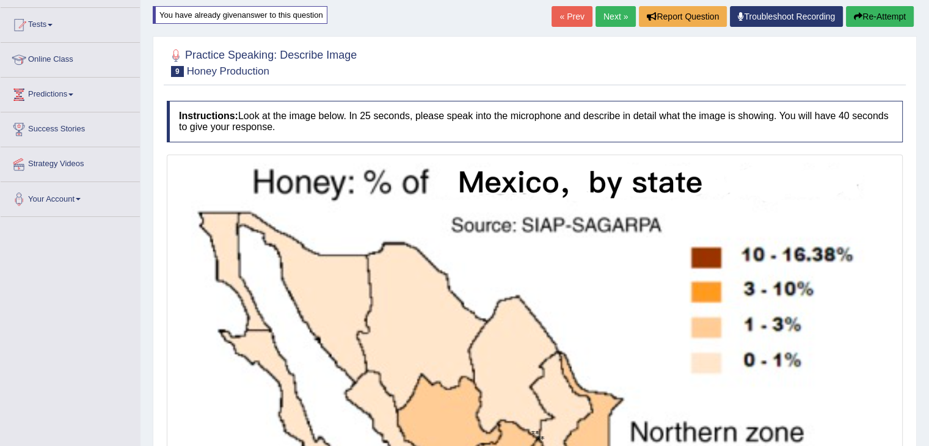
click at [866, 15] on button "Re-Attempt" at bounding box center [880, 16] width 68 height 21
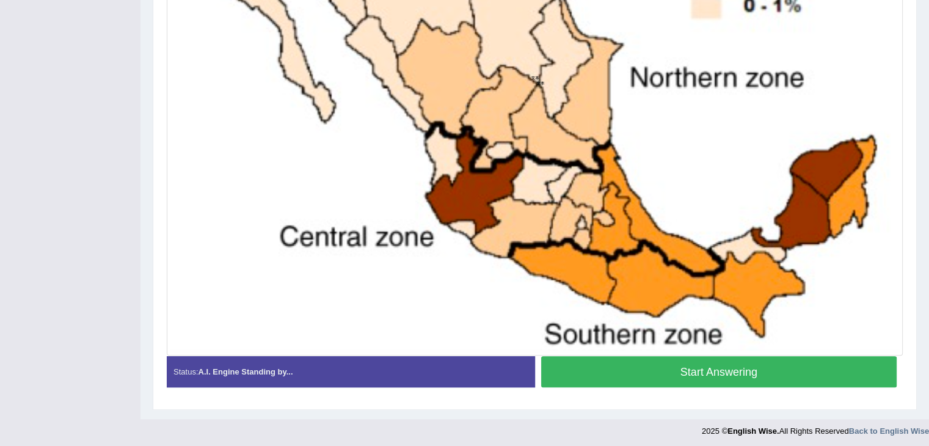
scroll to position [488, 0]
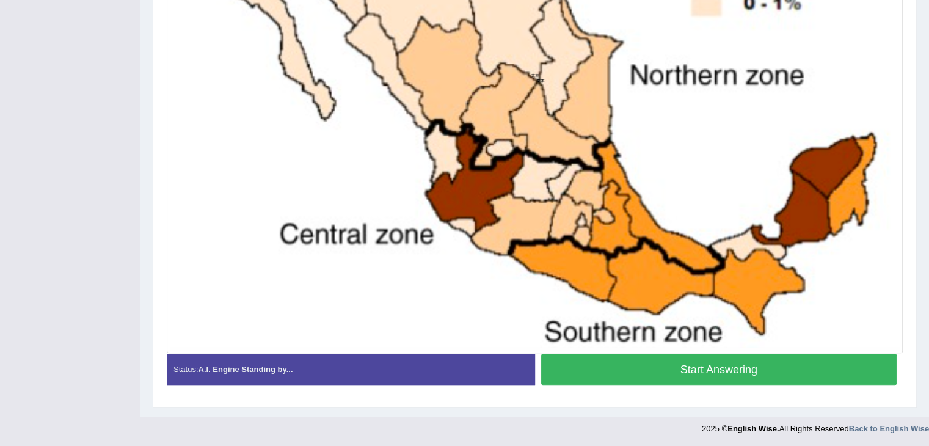
click at [742, 367] on button "Start Answering" at bounding box center [719, 369] width 356 height 31
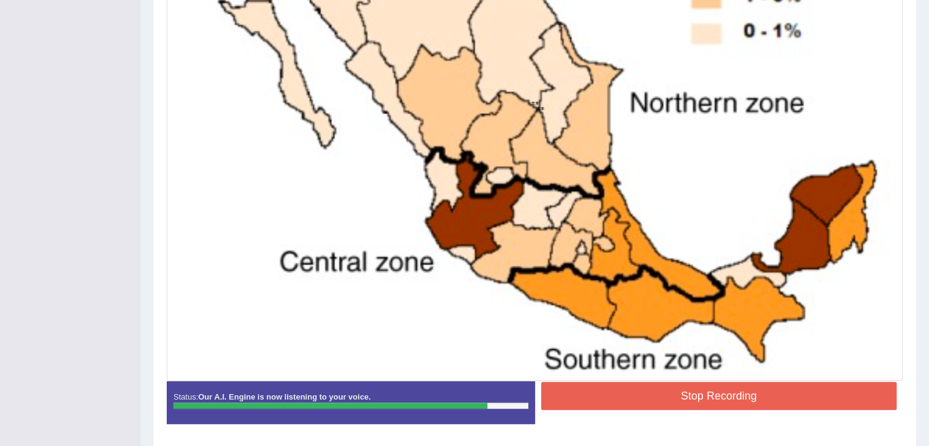
scroll to position [489, 0]
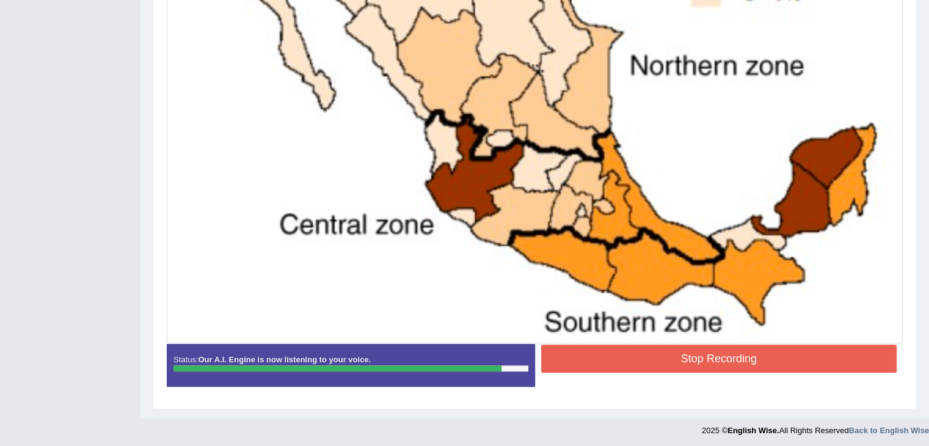
click at [655, 354] on button "Stop Recording" at bounding box center [719, 359] width 356 height 28
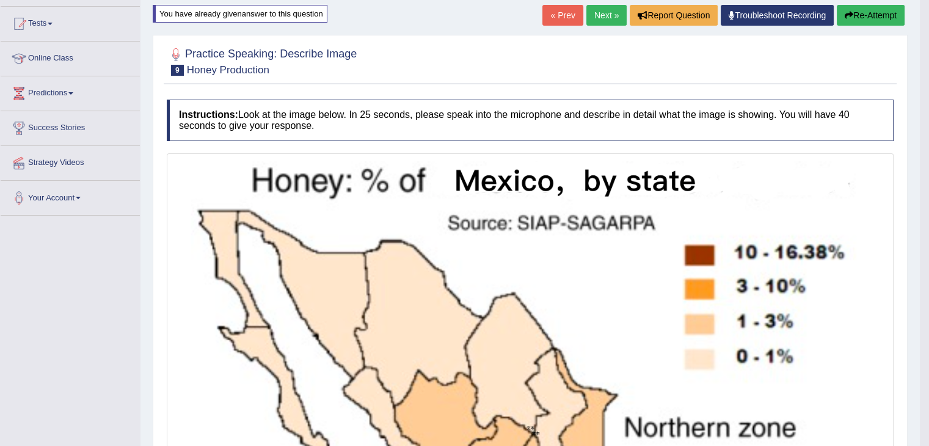
scroll to position [122, 0]
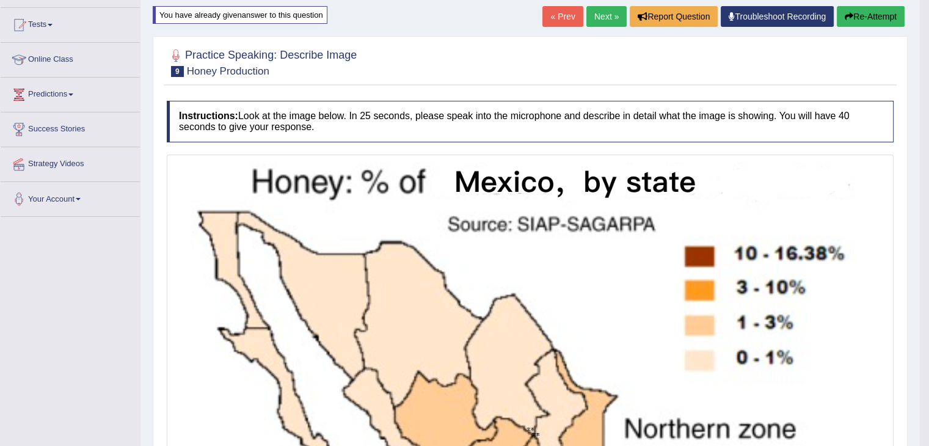
click at [615, 23] on link "Next »" at bounding box center [607, 16] width 40 height 21
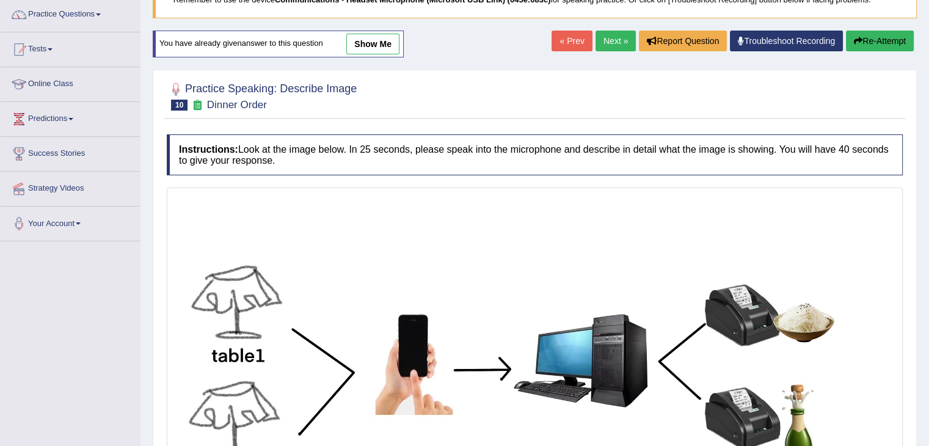
scroll to position [97, 0]
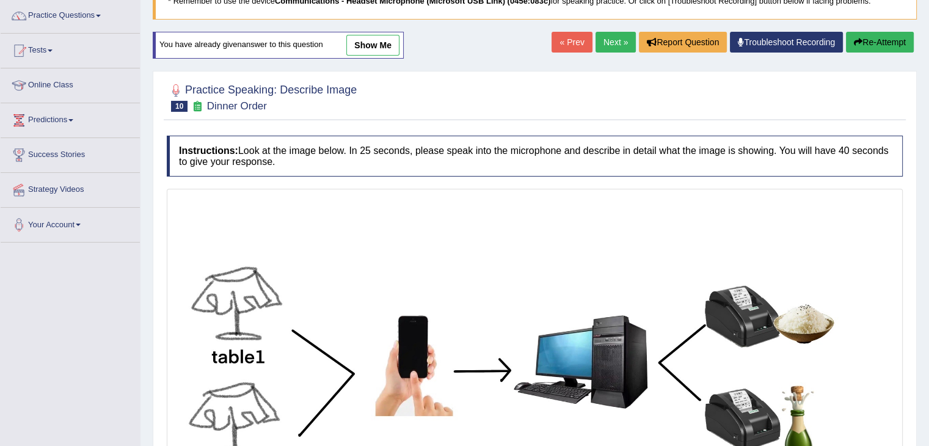
click at [365, 40] on link "show me" at bounding box center [372, 45] width 53 height 21
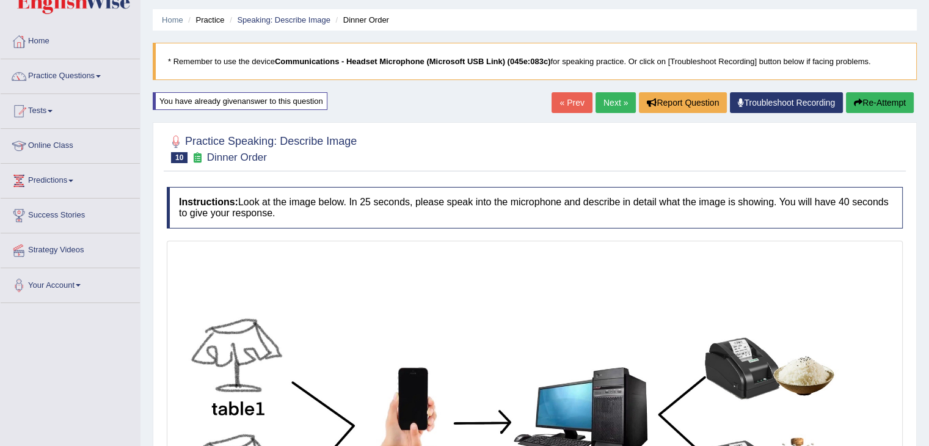
scroll to position [35, 0]
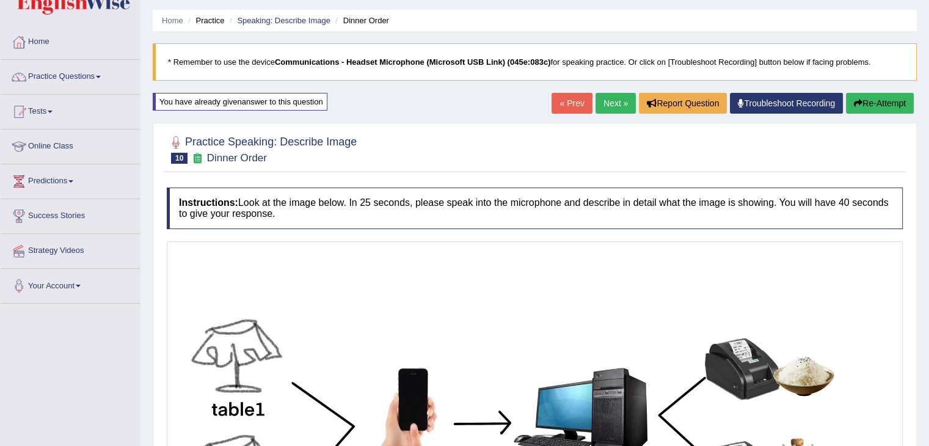
click at [881, 109] on button "Re-Attempt" at bounding box center [880, 103] width 68 height 21
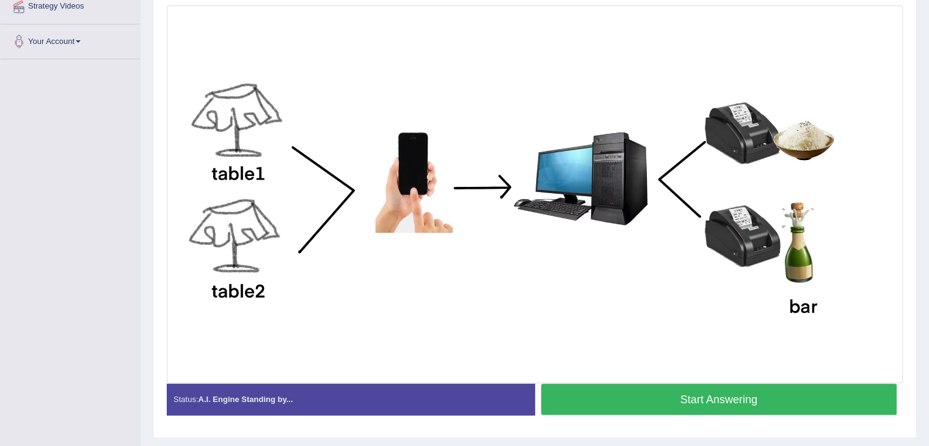
scroll to position [281, 0]
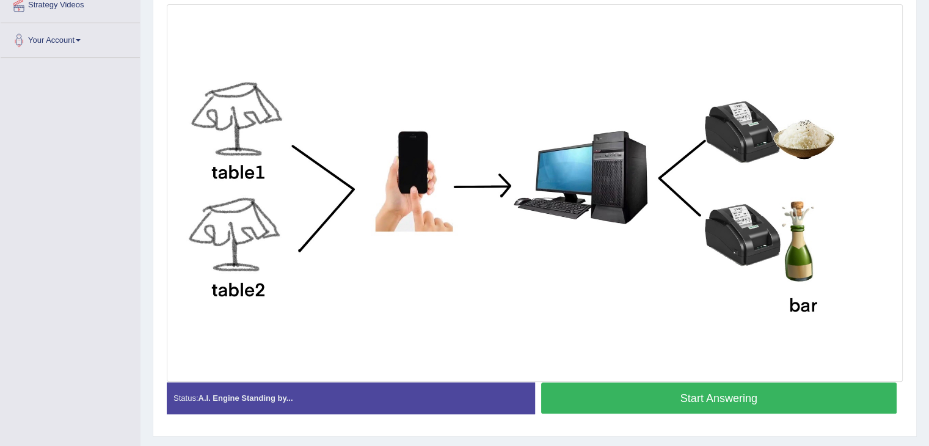
click at [697, 398] on button "Start Answering" at bounding box center [719, 397] width 356 height 31
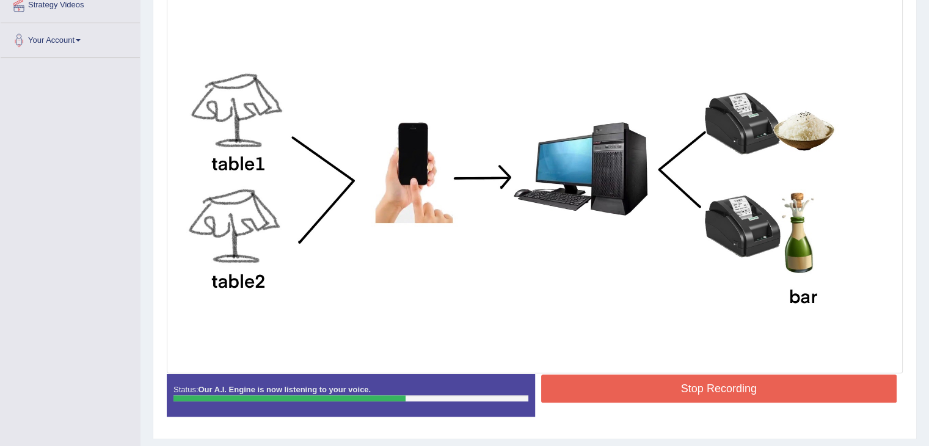
click at [588, 379] on button "Stop Recording" at bounding box center [719, 389] width 356 height 28
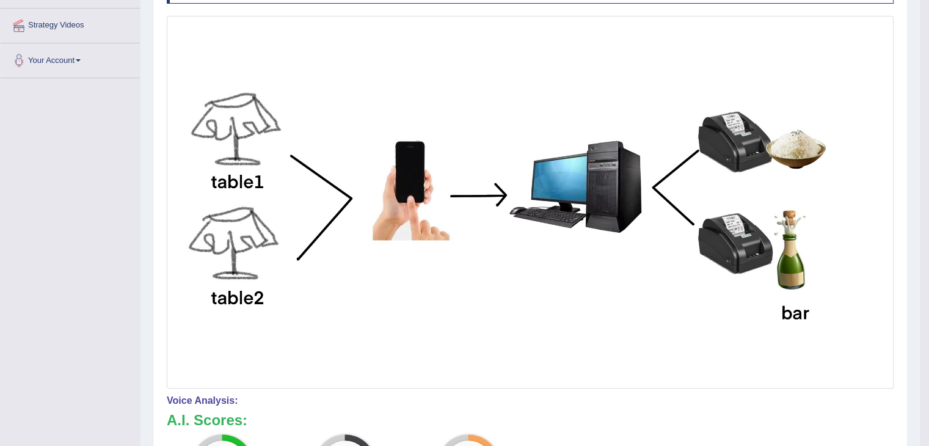
scroll to position [0, 0]
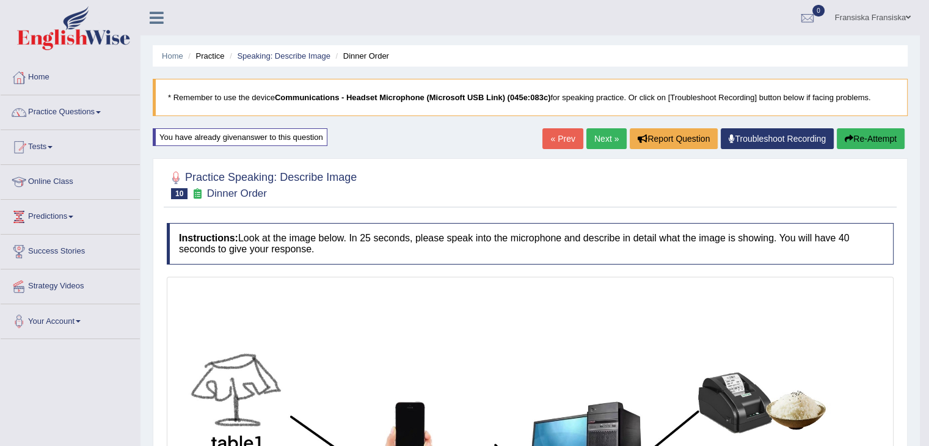
click at [606, 142] on link "Next »" at bounding box center [607, 138] width 40 height 21
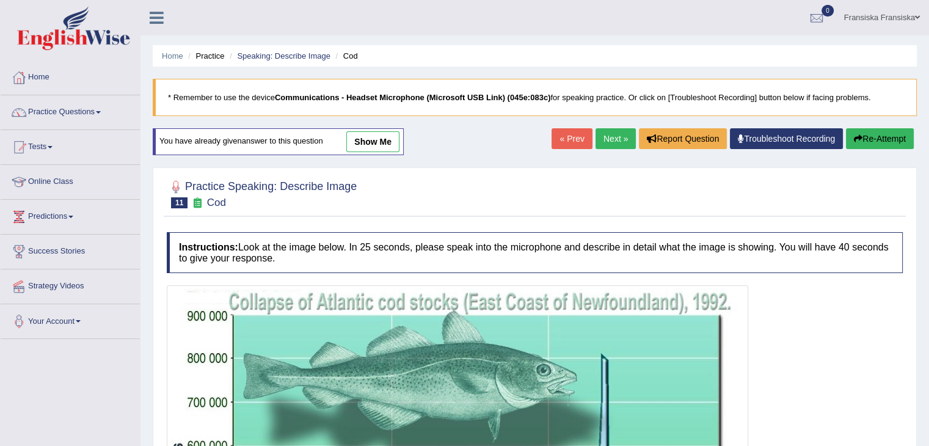
click at [388, 134] on link "show me" at bounding box center [372, 141] width 53 height 21
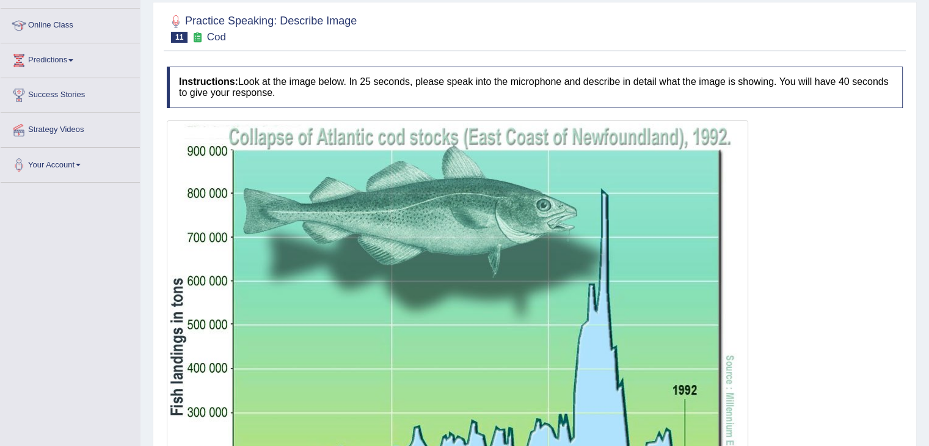
scroll to position [122, 0]
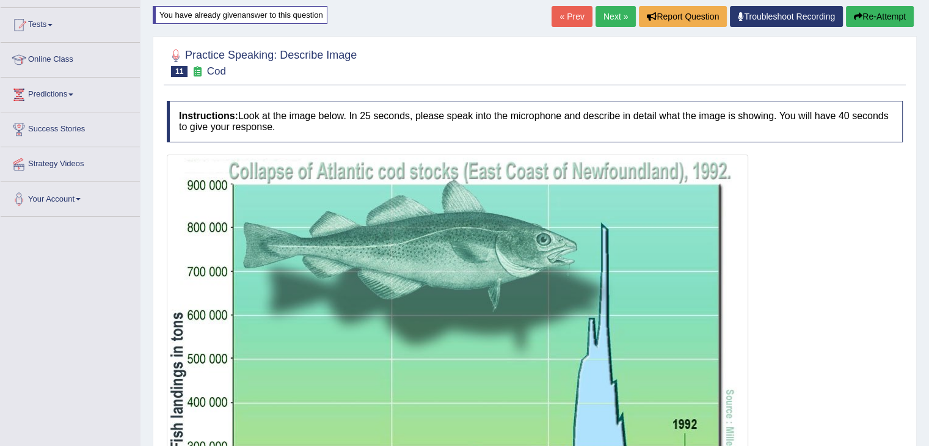
click at [891, 15] on button "Re-Attempt" at bounding box center [880, 16] width 68 height 21
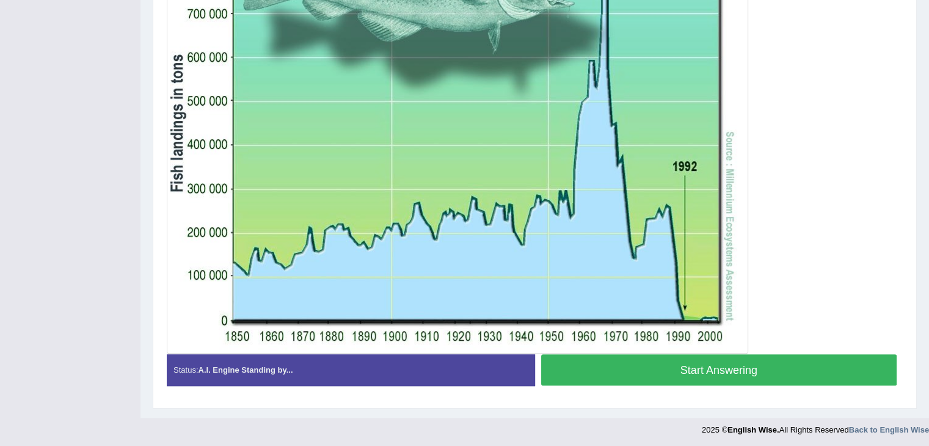
click at [823, 371] on button "Start Answering" at bounding box center [719, 369] width 356 height 31
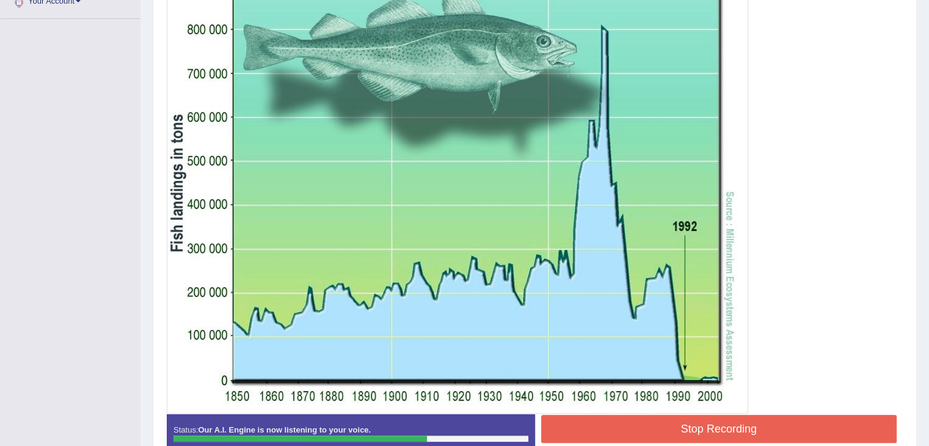
scroll to position [392, 0]
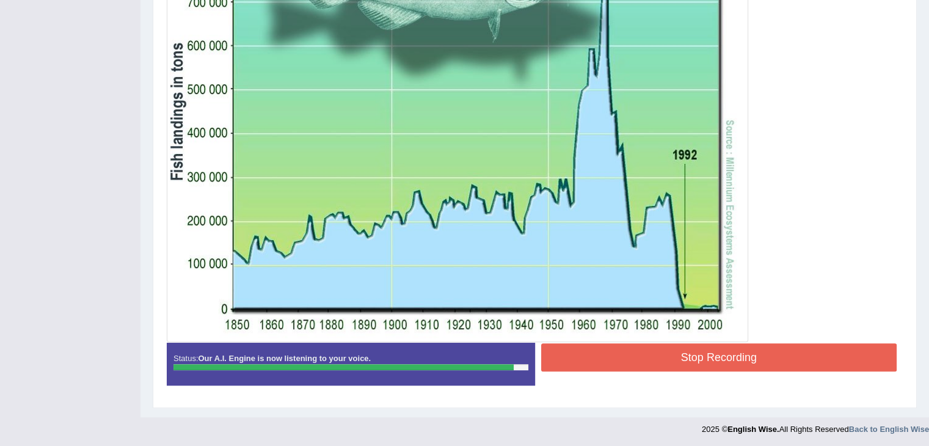
click at [694, 359] on button "Stop Recording" at bounding box center [719, 357] width 356 height 28
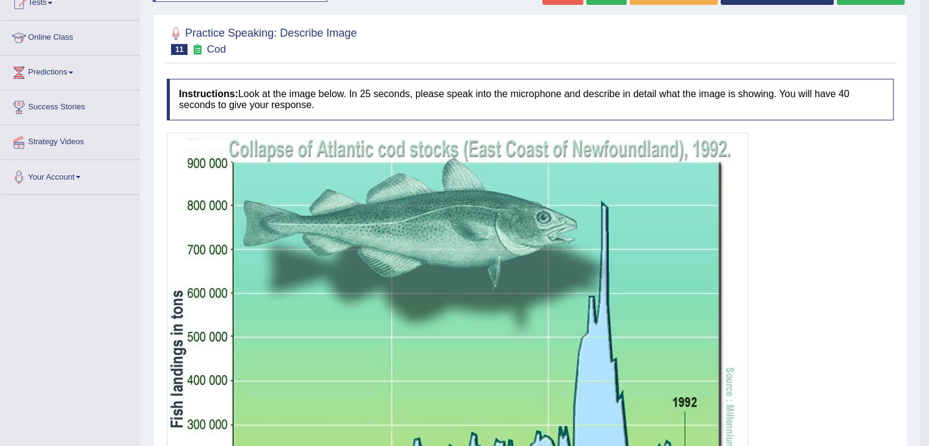
scroll to position [86, 0]
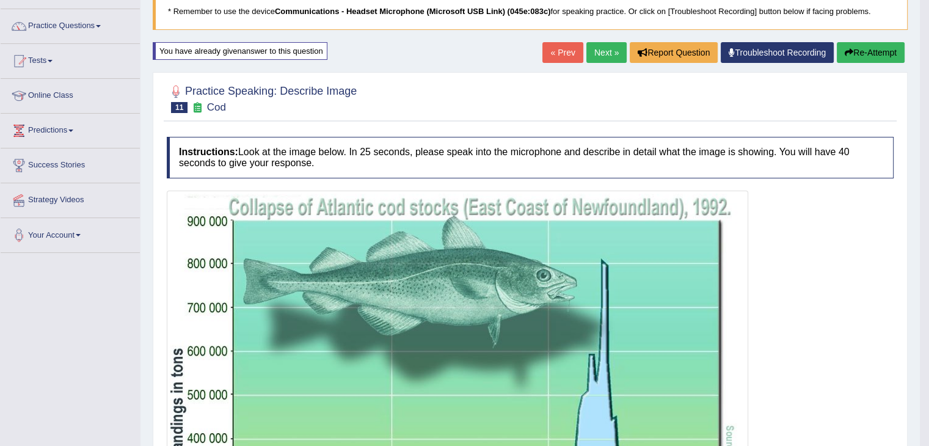
click at [606, 53] on link "Next »" at bounding box center [607, 52] width 40 height 21
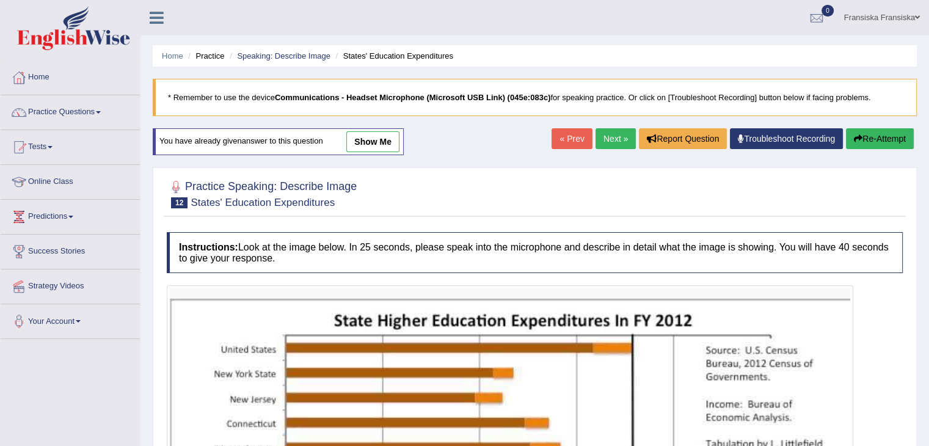
click at [397, 135] on link "show me" at bounding box center [372, 141] width 53 height 21
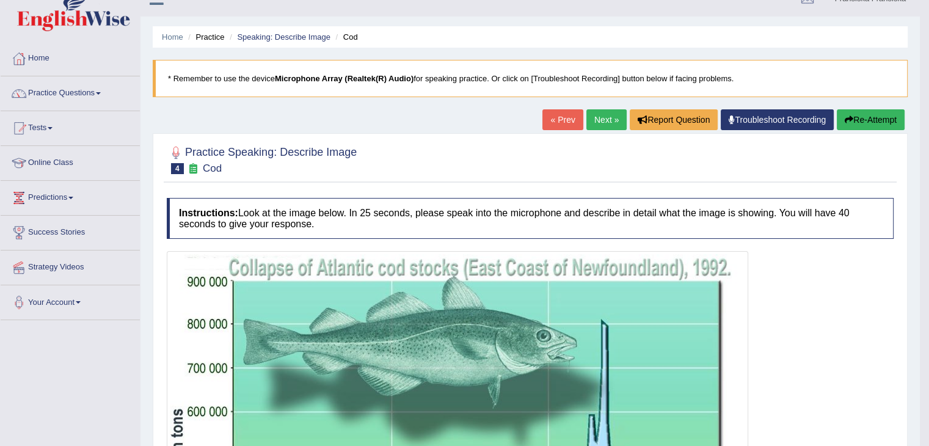
click at [873, 125] on button "Re-Attempt" at bounding box center [871, 119] width 68 height 21
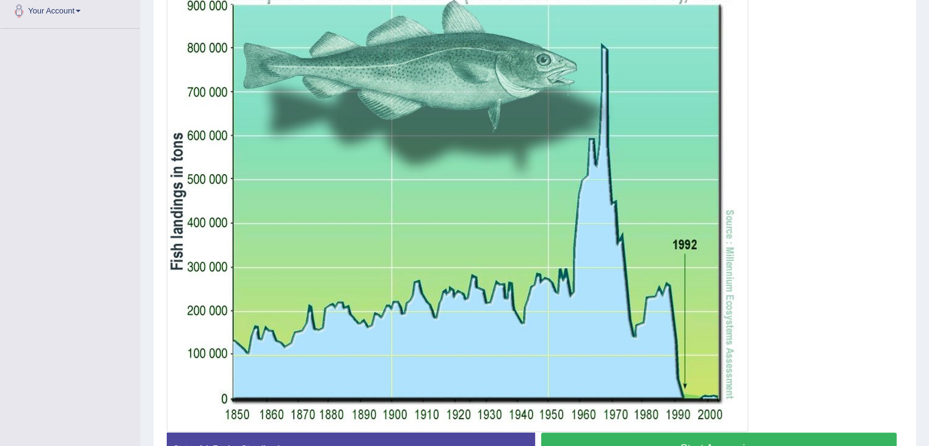
scroll to position [337, 0]
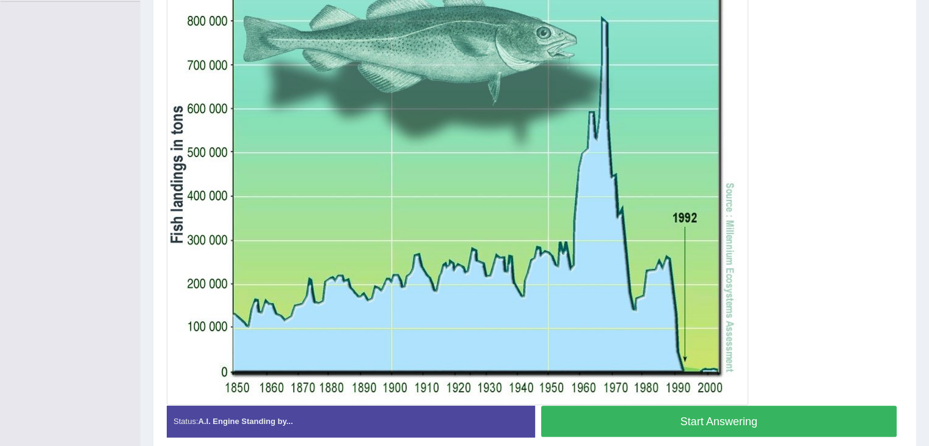
click at [852, 164] on div at bounding box center [535, 176] width 736 height 457
click at [805, 415] on button "Start Answering" at bounding box center [719, 421] width 356 height 31
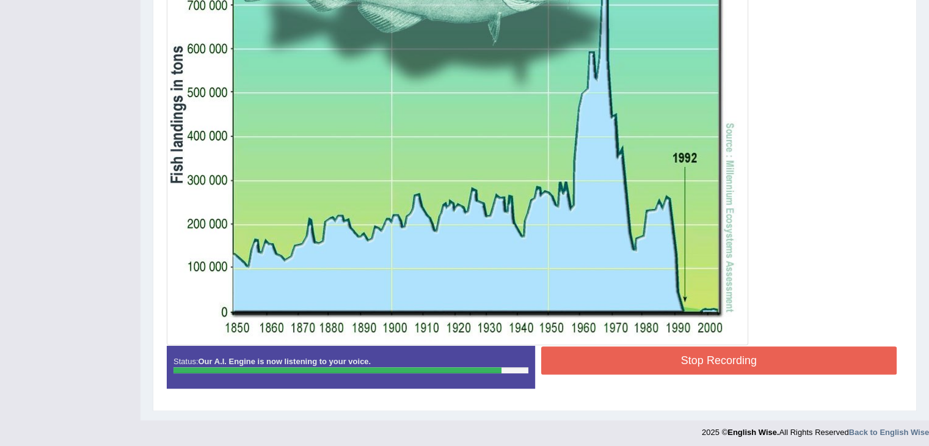
scroll to position [392, 0]
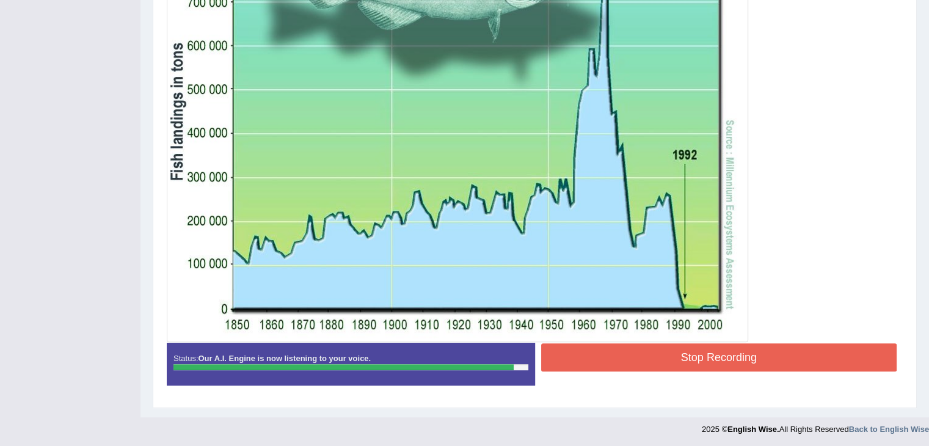
click at [659, 354] on button "Stop Recording" at bounding box center [719, 357] width 356 height 28
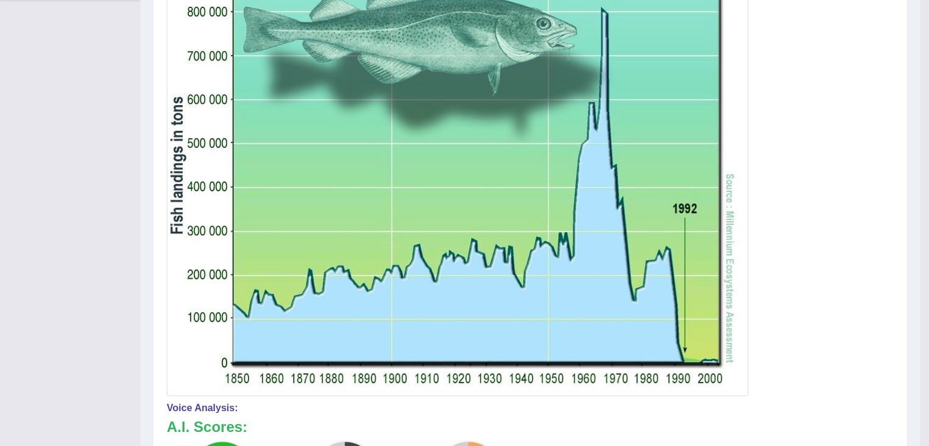
scroll to position [86, 0]
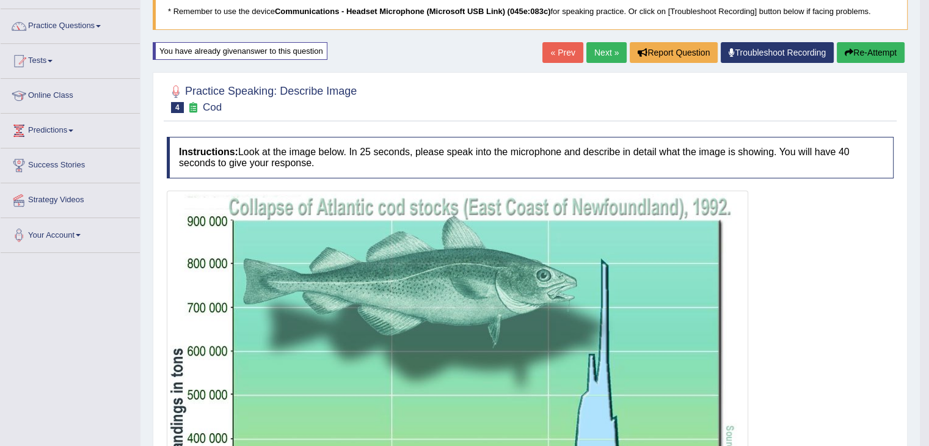
click at [609, 61] on link "Next »" at bounding box center [607, 52] width 40 height 21
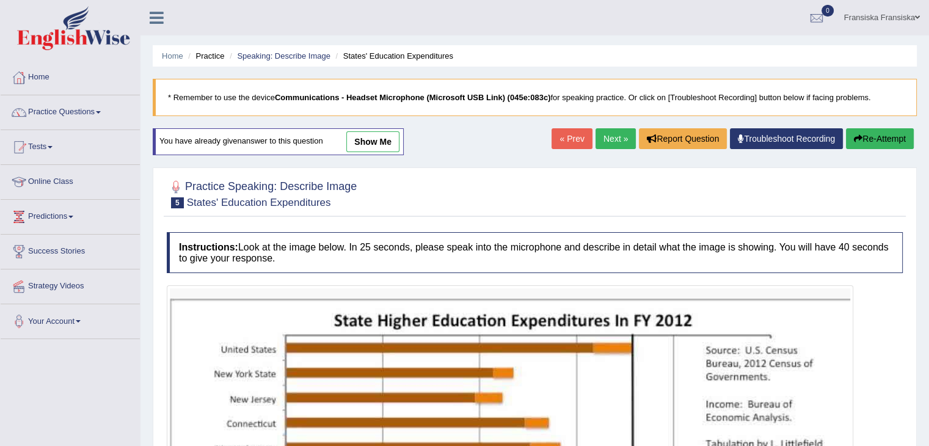
click at [362, 159] on div "You have already given answer to this question show me" at bounding box center [280, 147] width 254 height 39
click at [360, 136] on link "show me" at bounding box center [372, 141] width 53 height 21
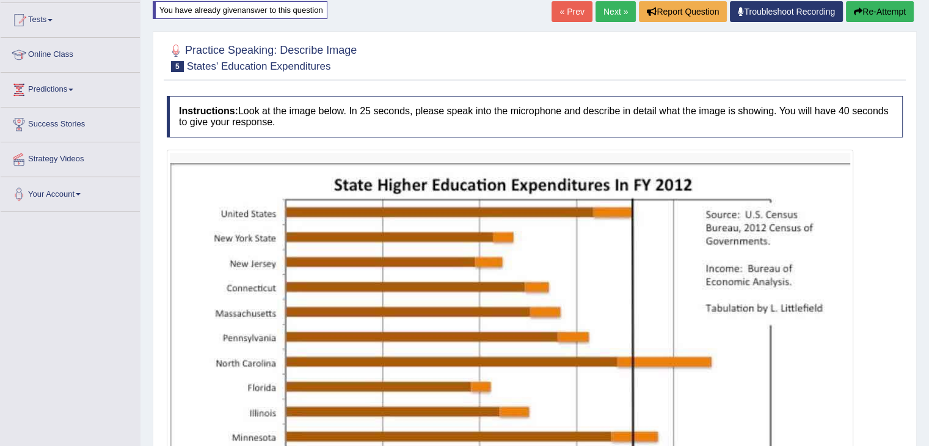
scroll to position [61, 0]
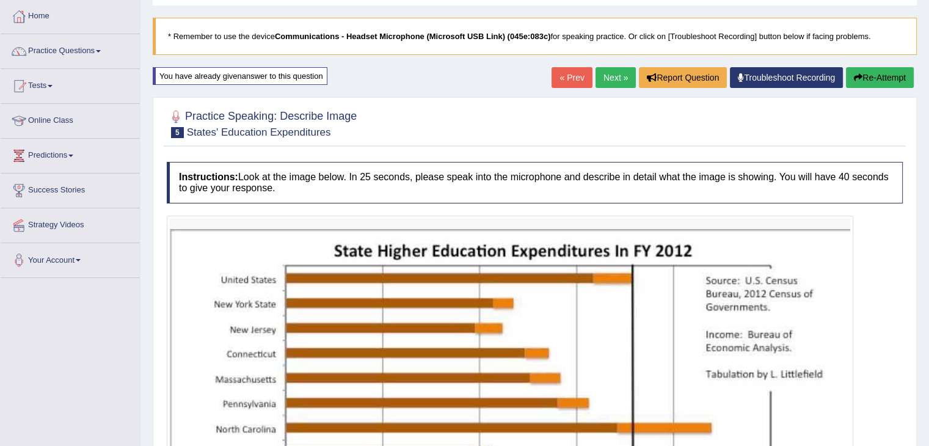
click at [870, 74] on button "Re-Attempt" at bounding box center [880, 77] width 68 height 21
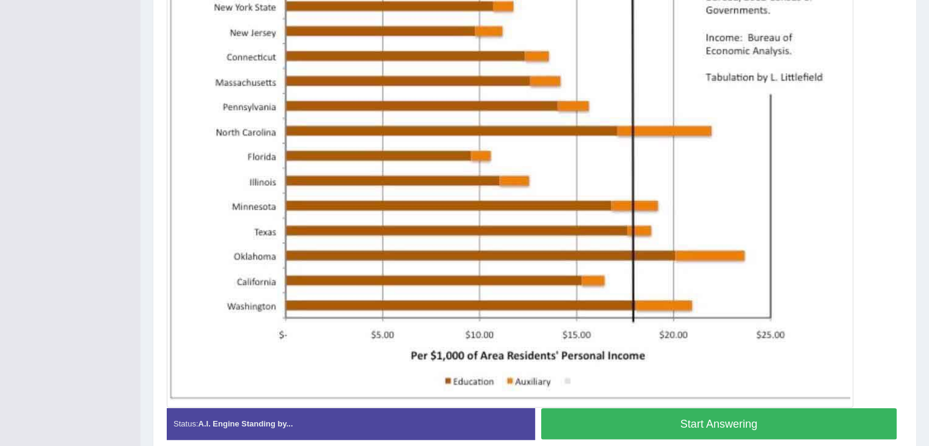
click at [660, 416] on button "Start Answering" at bounding box center [719, 423] width 356 height 31
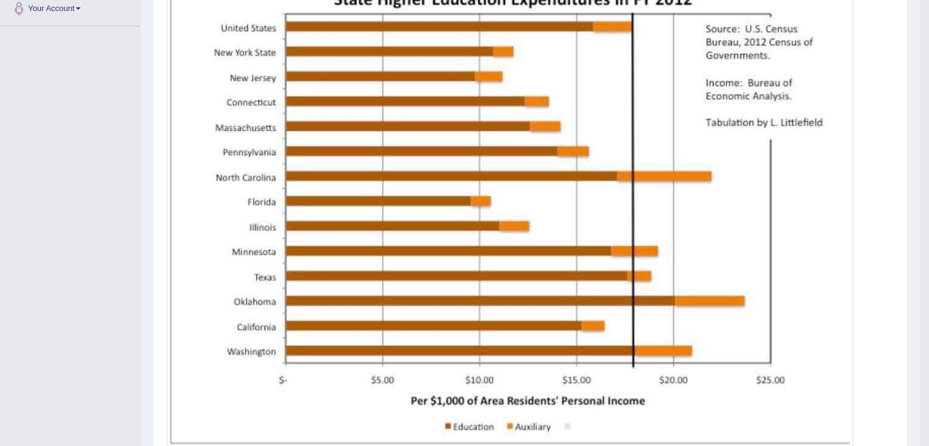
scroll to position [68, 0]
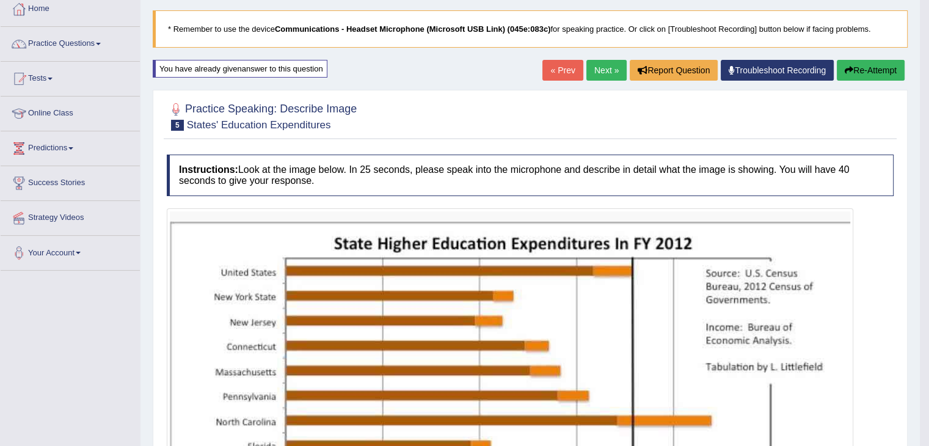
click at [604, 76] on link "Next »" at bounding box center [607, 70] width 40 height 21
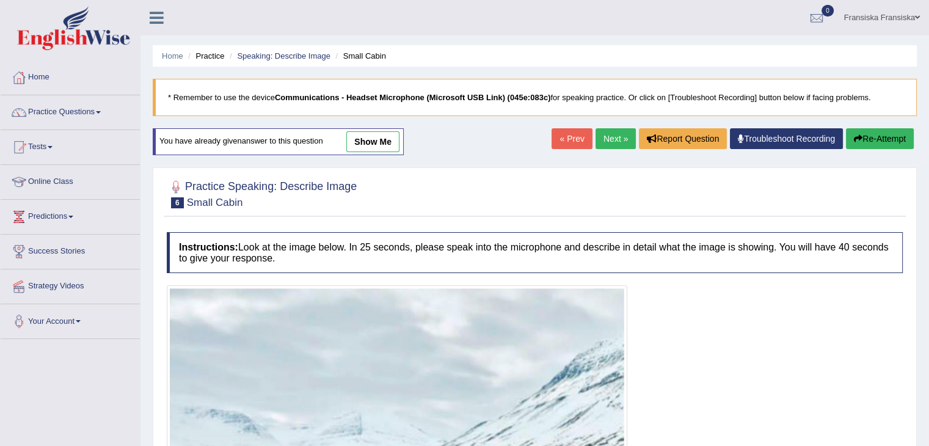
drag, startPoint x: 389, startPoint y: 144, endPoint x: 617, endPoint y: 194, distance: 232.7
click at [389, 144] on link "show me" at bounding box center [372, 141] width 53 height 21
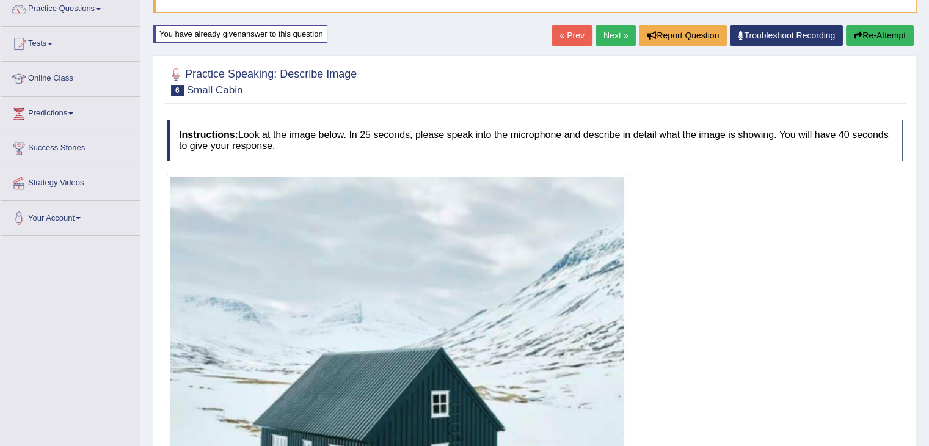
scroll to position [61, 0]
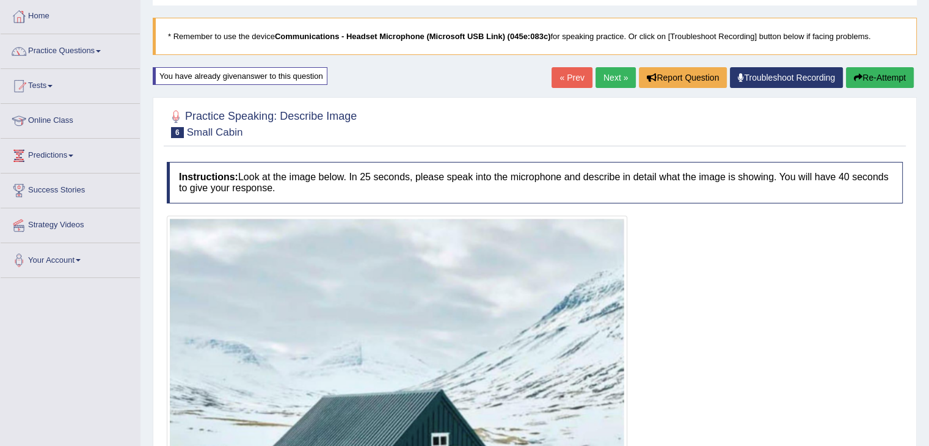
click at [890, 85] on button "Re-Attempt" at bounding box center [880, 77] width 68 height 21
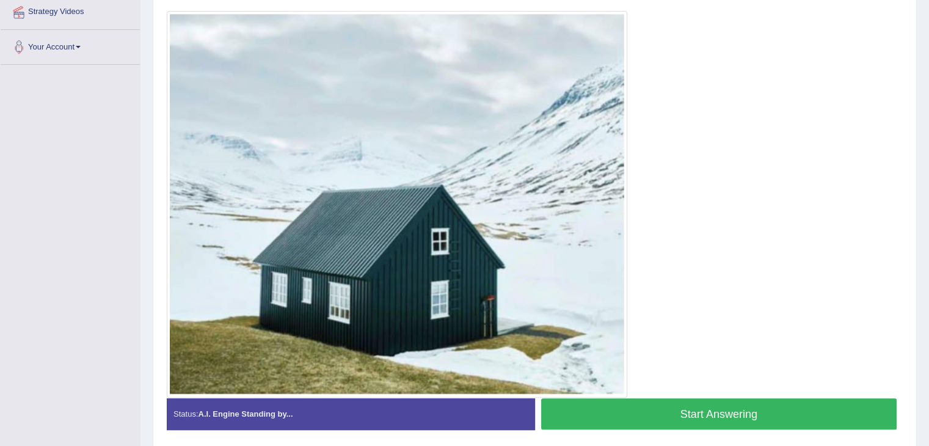
scroll to position [280, 0]
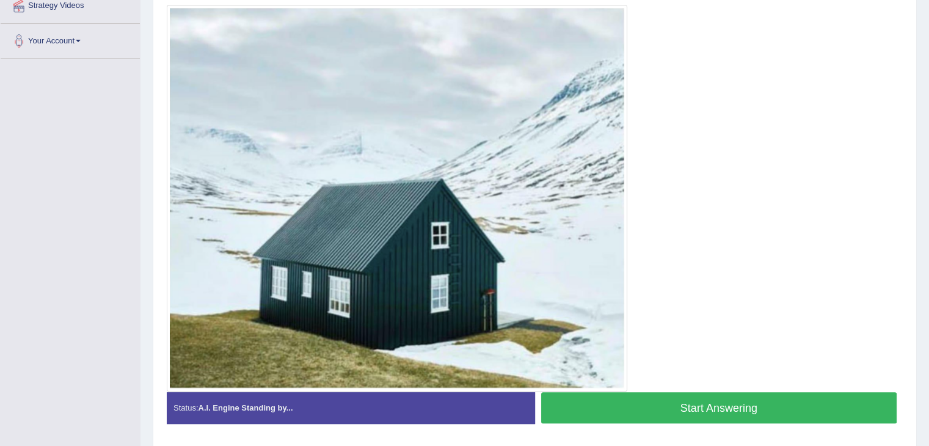
click at [700, 396] on button "Start Answering" at bounding box center [719, 407] width 356 height 31
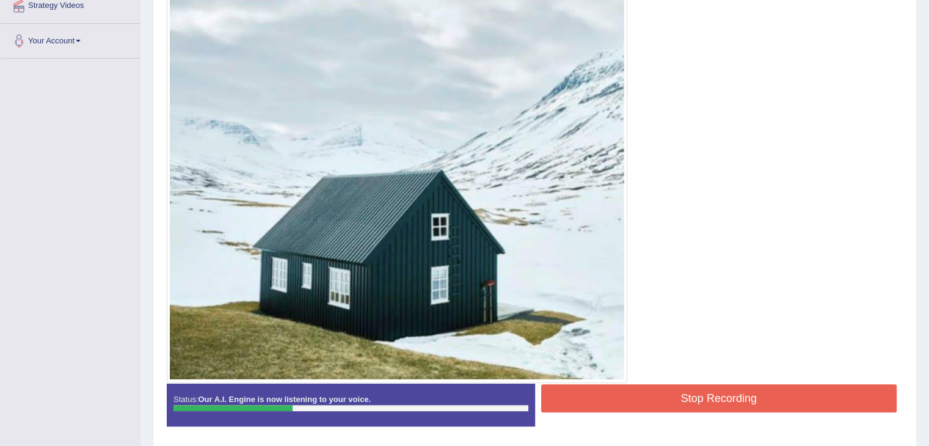
click at [654, 392] on button "Stop Recording" at bounding box center [719, 398] width 356 height 28
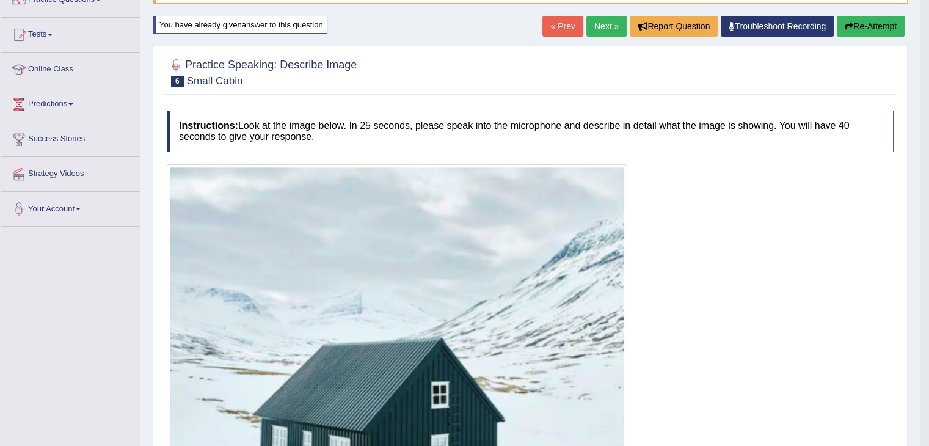
scroll to position [88, 0]
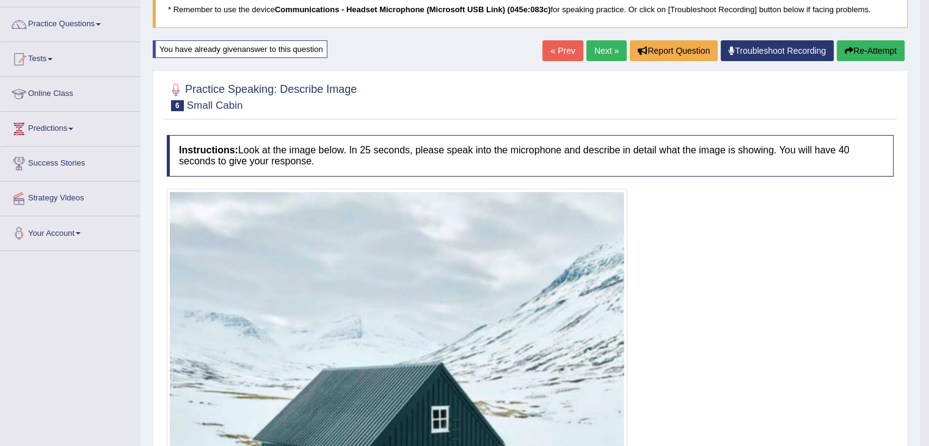
click at [860, 51] on button "Re-Attempt" at bounding box center [871, 50] width 68 height 21
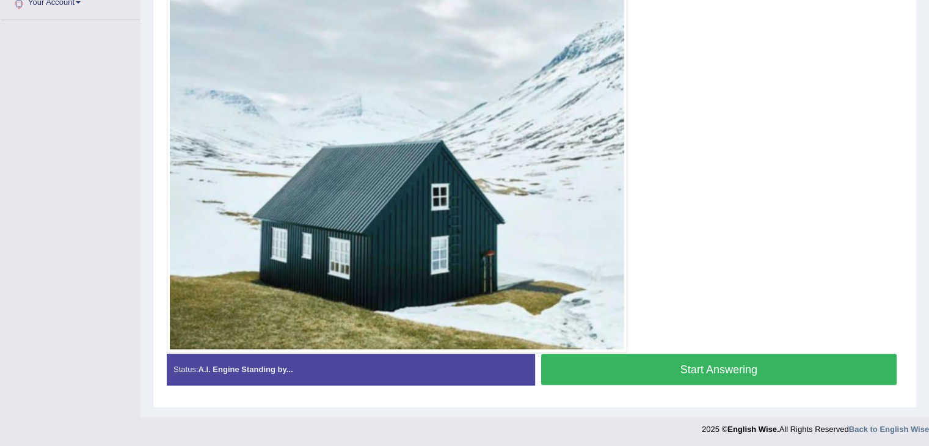
click at [709, 365] on button "Start Answering" at bounding box center [719, 369] width 356 height 31
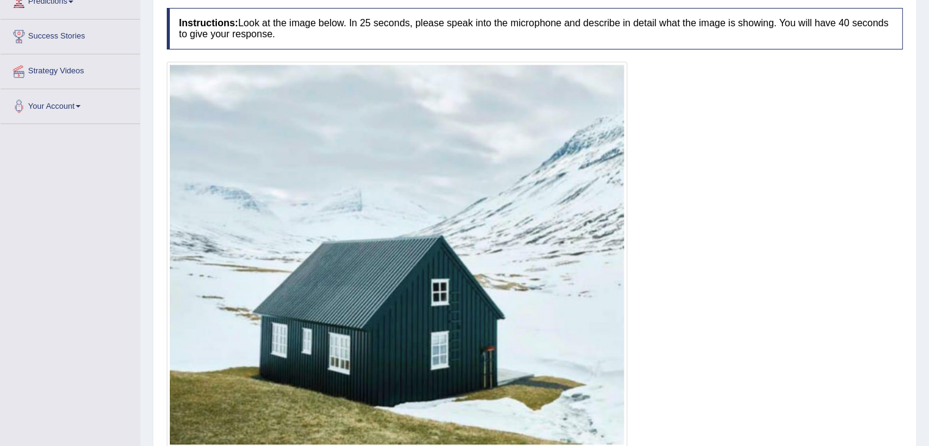
scroll to position [249, 0]
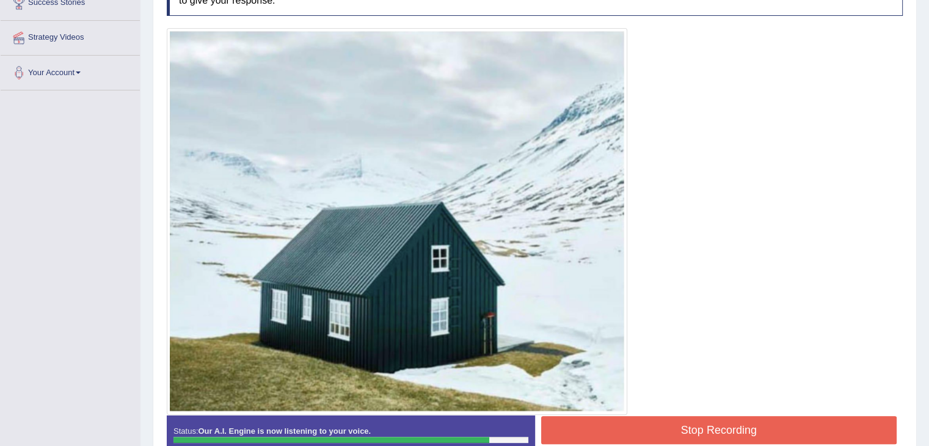
click at [629, 426] on button "Stop Recording" at bounding box center [719, 430] width 356 height 28
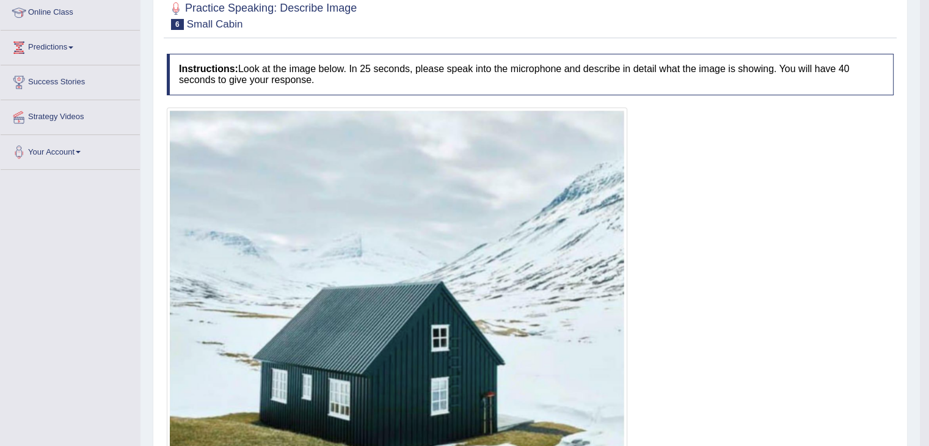
scroll to position [65, 0]
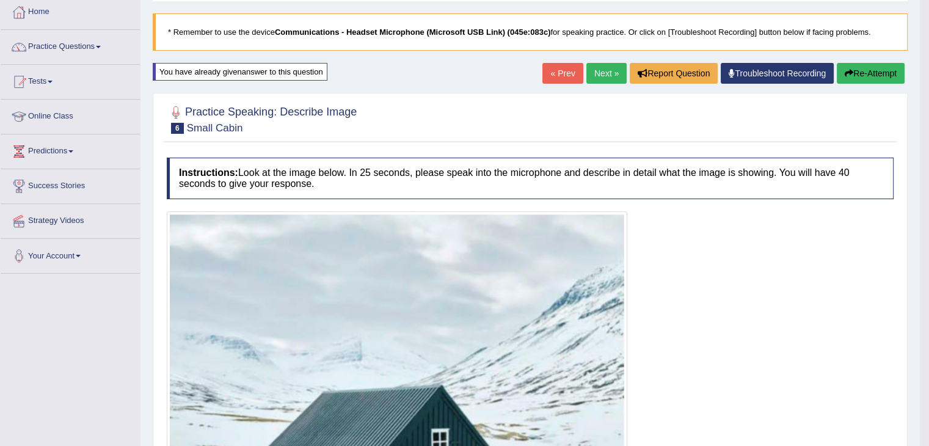
click at [608, 70] on link "Next »" at bounding box center [607, 73] width 40 height 21
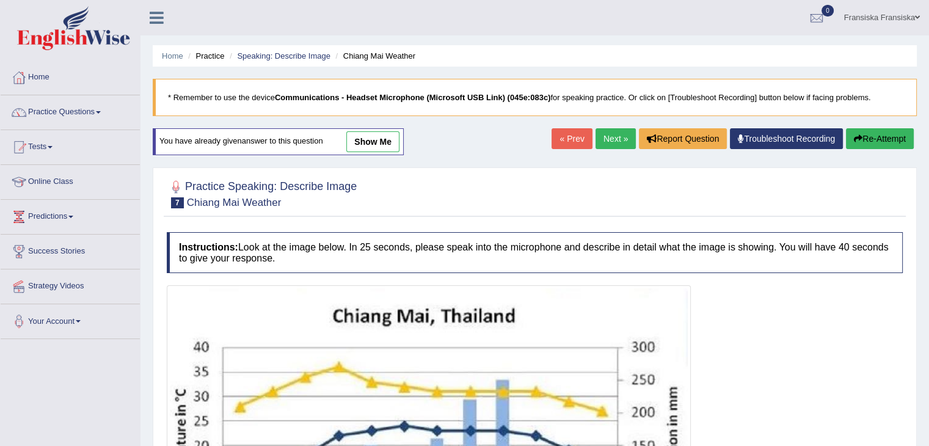
click at [398, 145] on link "show me" at bounding box center [372, 141] width 53 height 21
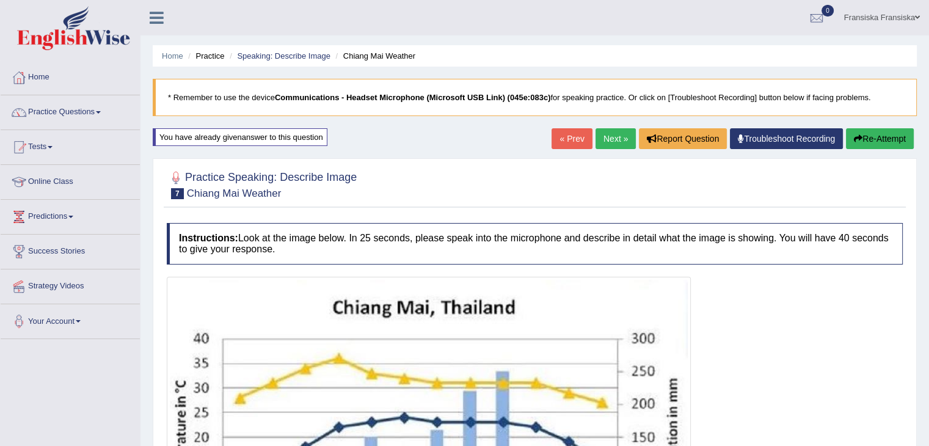
click at [886, 144] on button "Re-Attempt" at bounding box center [880, 138] width 68 height 21
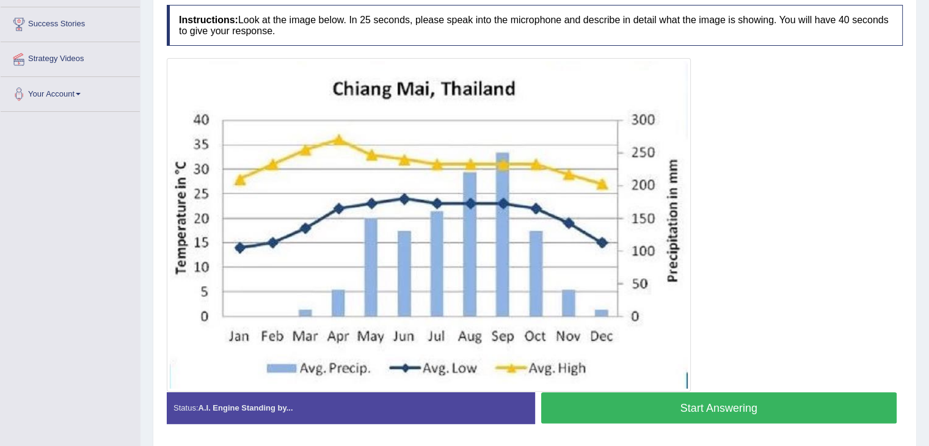
scroll to position [244, 0]
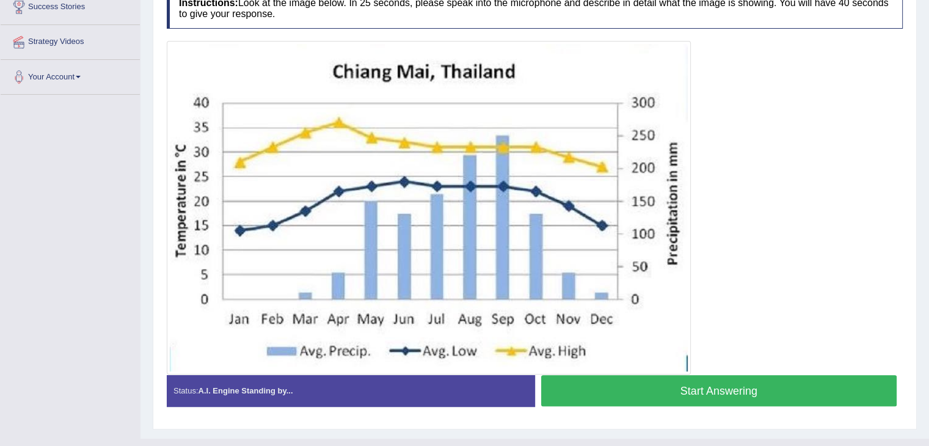
click at [588, 393] on button "Start Answering" at bounding box center [719, 390] width 356 height 31
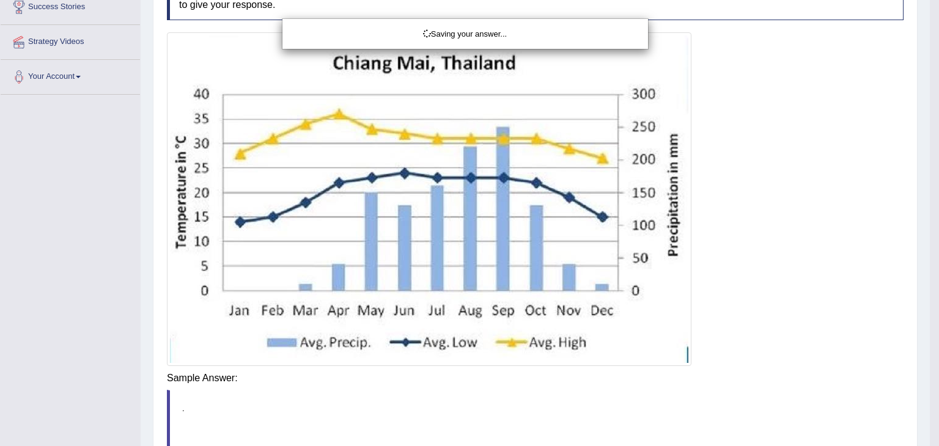
drag, startPoint x: 579, startPoint y: 368, endPoint x: 535, endPoint y: 321, distance: 64.9
click at [579, 368] on div "Saving your answer..." at bounding box center [469, 223] width 939 height 446
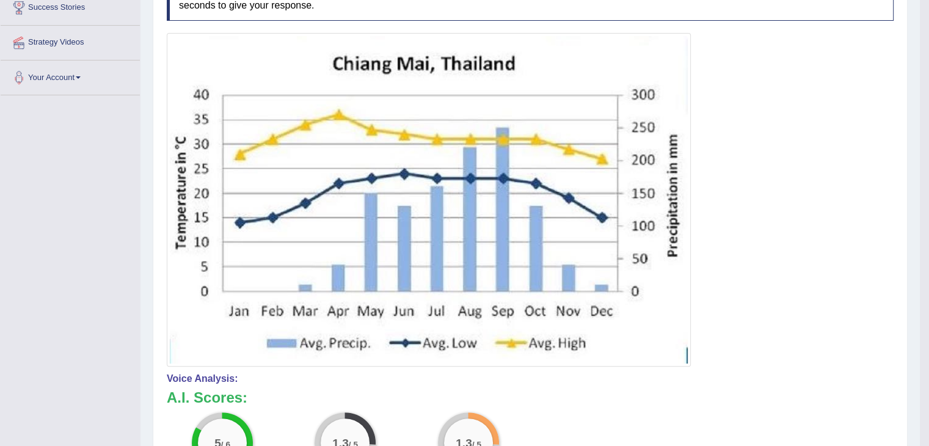
scroll to position [35, 0]
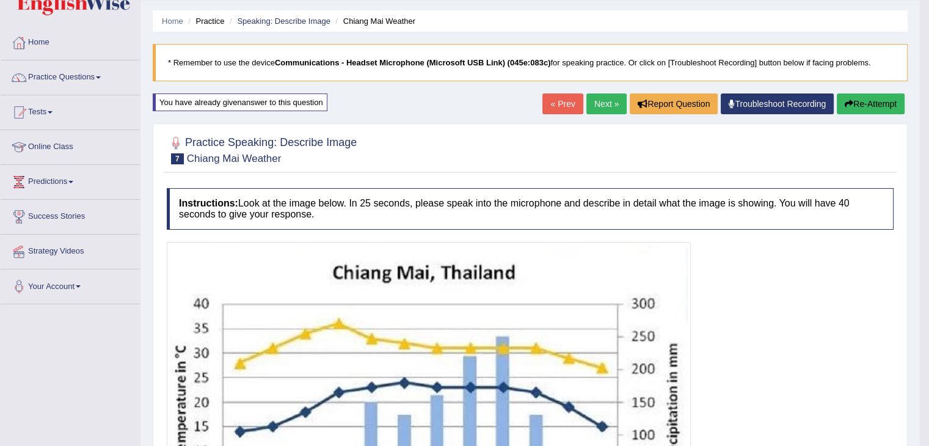
click at [598, 101] on link "Next »" at bounding box center [607, 103] width 40 height 21
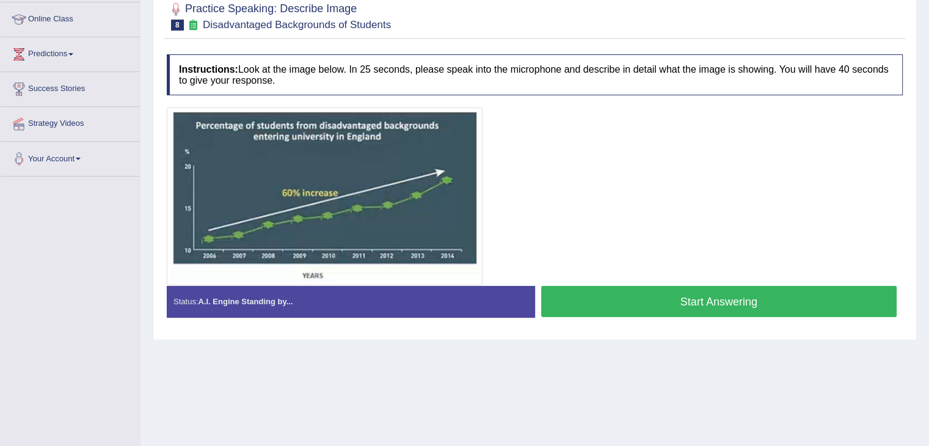
scroll to position [134, 0]
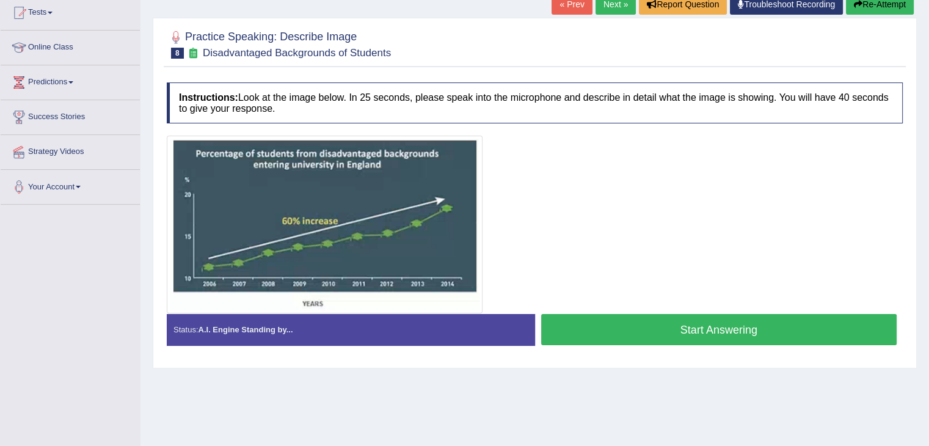
click at [606, 314] on button "Start Answering" at bounding box center [719, 329] width 356 height 31
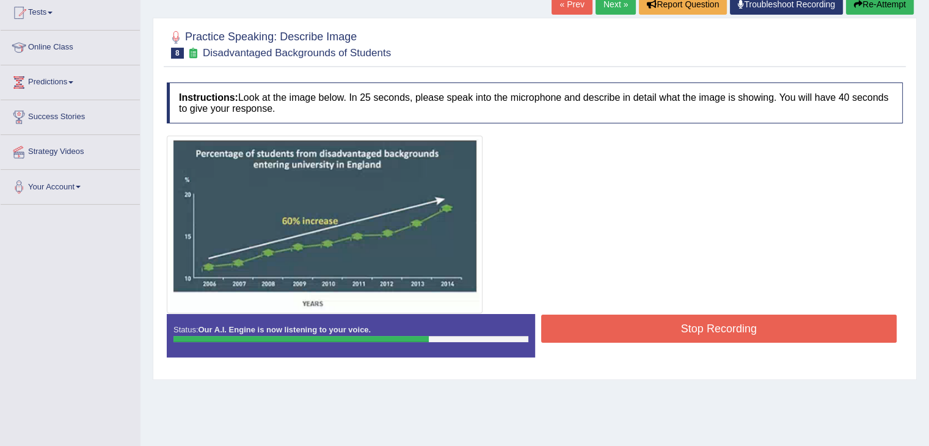
click at [583, 324] on button "Stop Recording" at bounding box center [719, 329] width 356 height 28
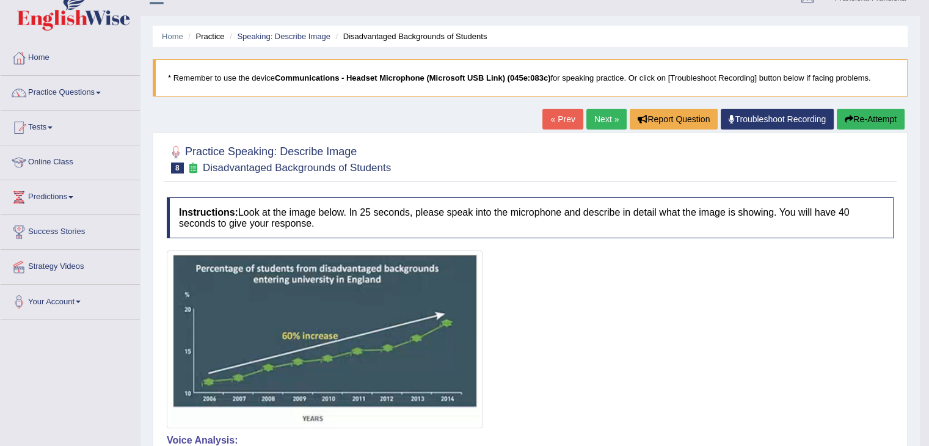
scroll to position [12, 0]
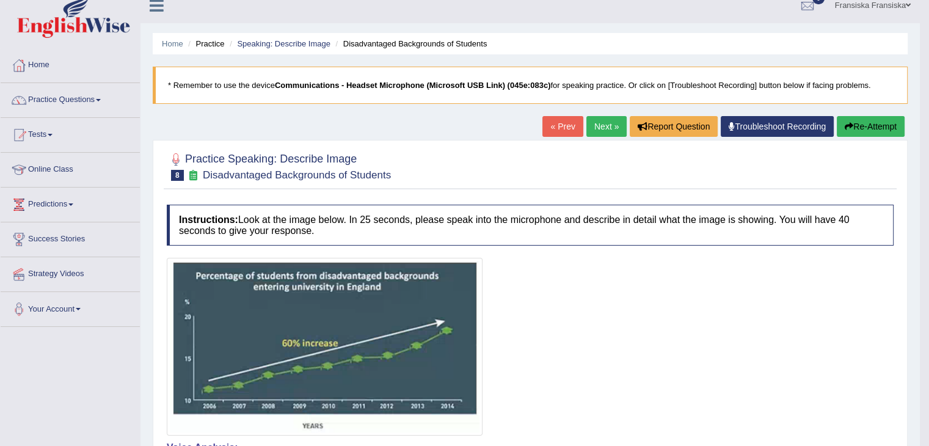
click at [870, 117] on button "Re-Attempt" at bounding box center [871, 126] width 68 height 21
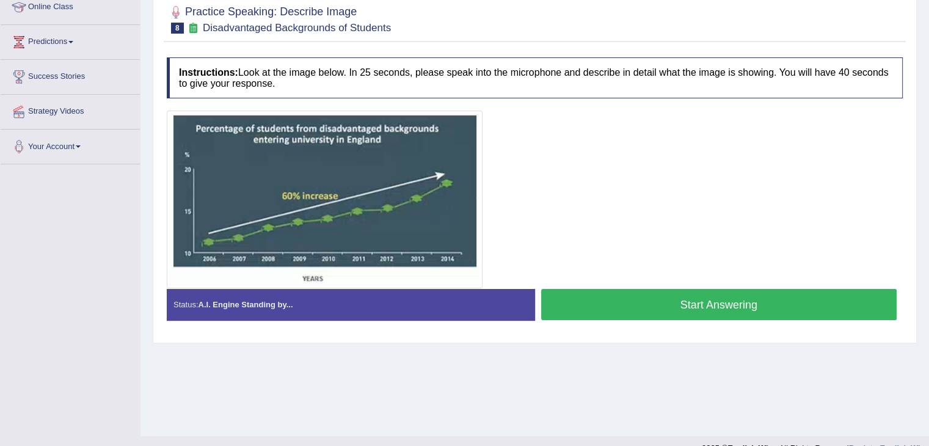
scroll to position [196, 0]
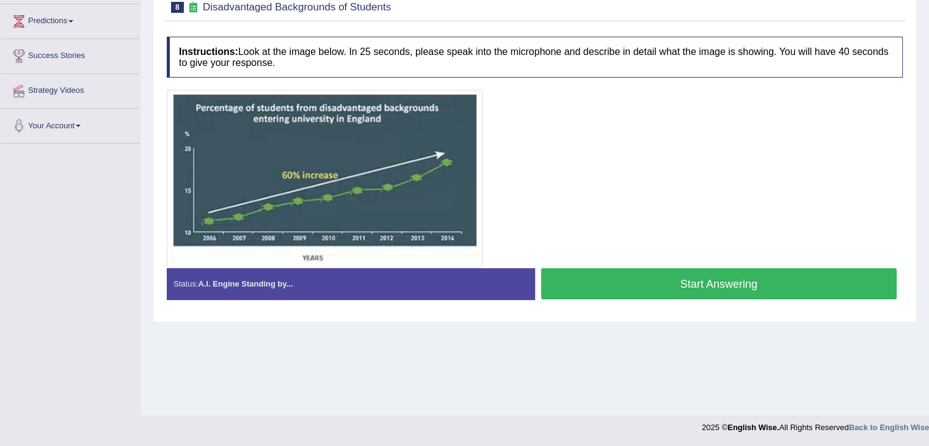
click at [610, 286] on button "Start Answering" at bounding box center [719, 283] width 356 height 31
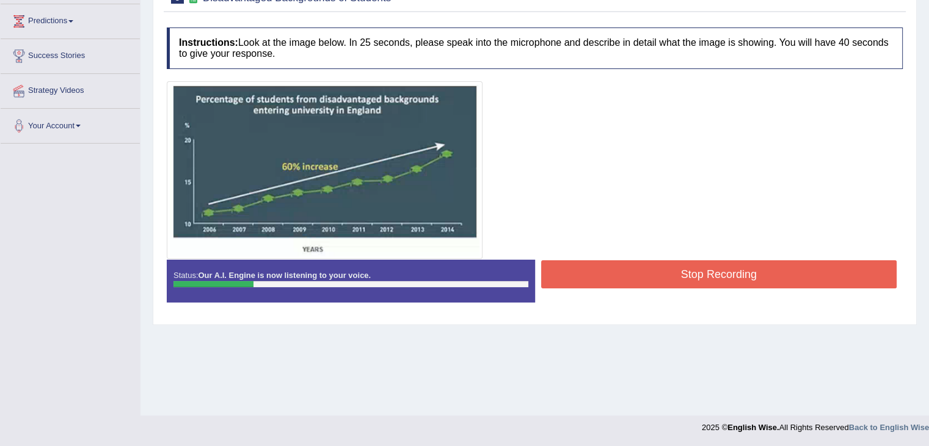
click at [609, 278] on button "Stop Recording" at bounding box center [719, 274] width 356 height 28
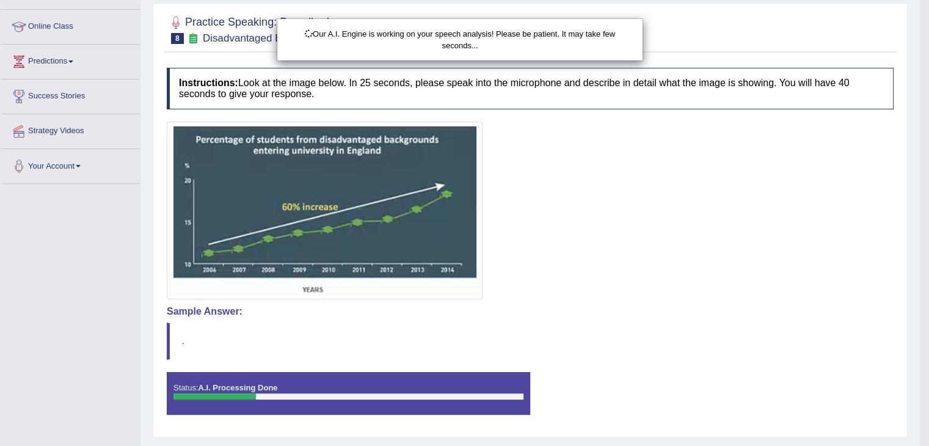
scroll to position [134, 0]
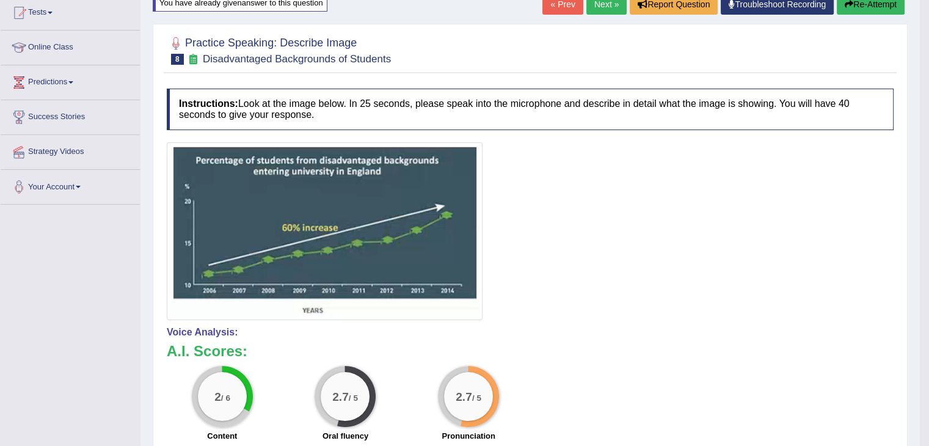
click at [868, 3] on button "Re-Attempt" at bounding box center [871, 4] width 68 height 21
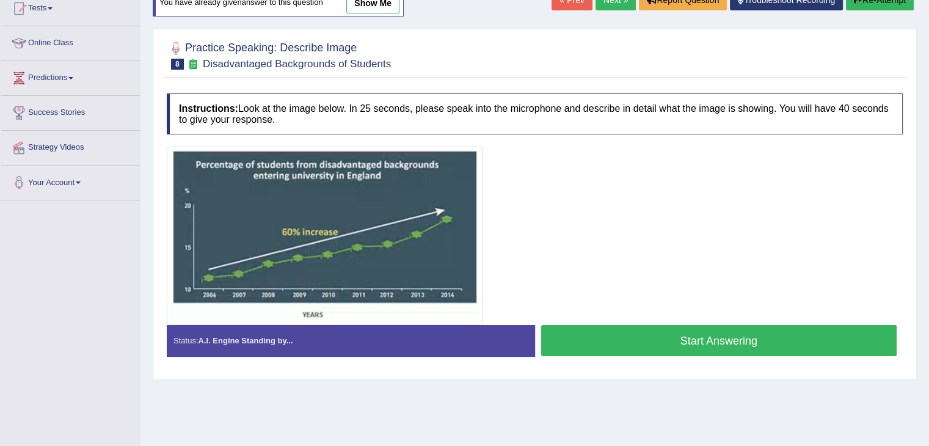
click at [671, 350] on button "Start Answering" at bounding box center [719, 340] width 356 height 31
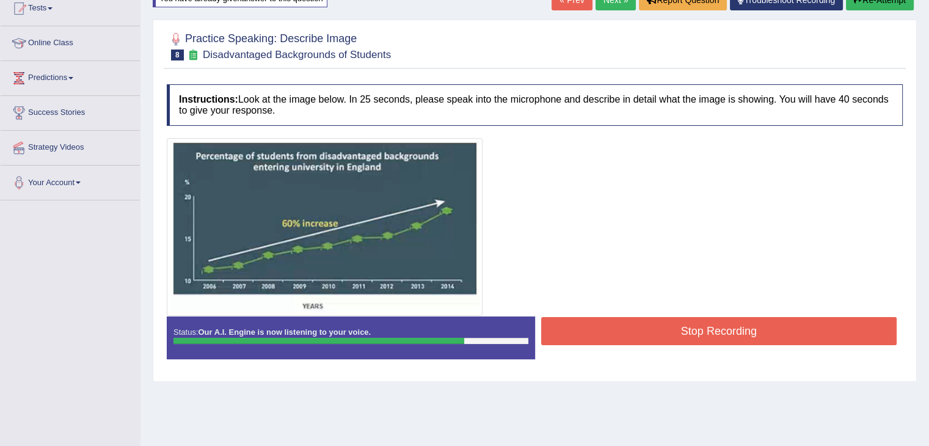
click at [664, 323] on button "Stop Recording" at bounding box center [719, 331] width 356 height 28
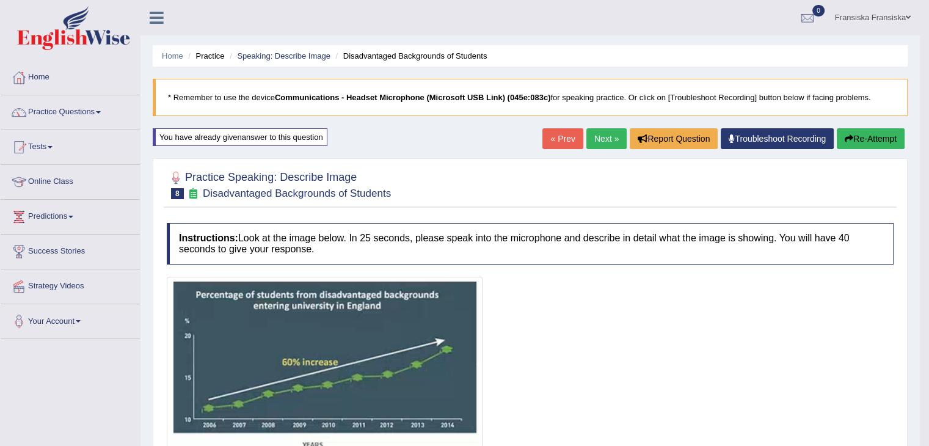
click at [601, 140] on link "Next »" at bounding box center [607, 138] width 40 height 21
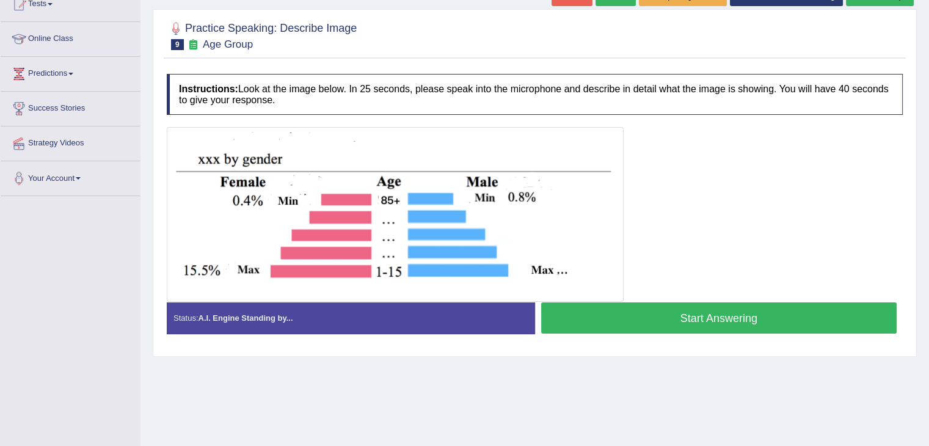
scroll to position [183, 0]
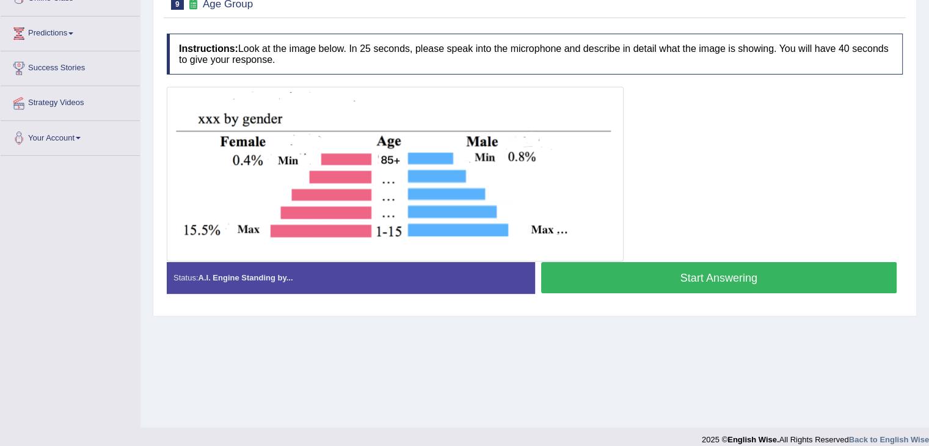
click at [596, 277] on button "Start Answering" at bounding box center [719, 277] width 356 height 31
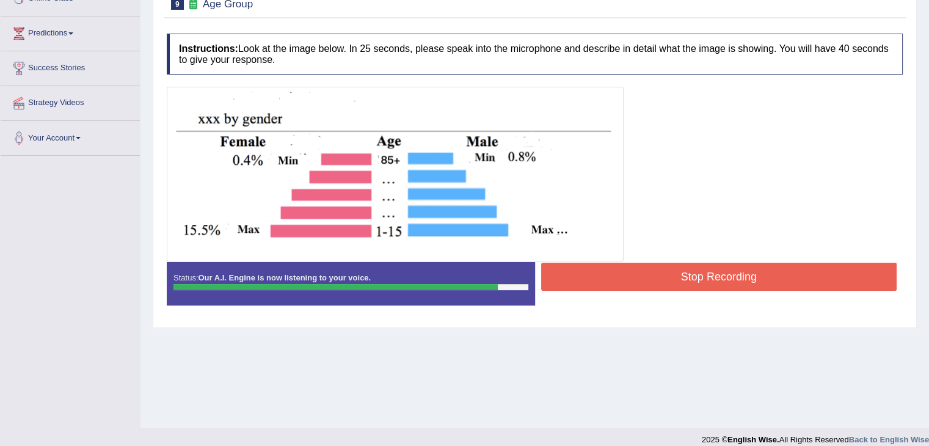
click at [596, 277] on button "Stop Recording" at bounding box center [719, 277] width 356 height 28
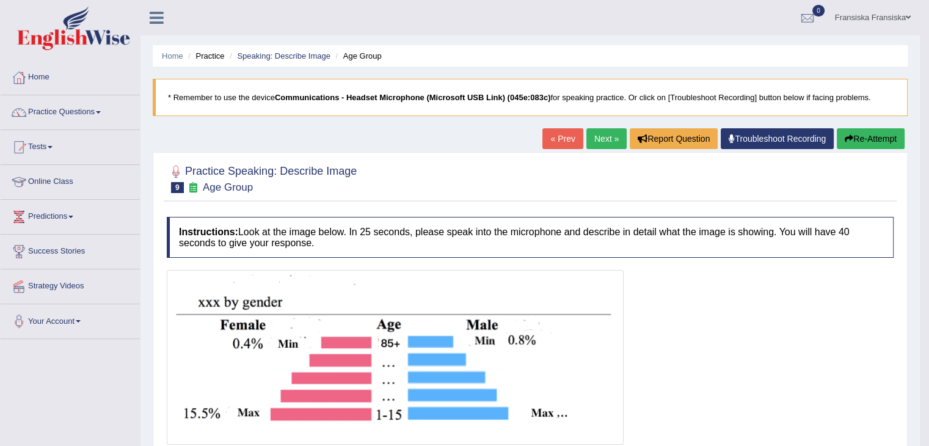
scroll to position [0, 0]
click at [614, 139] on link "Next »" at bounding box center [607, 138] width 40 height 21
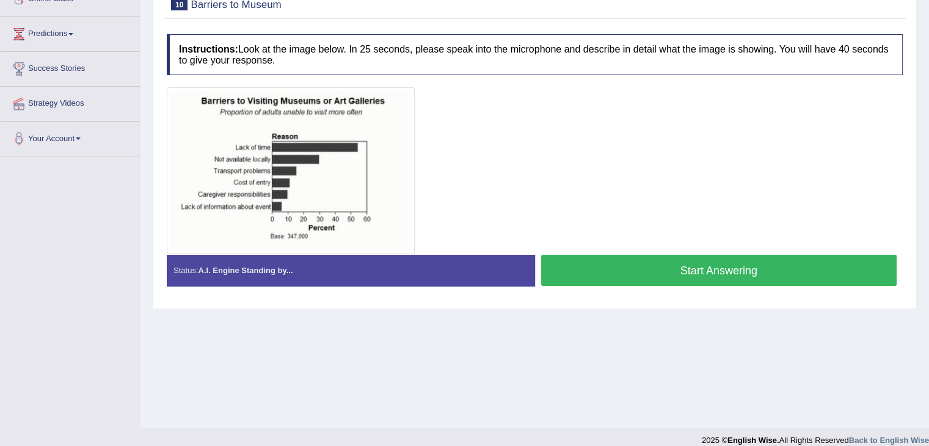
scroll to position [183, 0]
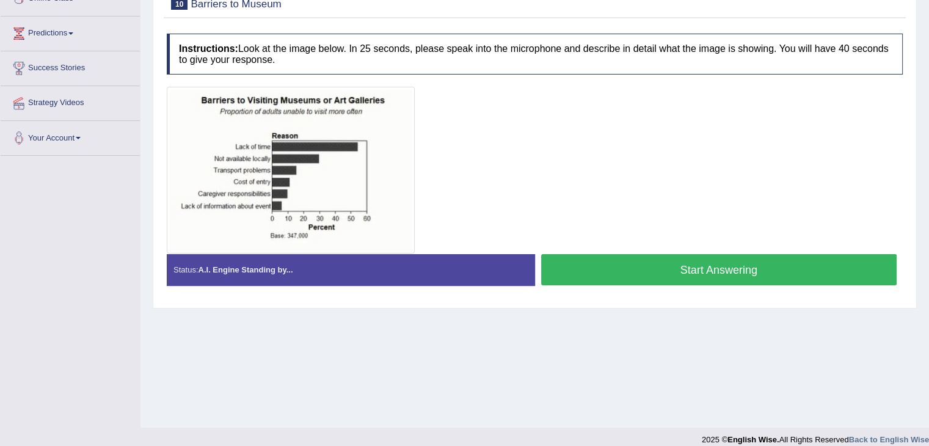
click at [563, 270] on button "Start Answering" at bounding box center [719, 269] width 356 height 31
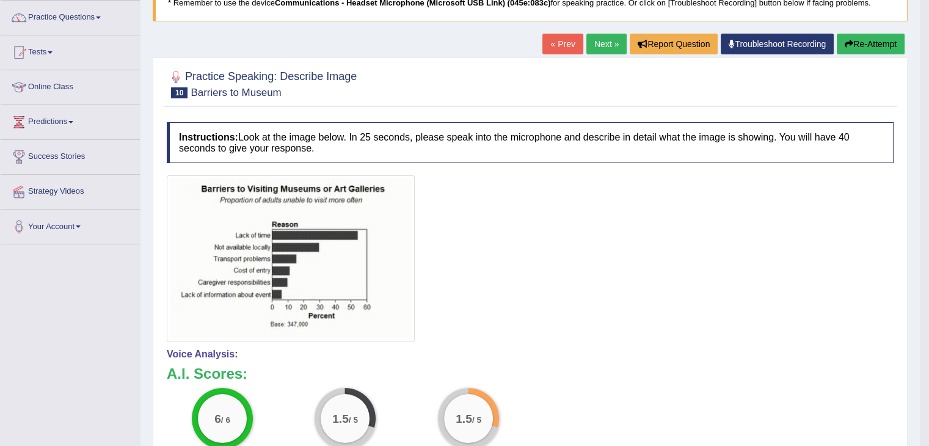
scroll to position [0, 0]
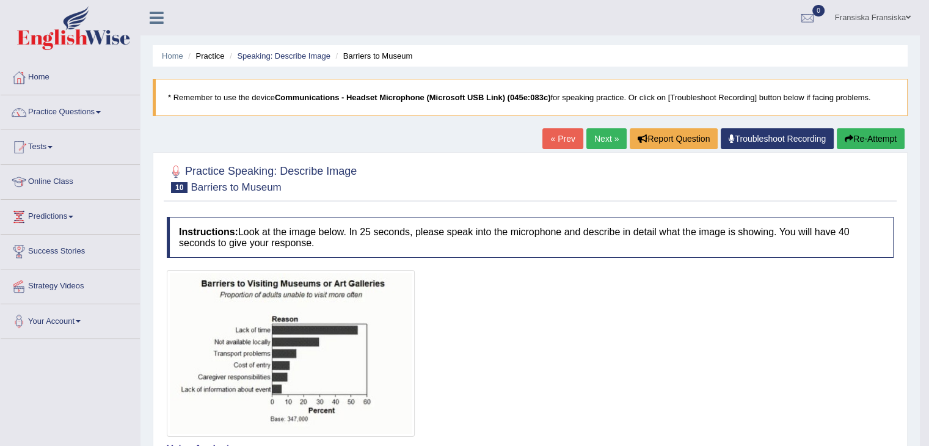
click at [615, 145] on link "Next »" at bounding box center [607, 138] width 40 height 21
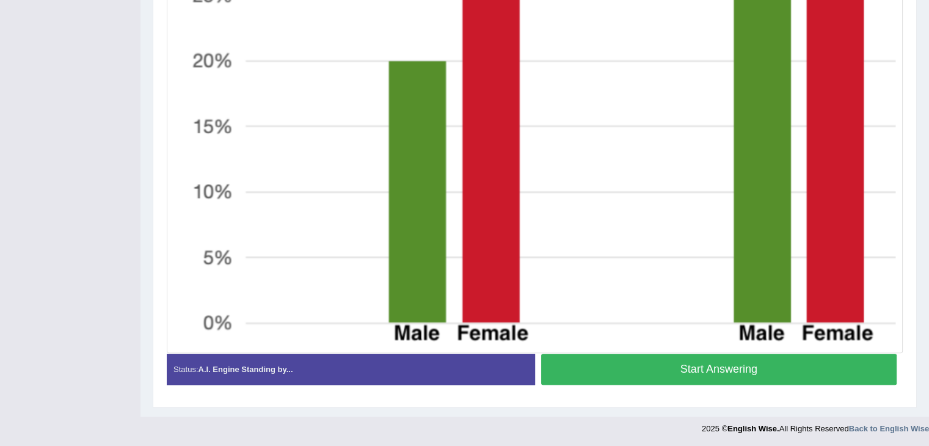
scroll to position [595, 0]
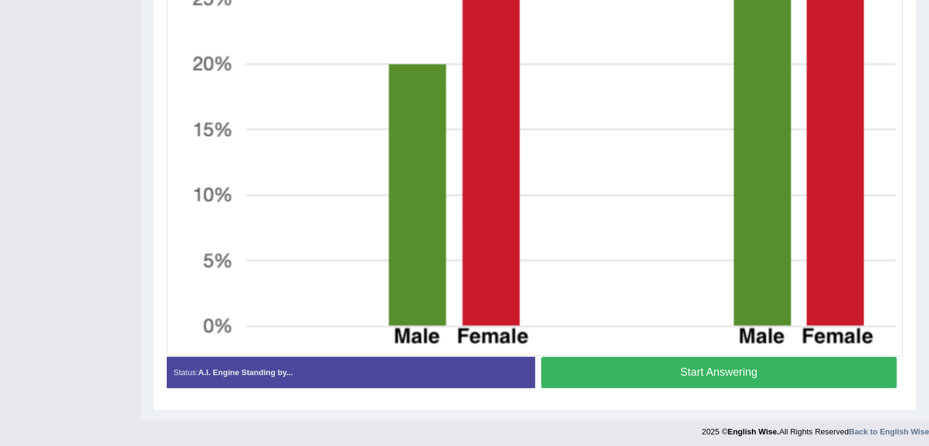
click at [830, 376] on button "Start Answering" at bounding box center [719, 372] width 356 height 31
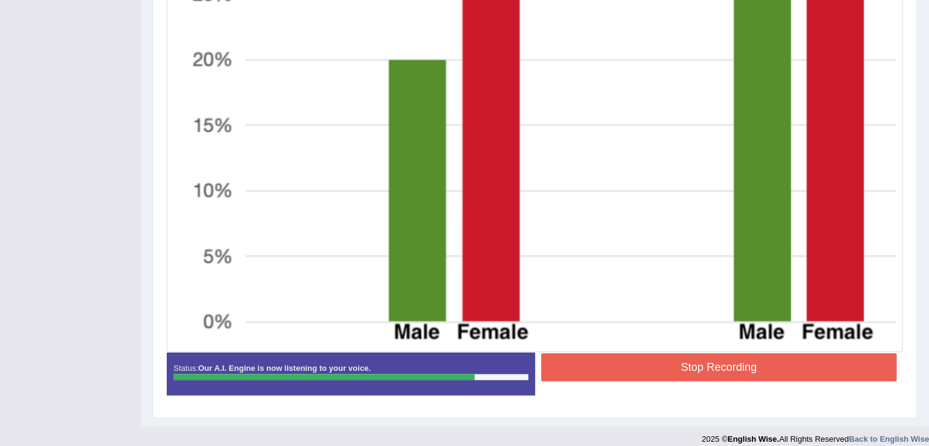
scroll to position [610, 0]
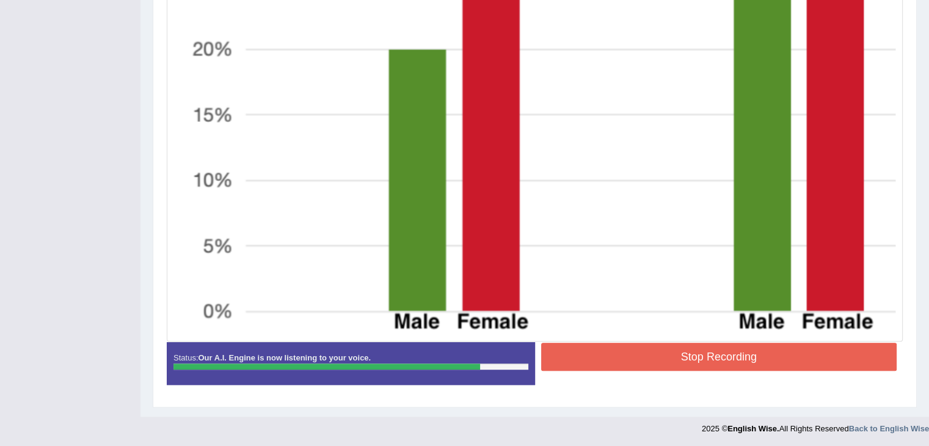
click at [765, 345] on button "Stop Recording" at bounding box center [719, 357] width 356 height 28
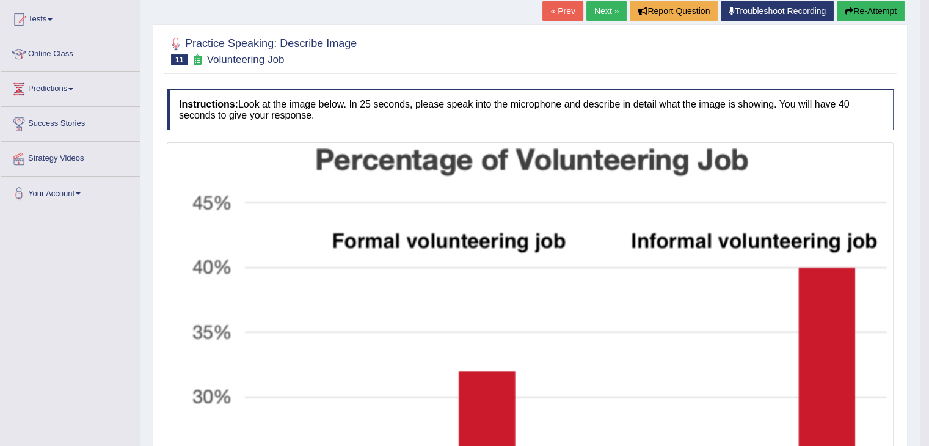
scroll to position [121, 0]
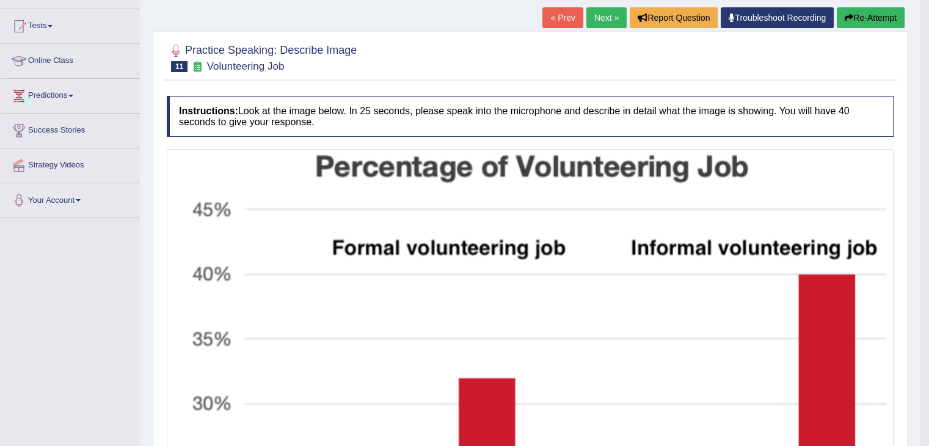
click at [607, 16] on link "Next »" at bounding box center [607, 17] width 40 height 21
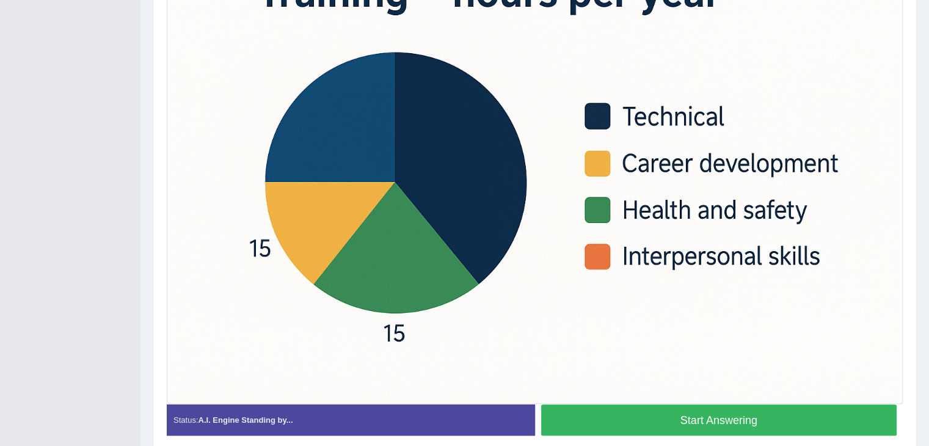
scroll to position [360, 0]
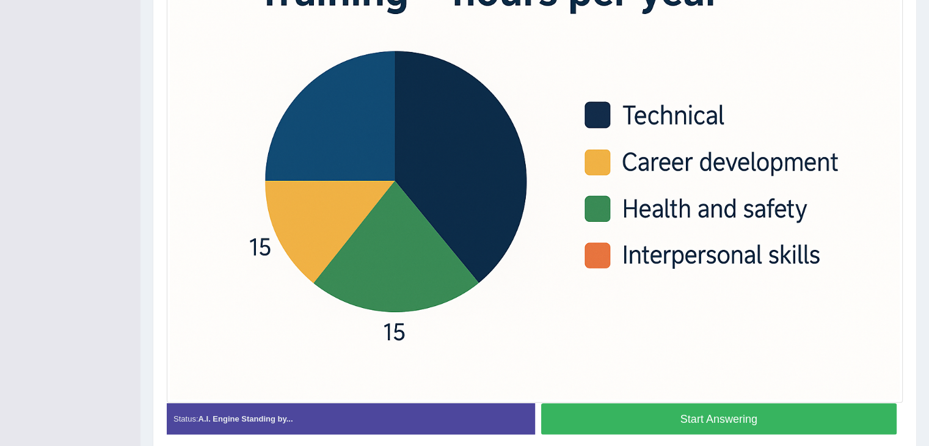
drag, startPoint x: 938, startPoint y: 114, endPoint x: 938, endPoint y: 293, distance: 179.6
click at [743, 427] on button "Start Answering" at bounding box center [719, 418] width 356 height 31
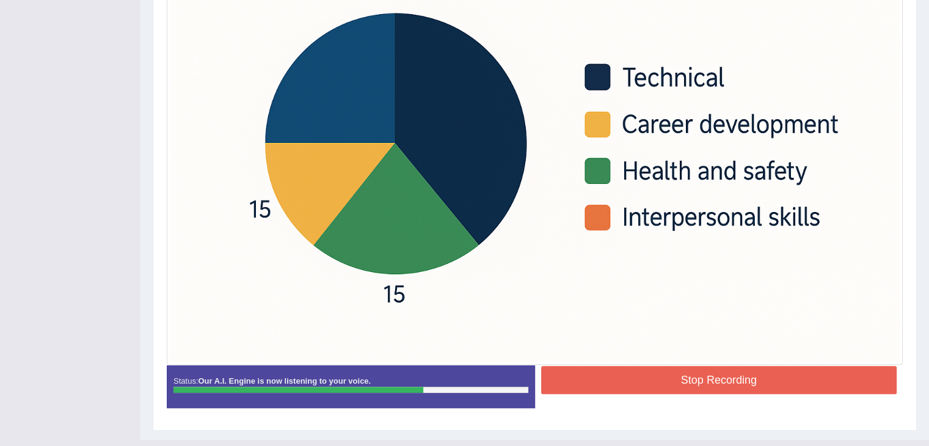
scroll to position [386, 0]
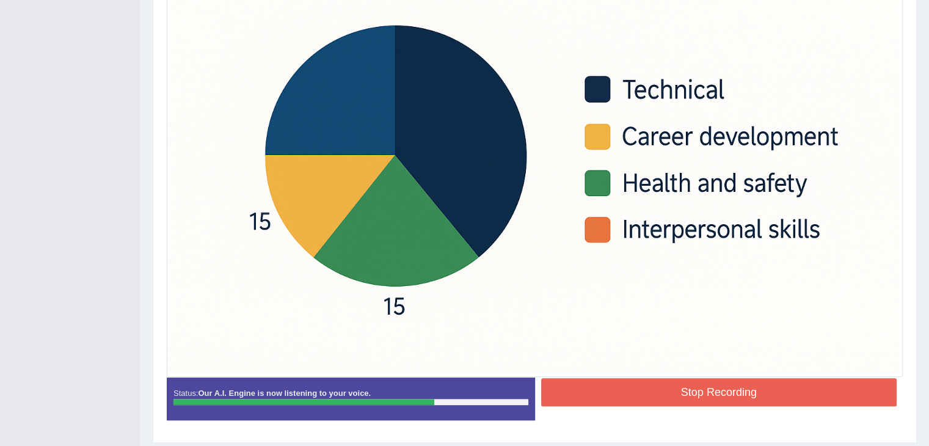
click at [764, 396] on button "Stop Recording" at bounding box center [719, 392] width 356 height 28
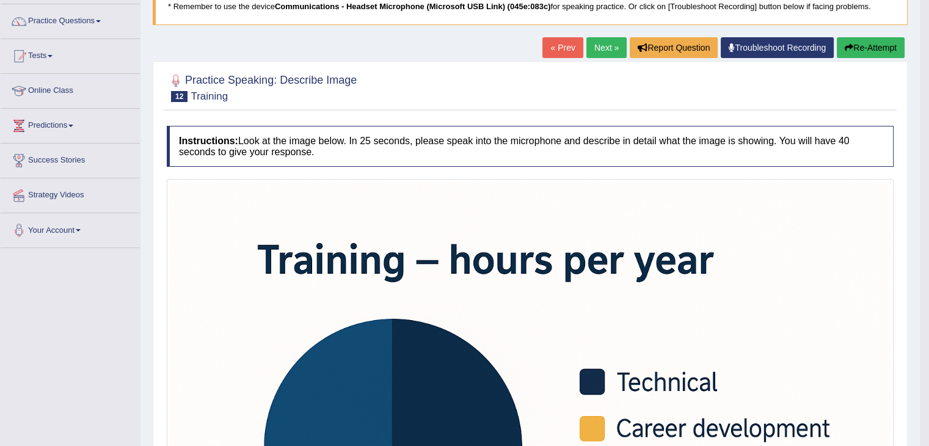
scroll to position [20, 0]
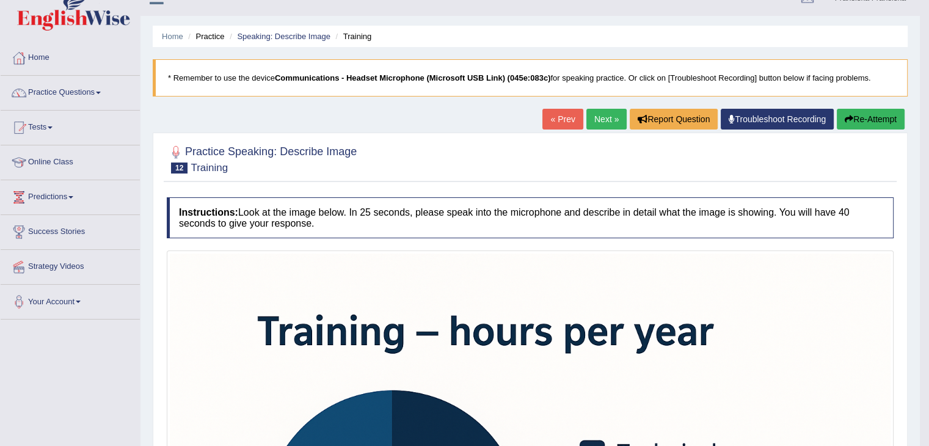
click at [607, 109] on link "Next »" at bounding box center [607, 119] width 40 height 21
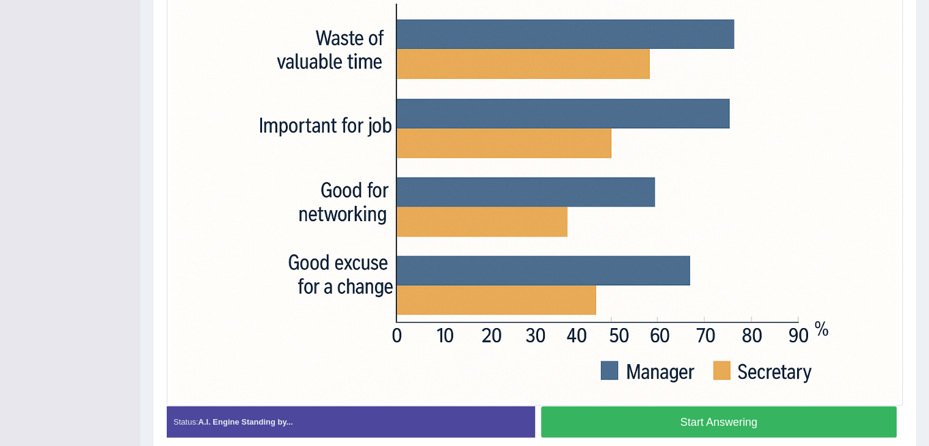
scroll to position [390, 0]
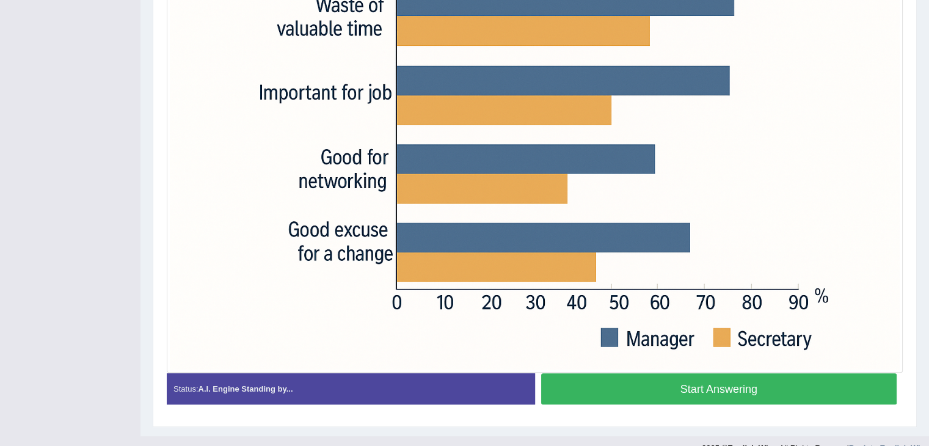
click at [847, 373] on button "Start Answering" at bounding box center [719, 388] width 356 height 31
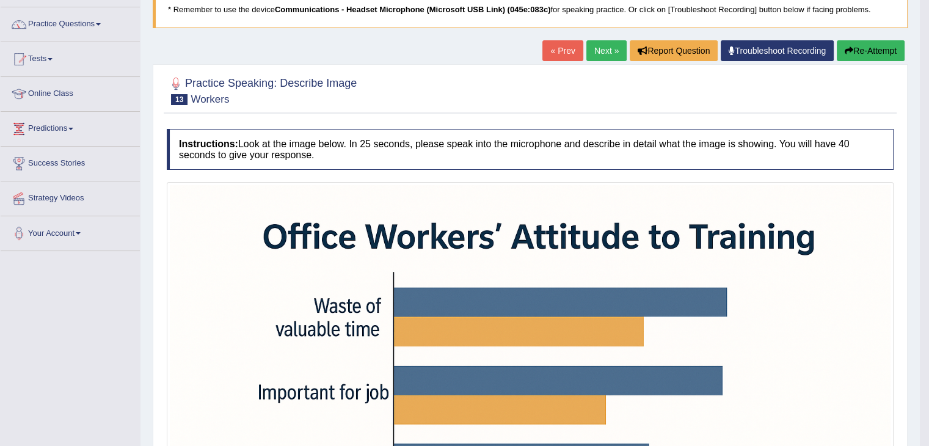
scroll to position [76, 0]
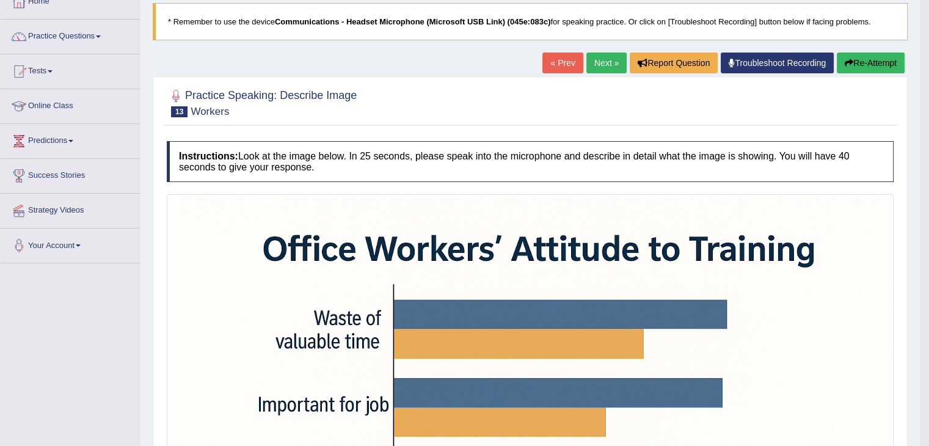
click at [600, 70] on link "Next »" at bounding box center [607, 63] width 40 height 21
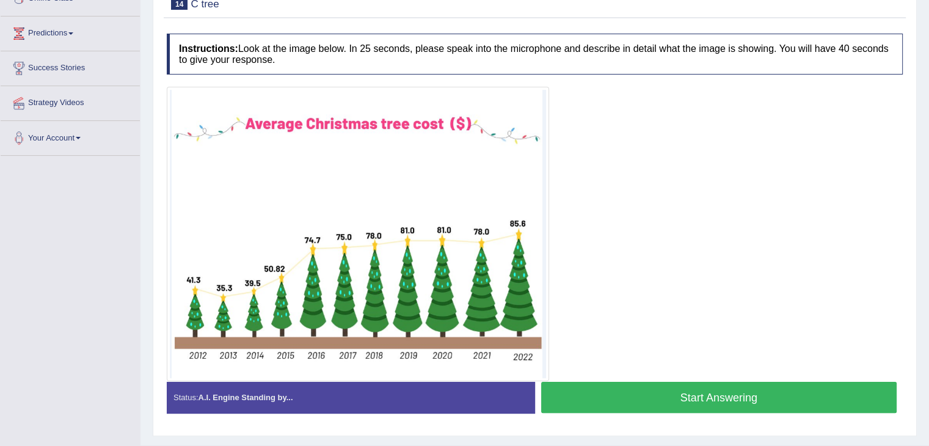
scroll to position [199, 0]
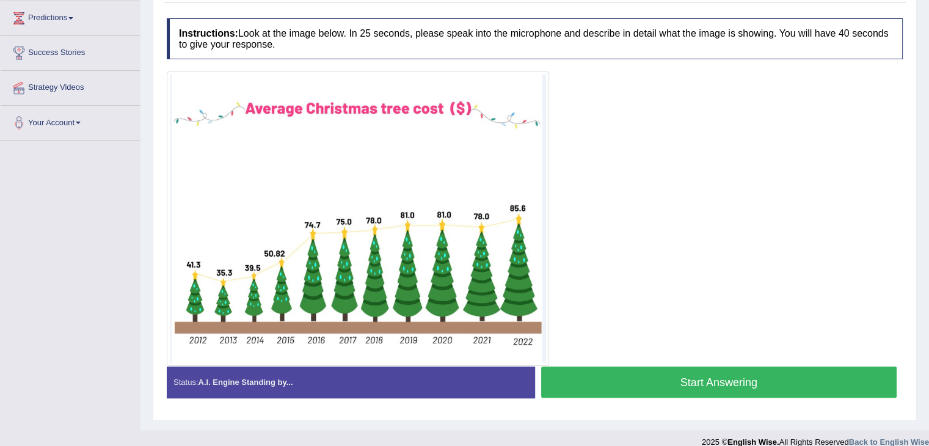
click at [744, 375] on button "Start Answering" at bounding box center [719, 382] width 356 height 31
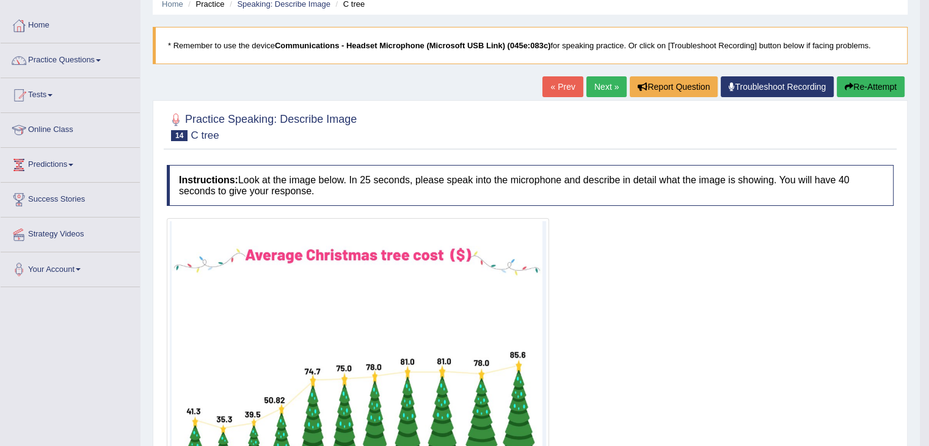
scroll to position [0, 0]
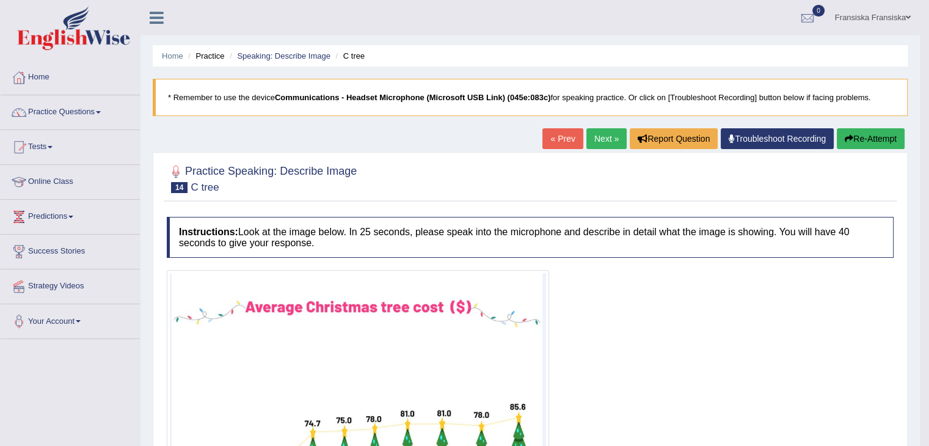
click at [892, 137] on button "Re-Attempt" at bounding box center [871, 138] width 68 height 21
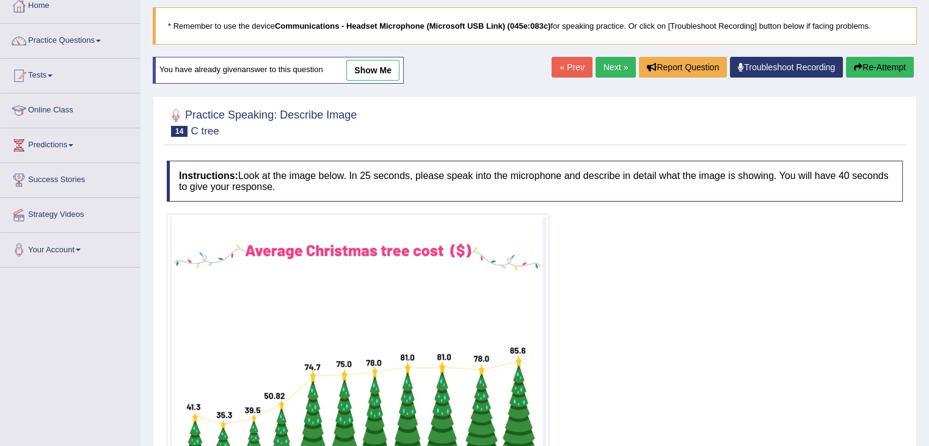
scroll to position [183, 0]
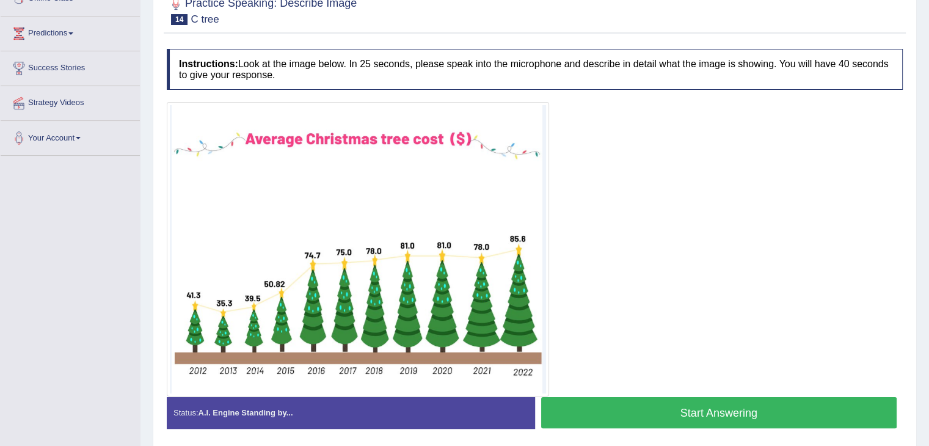
click at [635, 421] on button "Start Answering" at bounding box center [719, 412] width 356 height 31
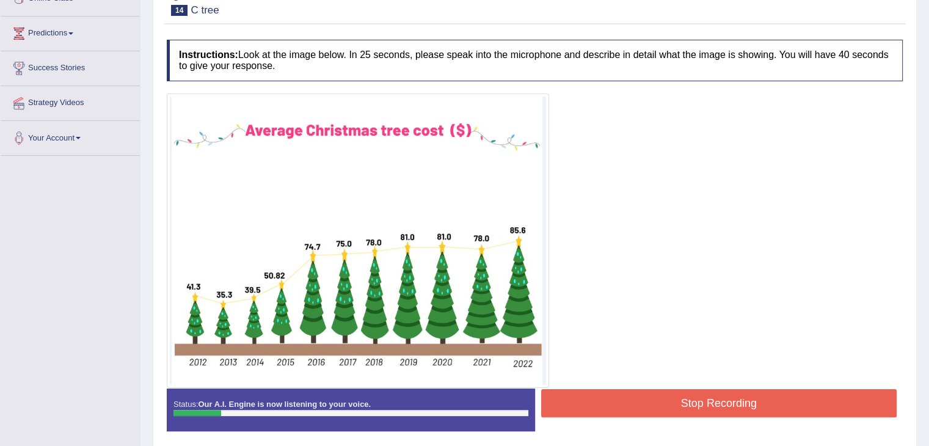
click at [593, 409] on button "Stop Recording" at bounding box center [719, 403] width 356 height 28
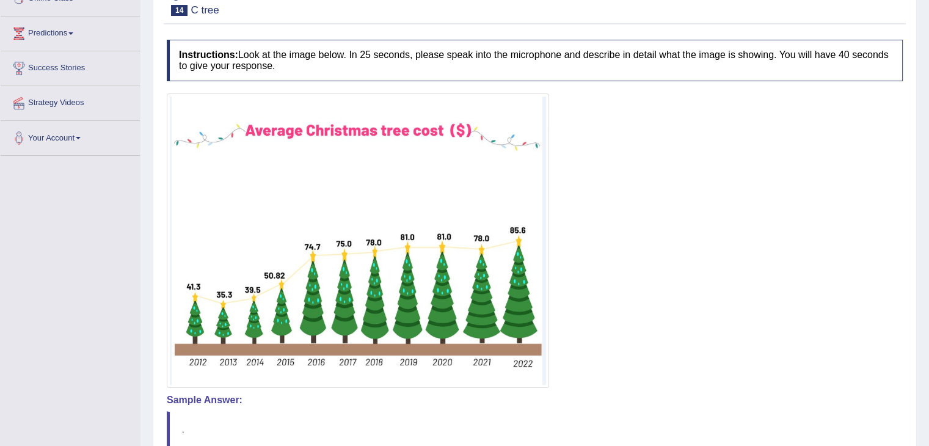
drag, startPoint x: 412, startPoint y: 271, endPoint x: 286, endPoint y: 213, distance: 139.2
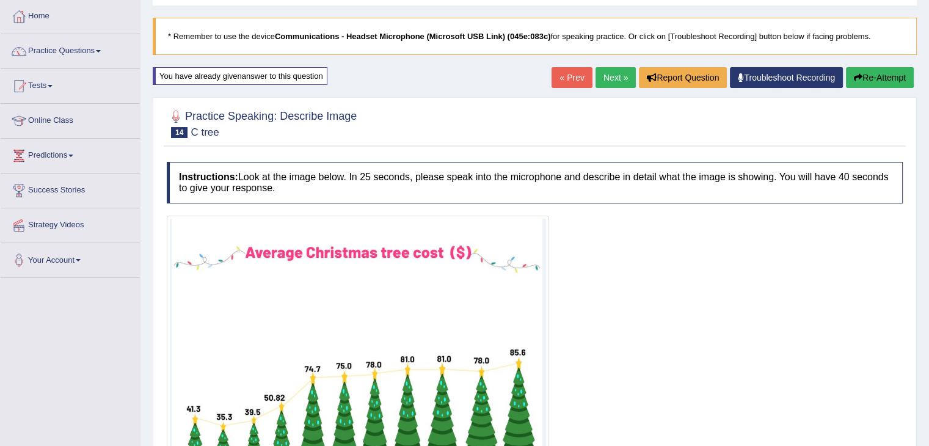
scroll to position [61, 0]
click at [868, 86] on button "Re-Attempt" at bounding box center [880, 77] width 68 height 21
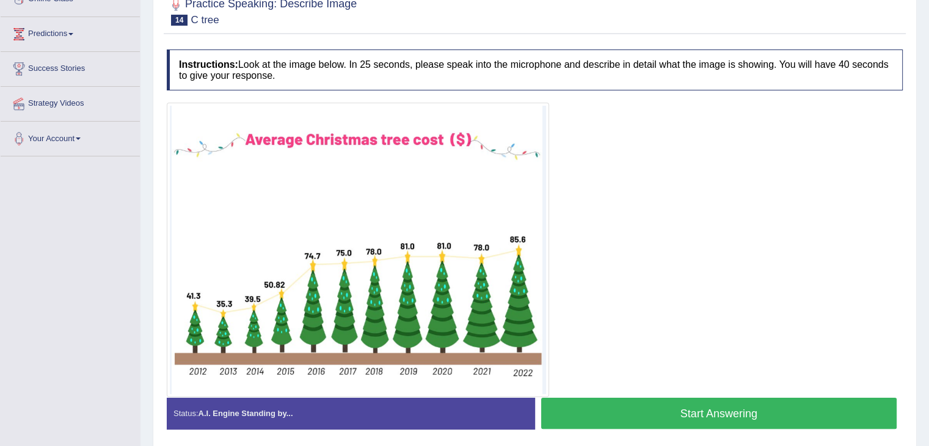
scroll to position [227, 0]
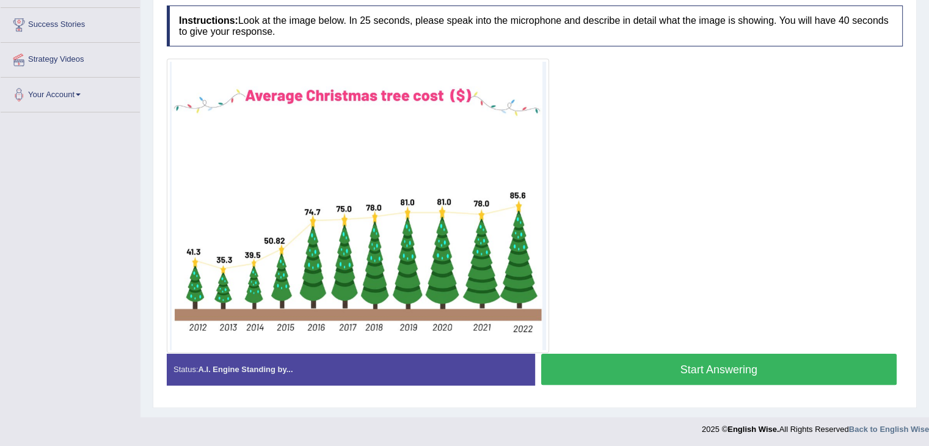
click at [685, 362] on button "Start Answering" at bounding box center [719, 369] width 356 height 31
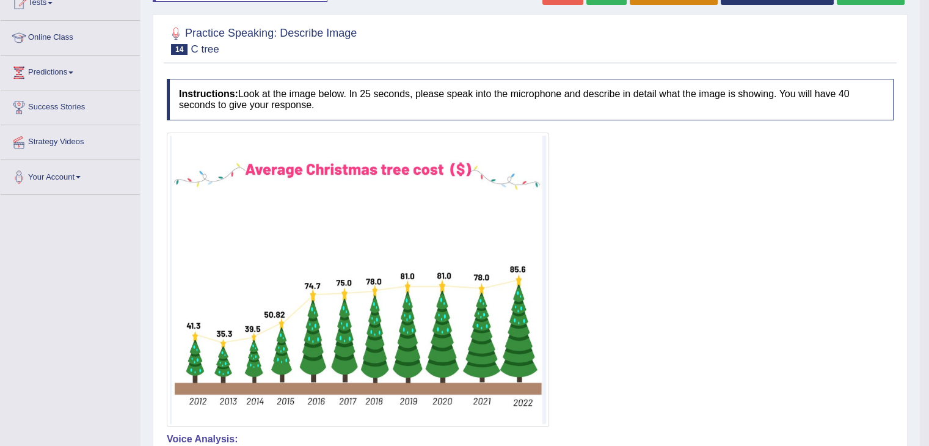
scroll to position [0, 0]
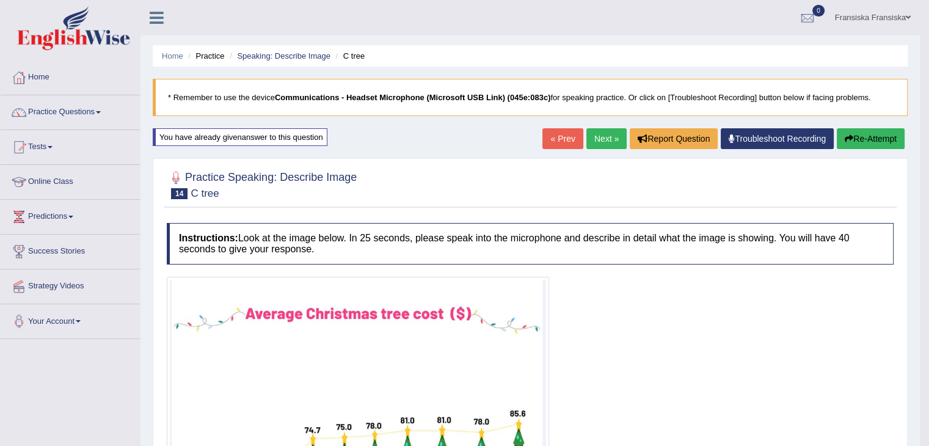
click at [610, 143] on link "Next »" at bounding box center [607, 138] width 40 height 21
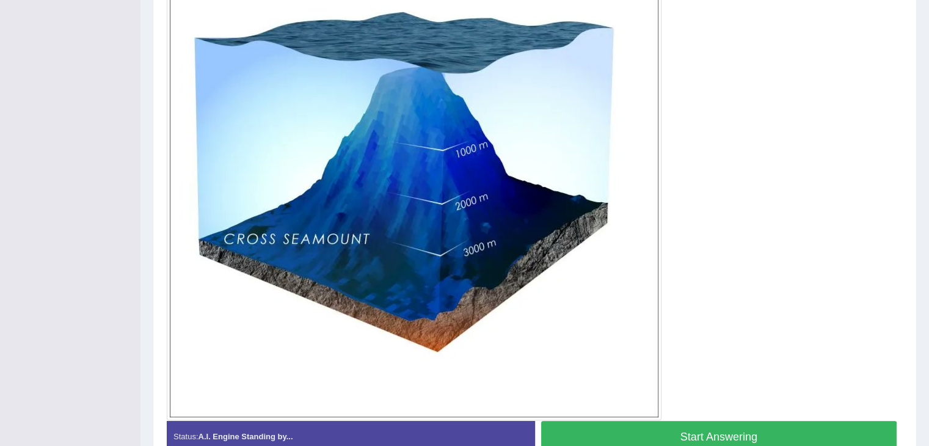
scroll to position [354, 0]
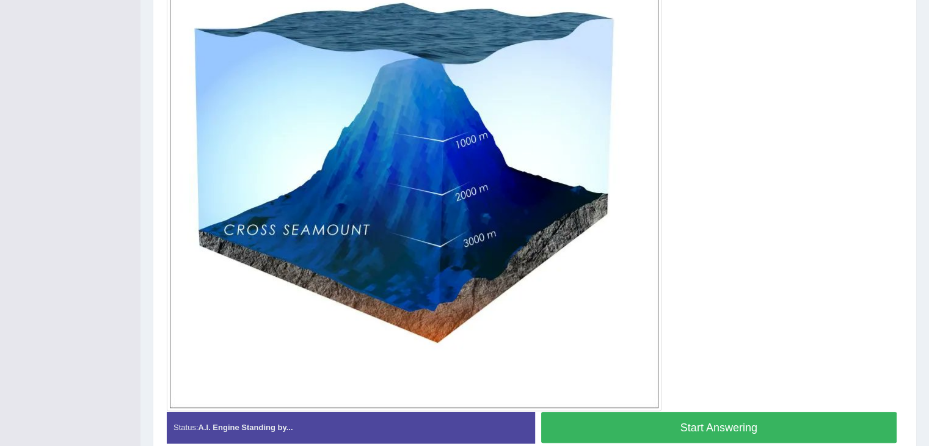
click at [703, 419] on button "Start Answering" at bounding box center [719, 427] width 356 height 31
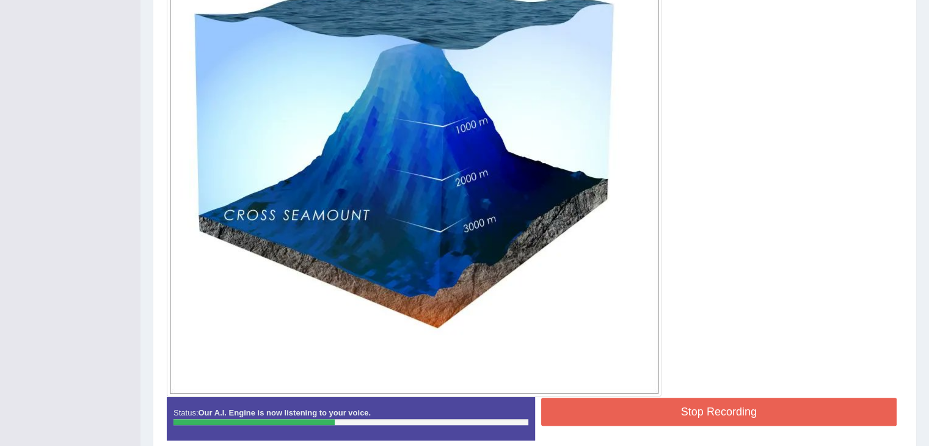
scroll to position [415, 0]
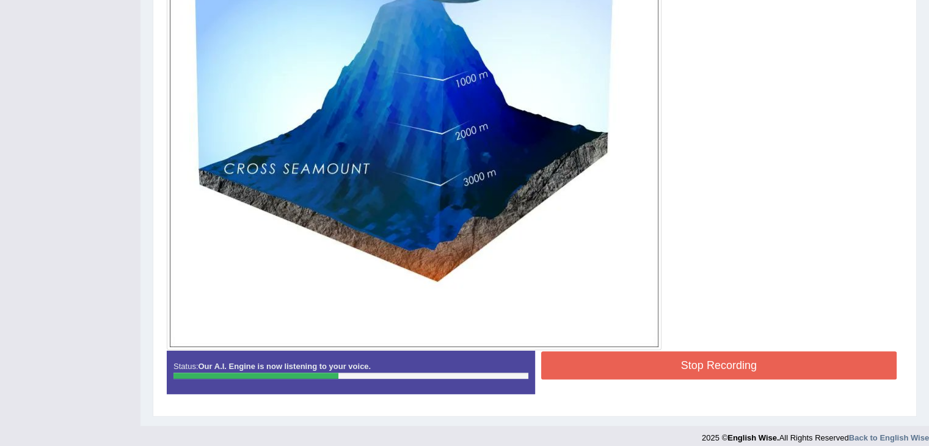
click at [646, 365] on button "Stop Recording" at bounding box center [719, 365] width 356 height 28
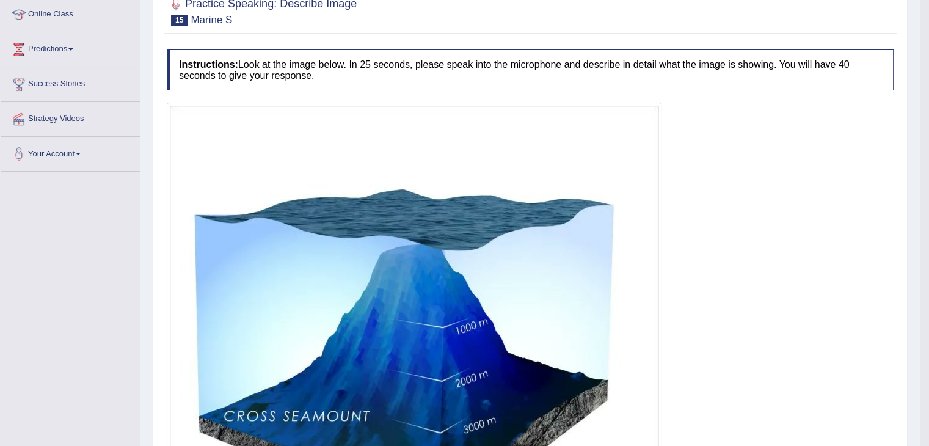
scroll to position [109, 0]
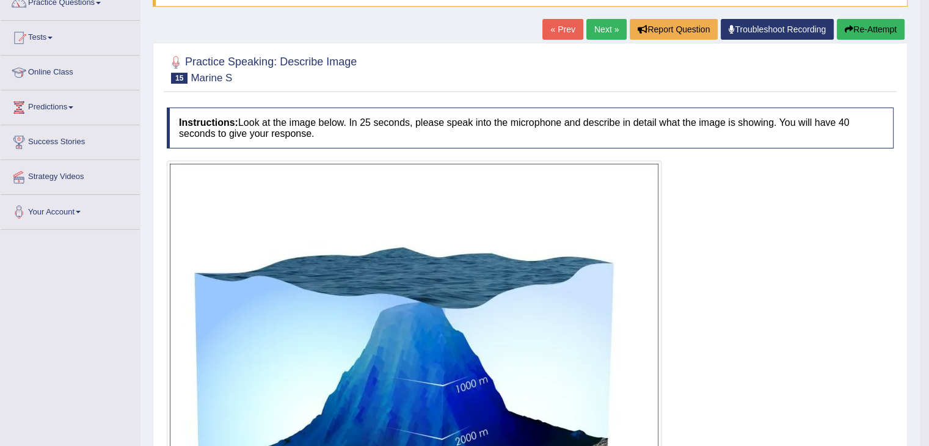
click at [603, 24] on link "Next »" at bounding box center [607, 29] width 40 height 21
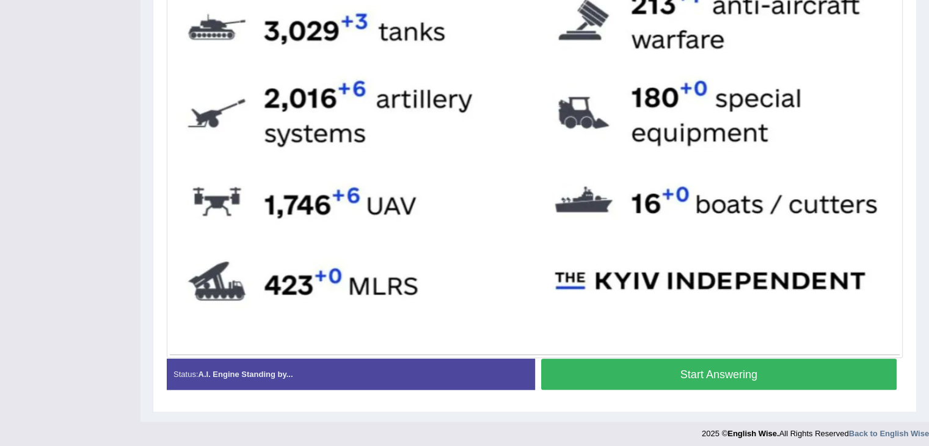
scroll to position [656, 0]
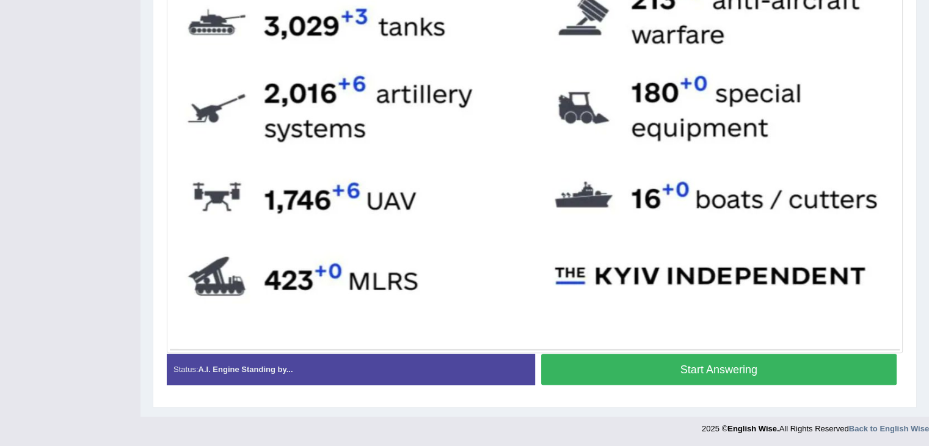
click at [829, 360] on button "Start Answering" at bounding box center [719, 369] width 356 height 31
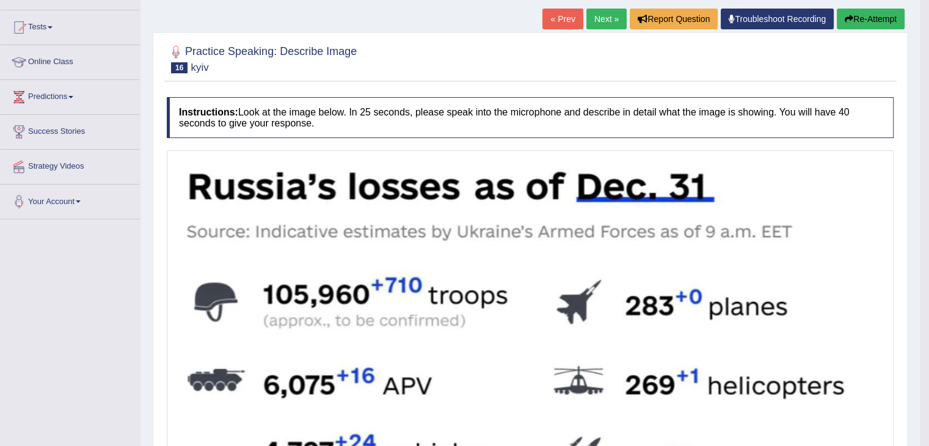
scroll to position [0, 0]
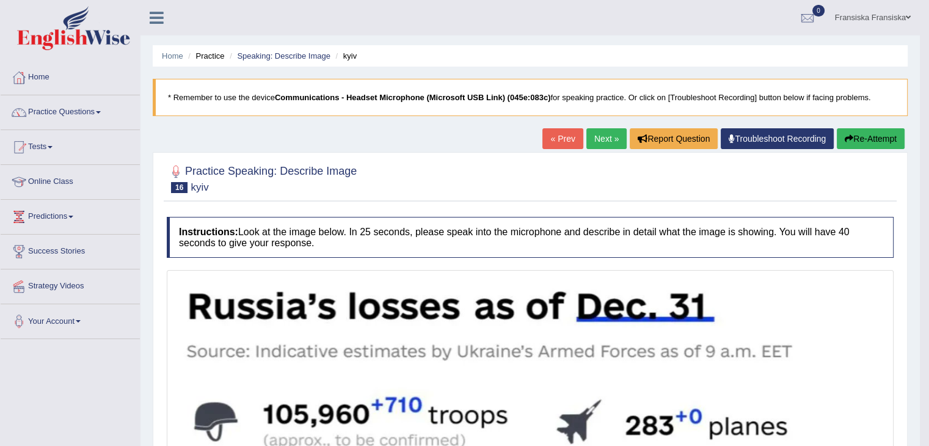
click at [599, 131] on link "Next »" at bounding box center [607, 138] width 40 height 21
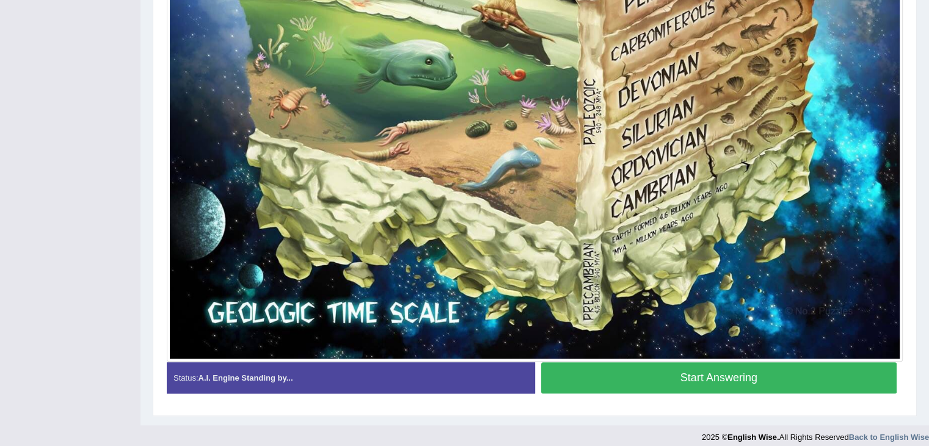
scroll to position [948, 0]
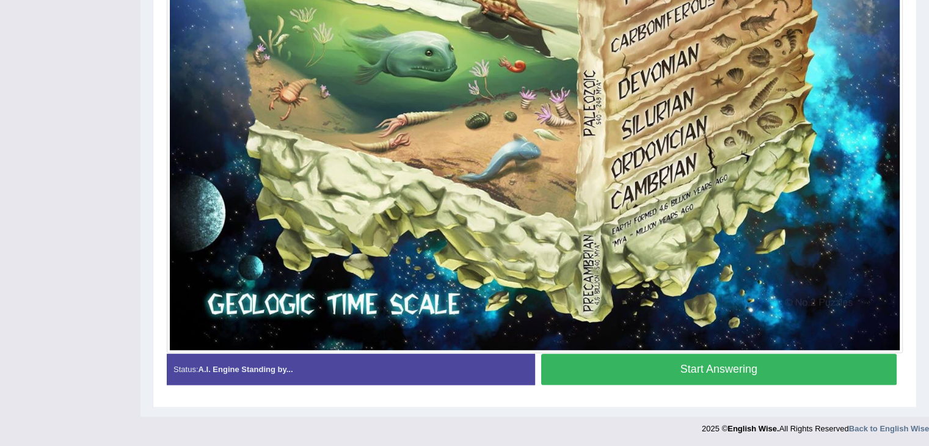
drag, startPoint x: 830, startPoint y: 372, endPoint x: 877, endPoint y: 367, distance: 47.4
click at [831, 372] on button "Start Answering" at bounding box center [719, 369] width 356 height 31
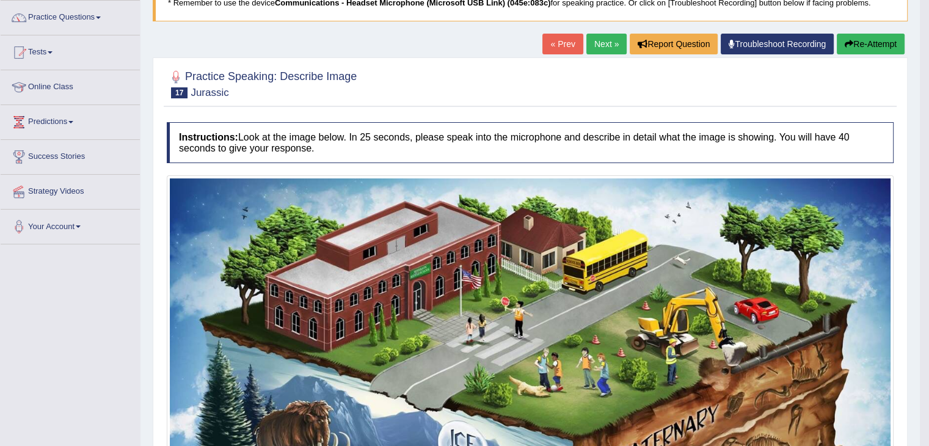
scroll to position [75, 0]
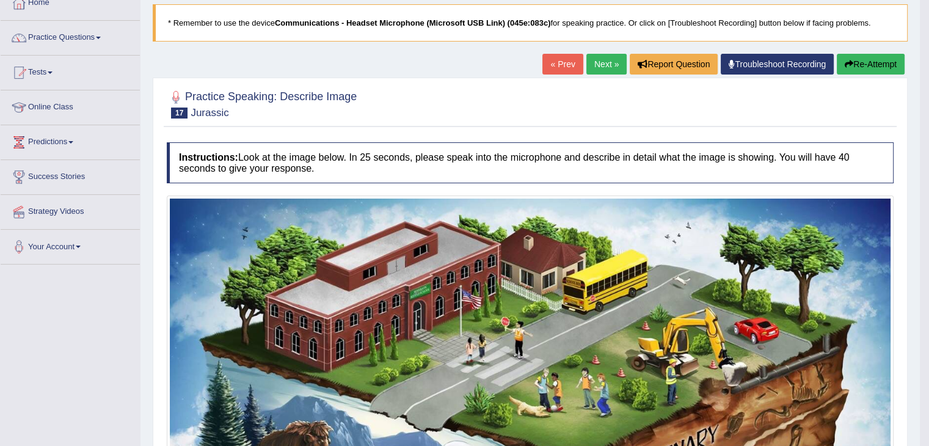
click at [608, 69] on link "Next »" at bounding box center [607, 64] width 40 height 21
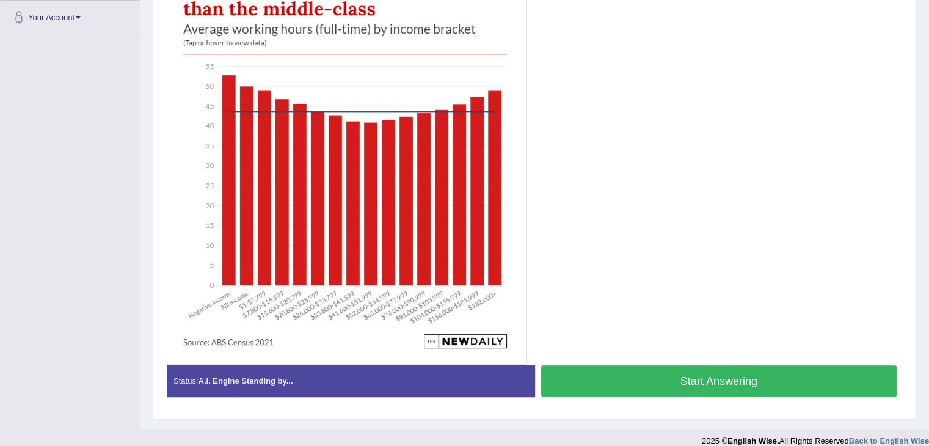
scroll to position [306, 0]
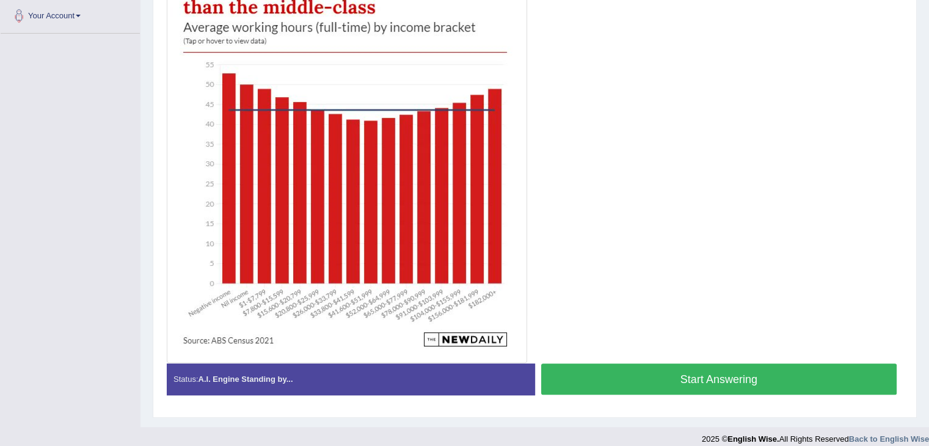
click at [697, 382] on button "Start Answering" at bounding box center [719, 379] width 356 height 31
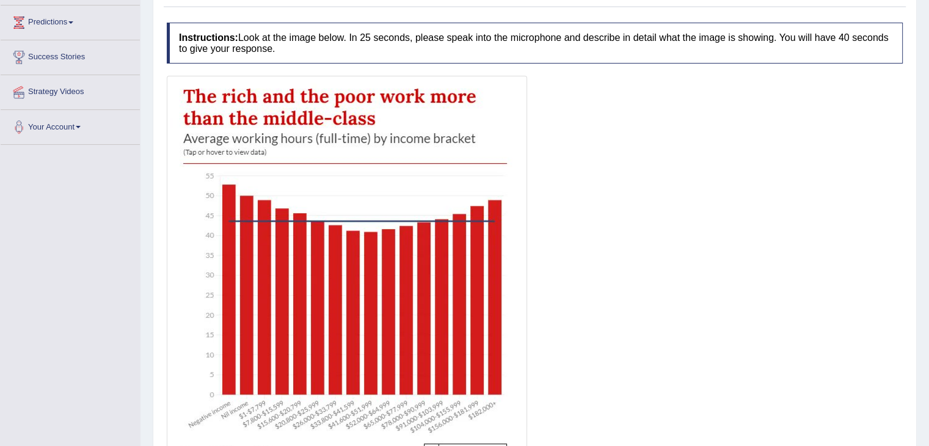
scroll to position [193, 0]
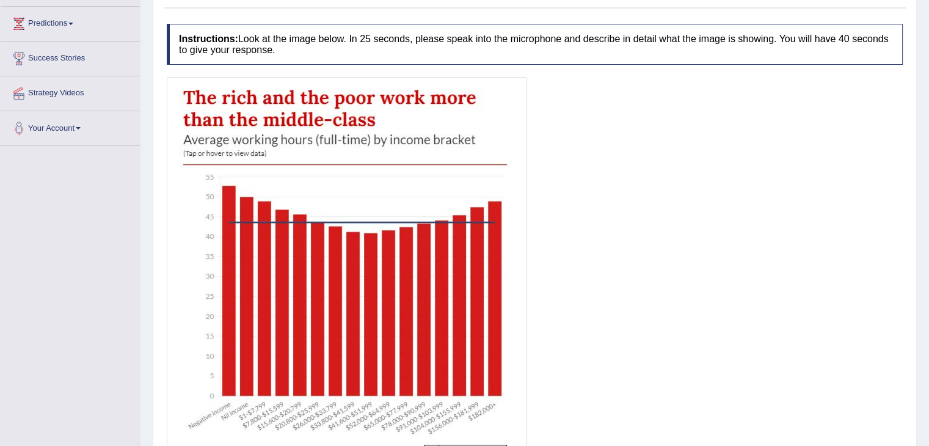
drag, startPoint x: 921, startPoint y: 202, endPoint x: 929, endPoint y: 218, distance: 17.8
click at [929, 218] on html "Toggle navigation Home Practice Questions Speaking Practice Read Aloud Repeat S…" at bounding box center [464, 30] width 929 height 446
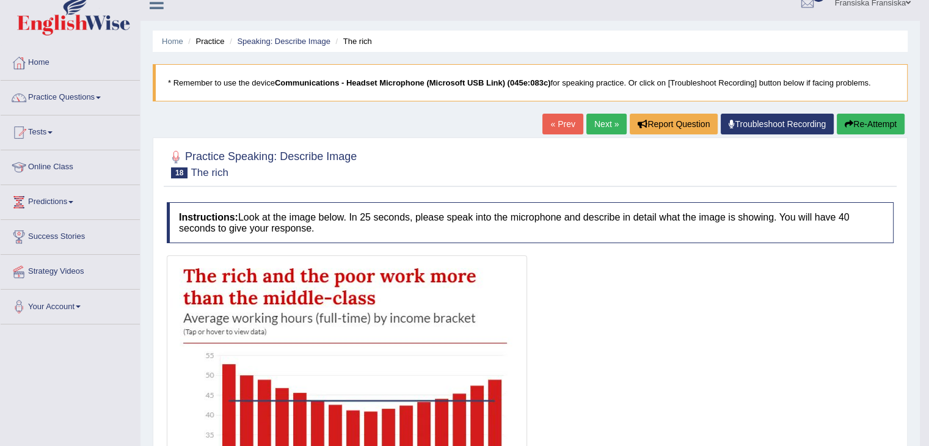
scroll to position [0, 0]
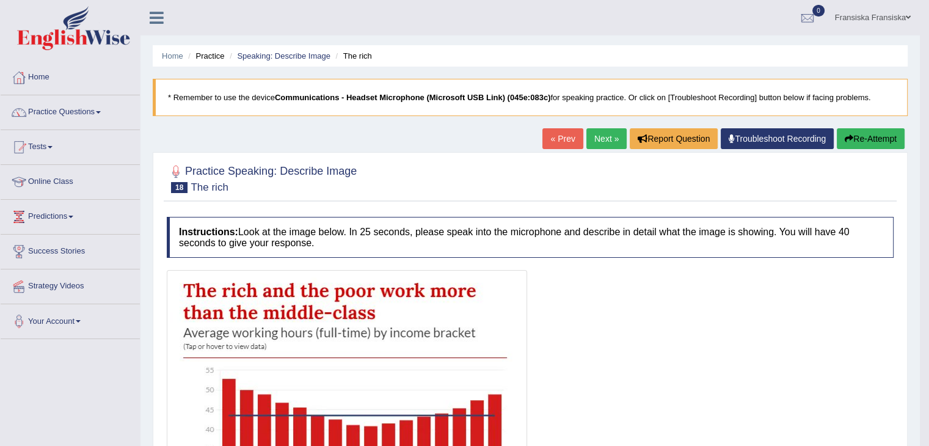
click at [606, 141] on link "Next »" at bounding box center [607, 138] width 40 height 21
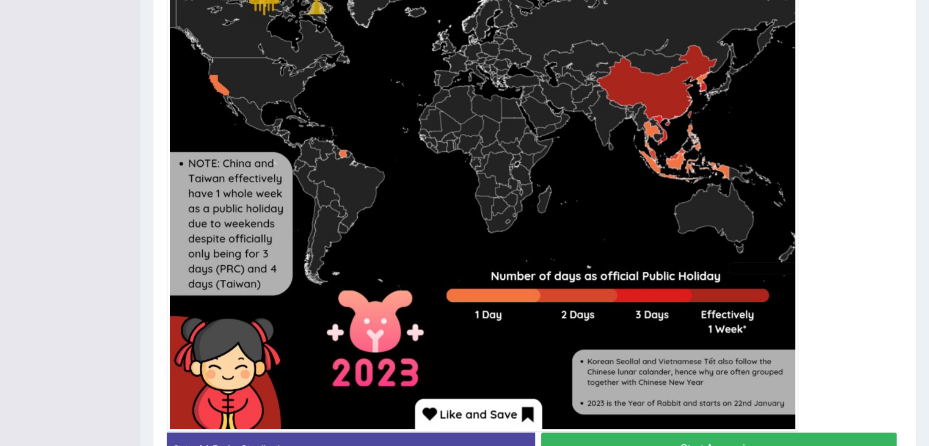
scroll to position [511, 0]
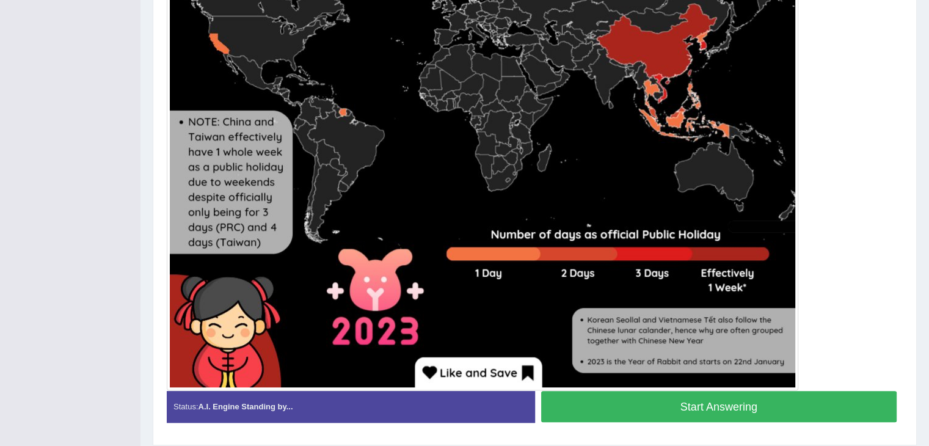
click at [794, 399] on button "Start Answering" at bounding box center [719, 406] width 356 height 31
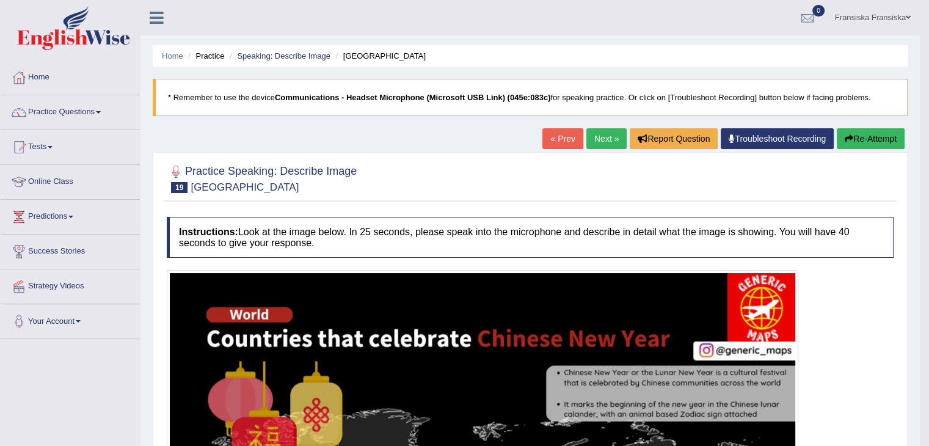
scroll to position [0, 0]
click at [599, 137] on link "Next »" at bounding box center [607, 138] width 40 height 21
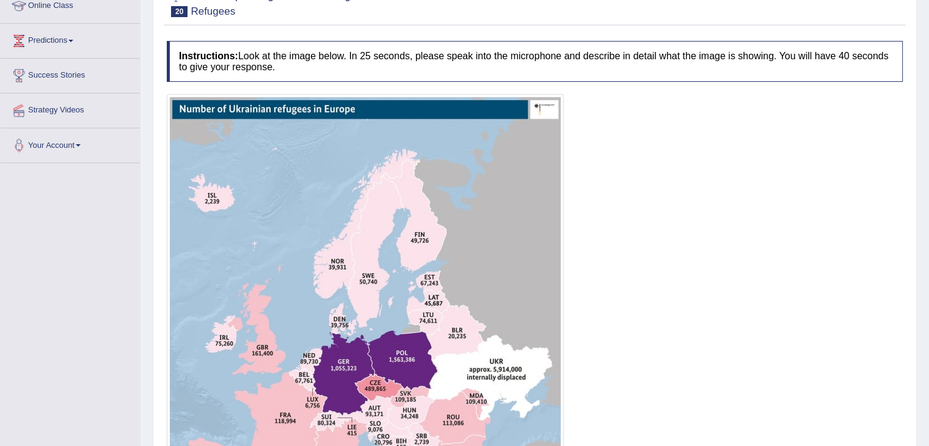
scroll to position [244, 0]
